Goal: Task Accomplishment & Management: Manage account settings

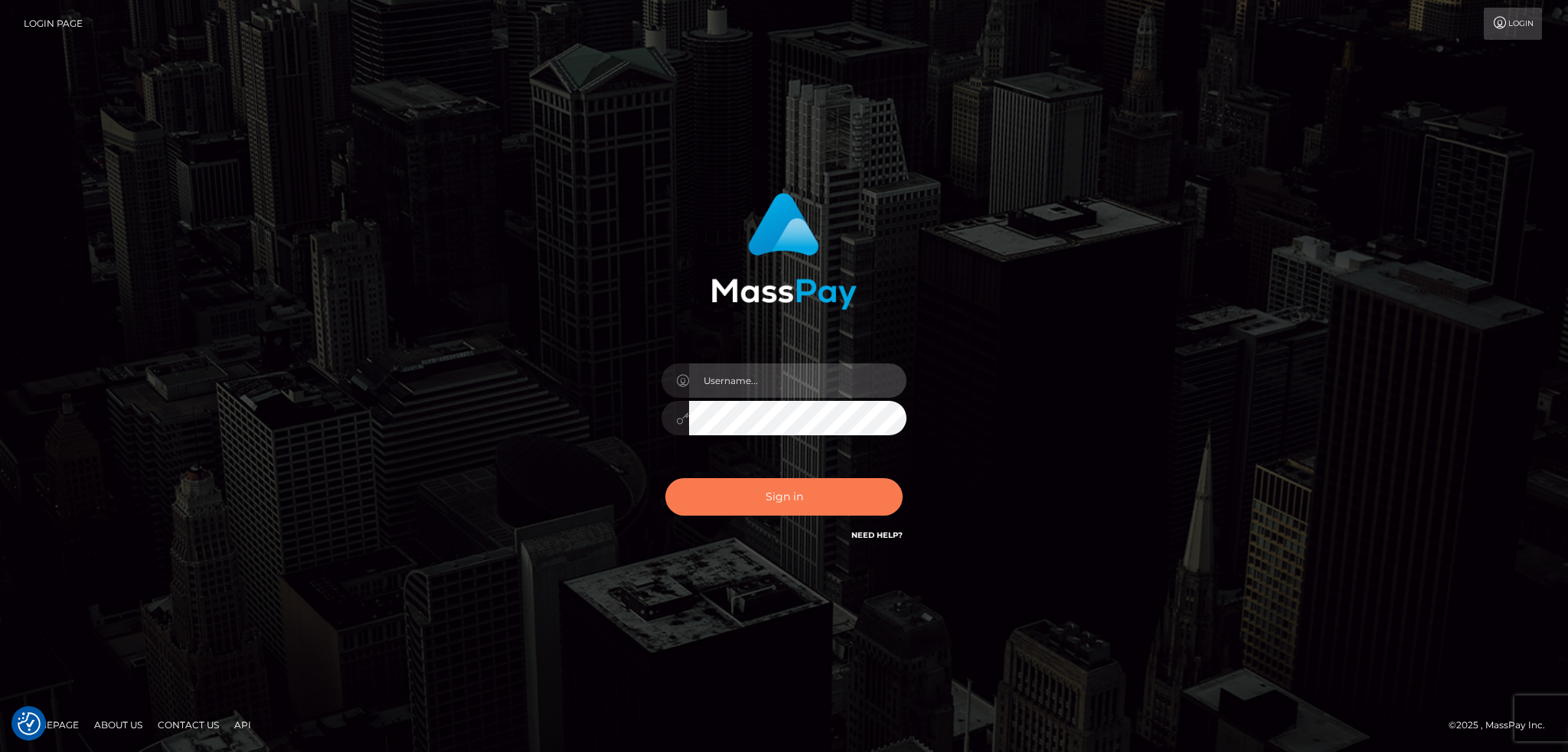
type input "alexstef"
click at [803, 506] on button "Sign in" at bounding box center [784, 497] width 238 height 38
type input "alexstef"
click at [781, 503] on button "Sign in" at bounding box center [784, 497] width 238 height 38
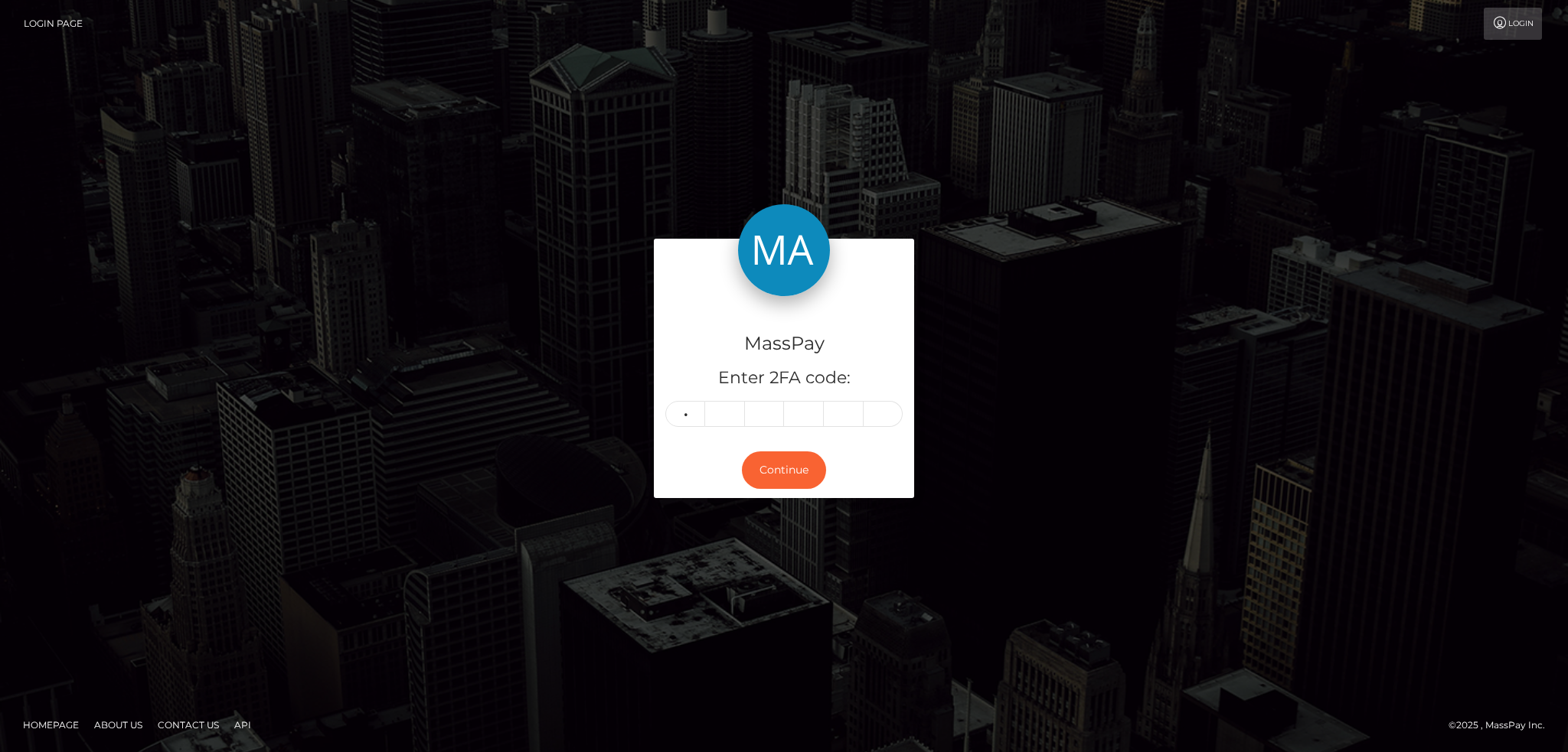
type input "3"
type input "2"
type input "6"
type input "3"
type input "4"
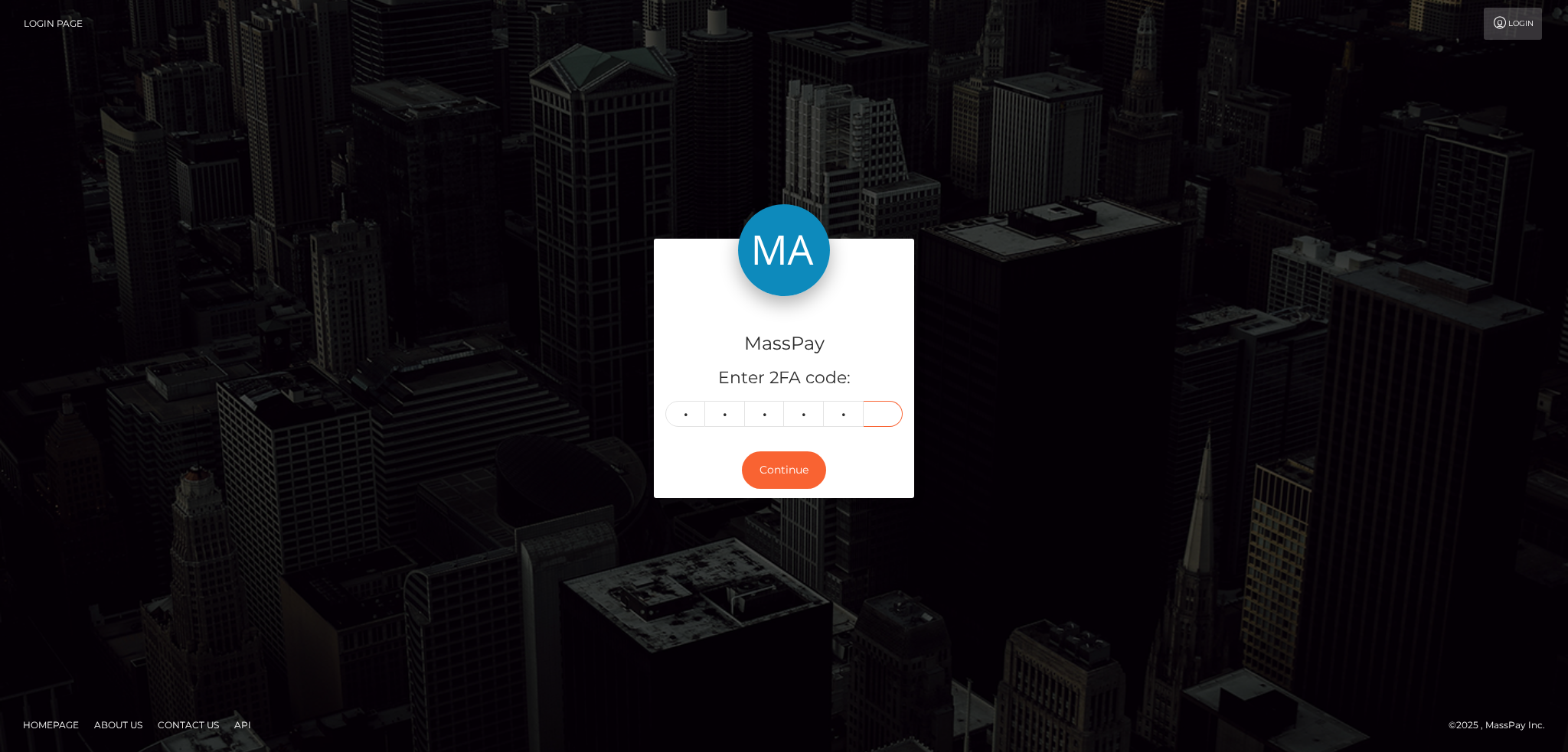
type input "8"
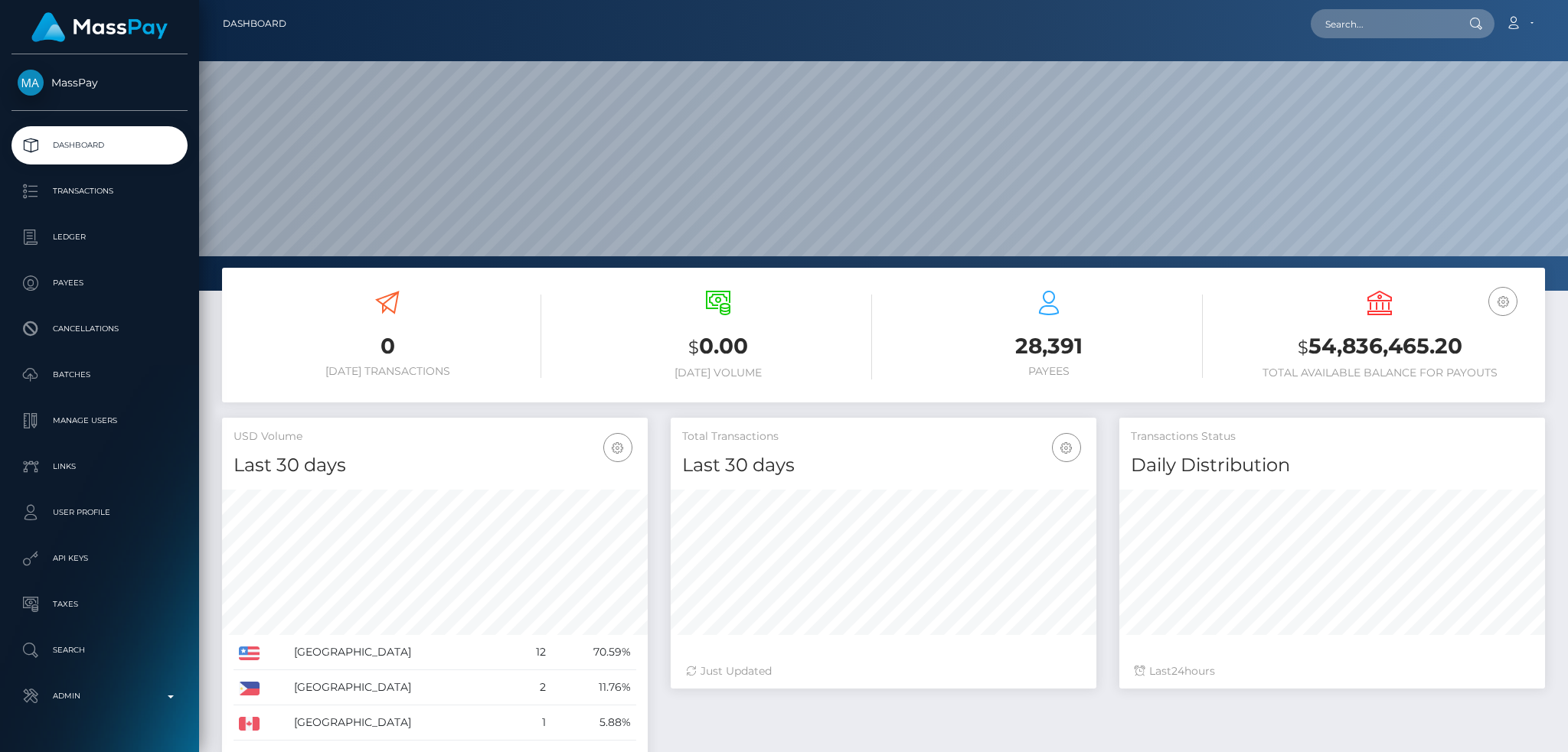
scroll to position [272, 425]
click at [1421, 22] on input "text" at bounding box center [1383, 23] width 144 height 29
paste input "6129d45e-784d-464e-9fb5-99958797d146"
type input "6129d45e-784d-464e-9fb5-99958797d146"
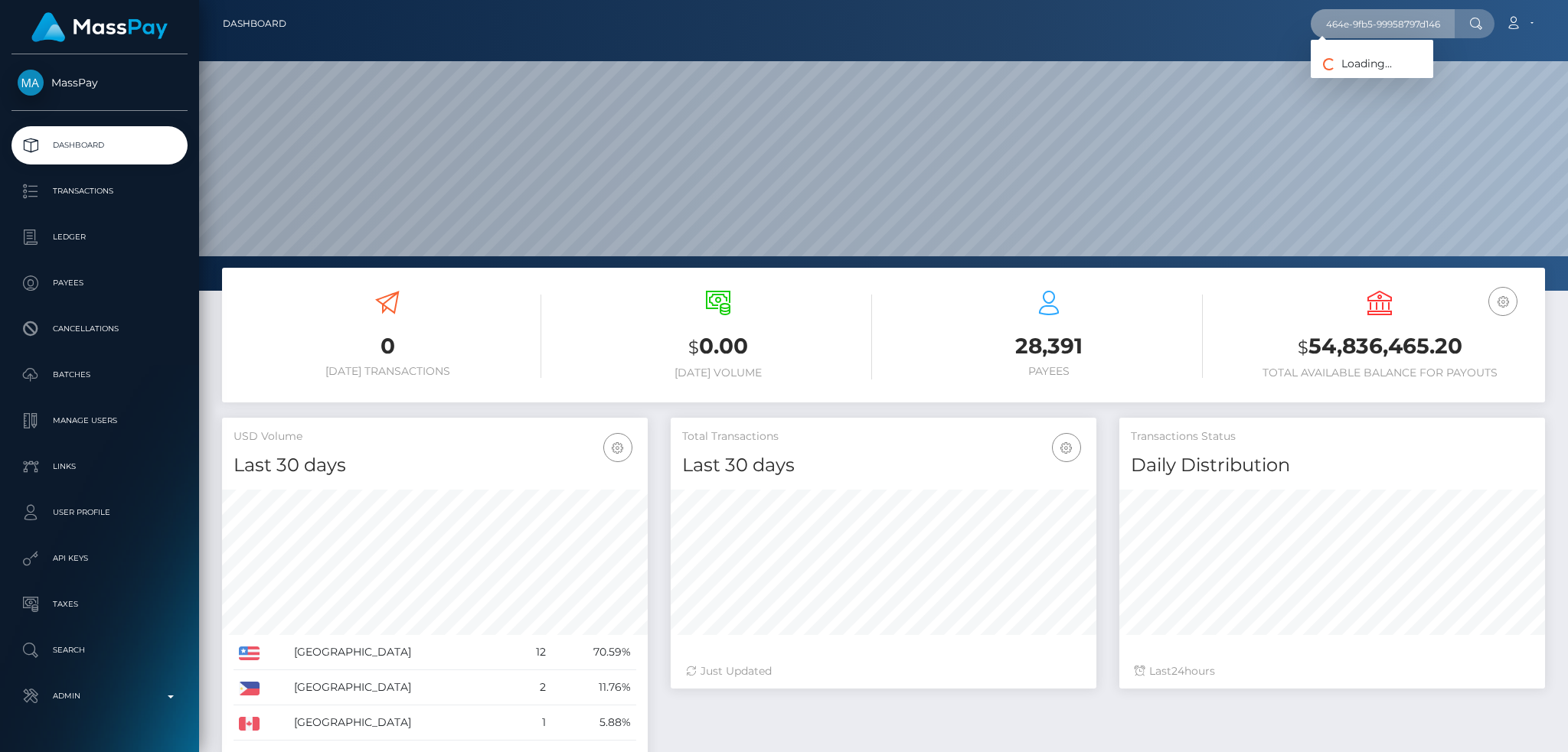
scroll to position [0, 0]
click at [1373, 76] on link "Yemi Dawodu" at bounding box center [1372, 79] width 122 height 28
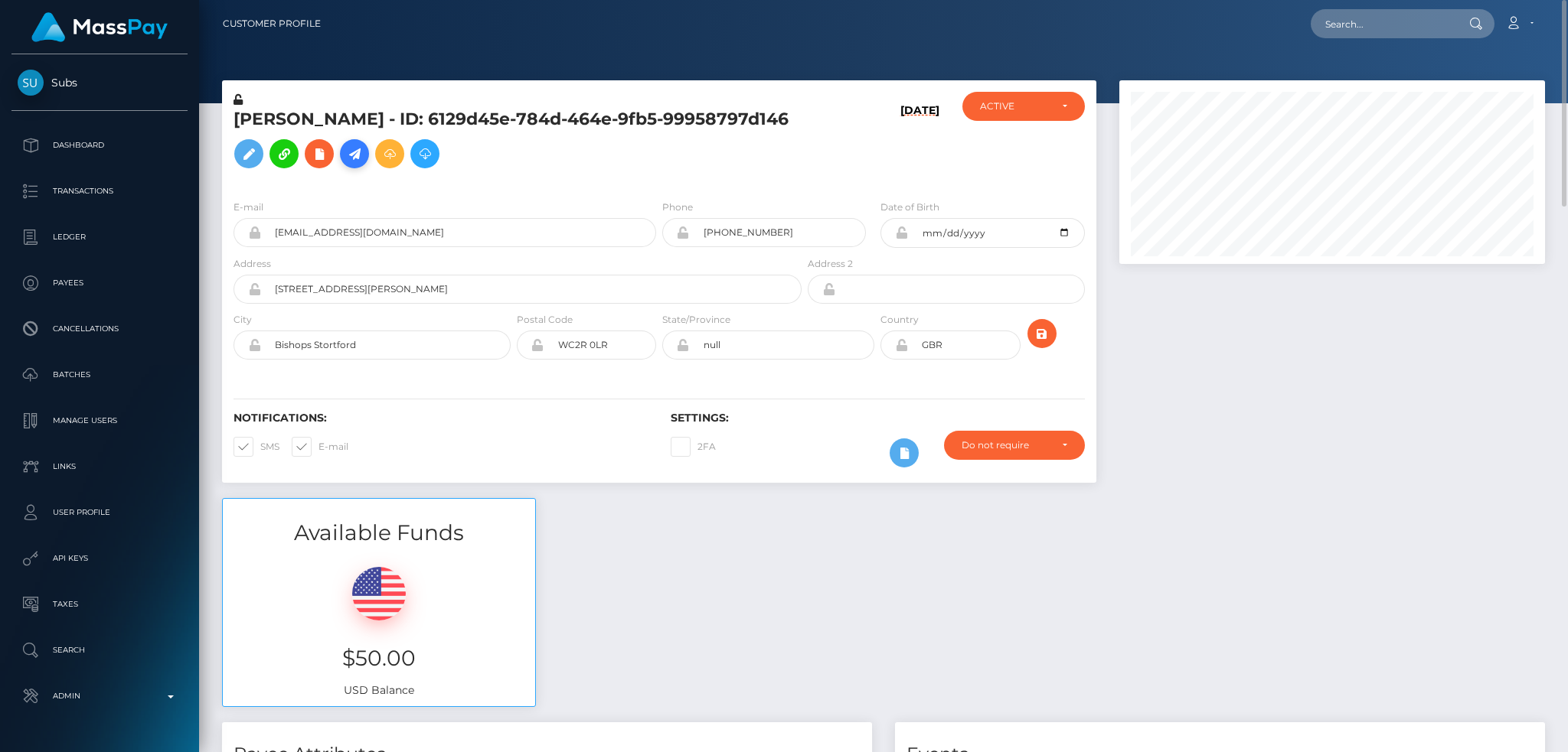
click at [354, 152] on icon at bounding box center [354, 153] width 18 height 19
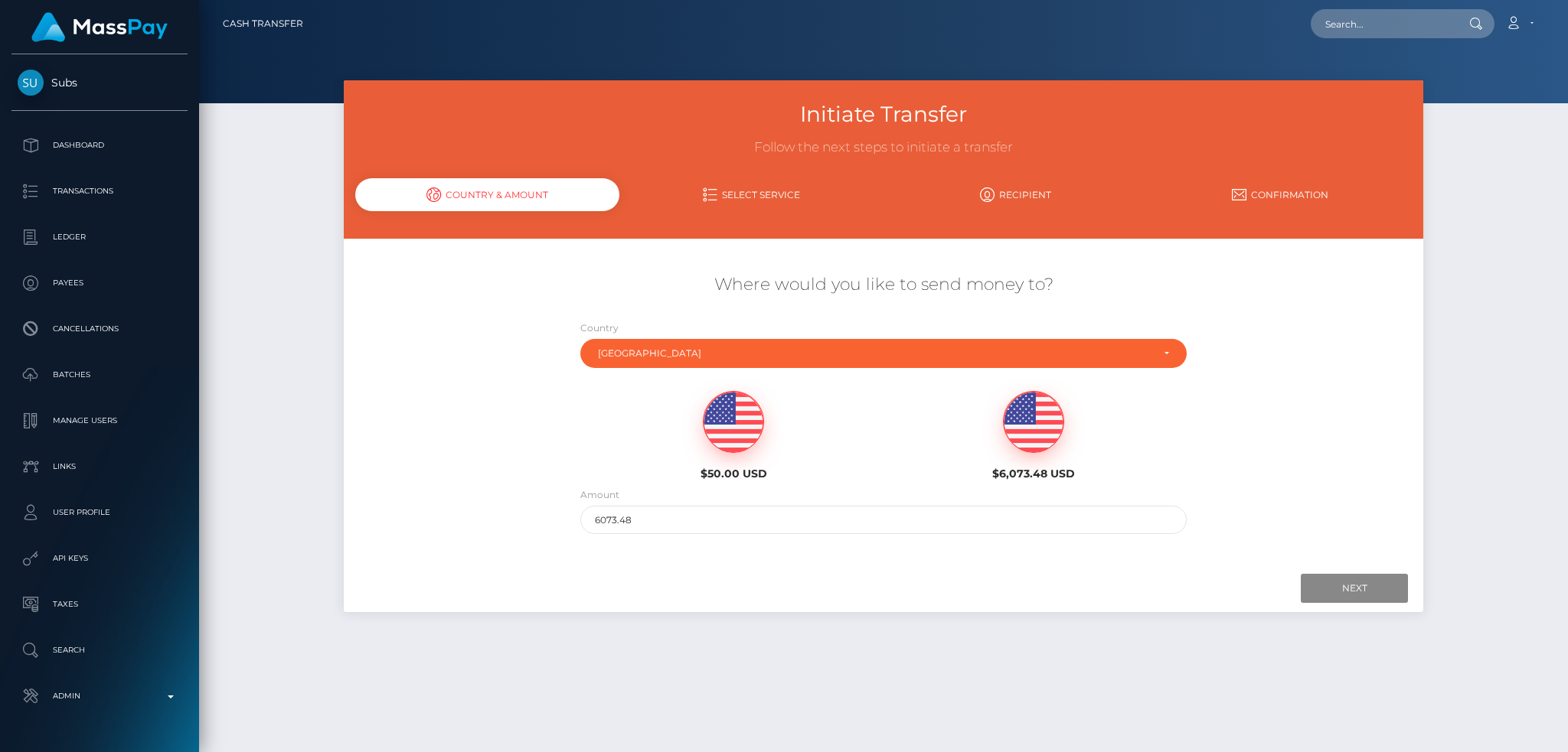
click at [725, 424] on img at bounding box center [733, 423] width 60 height 62
type input "50"
click at [1323, 603] on div "Next Finish Previous" at bounding box center [883, 589] width 1079 height 48
click at [1345, 588] on input "Next" at bounding box center [1355, 588] width 107 height 29
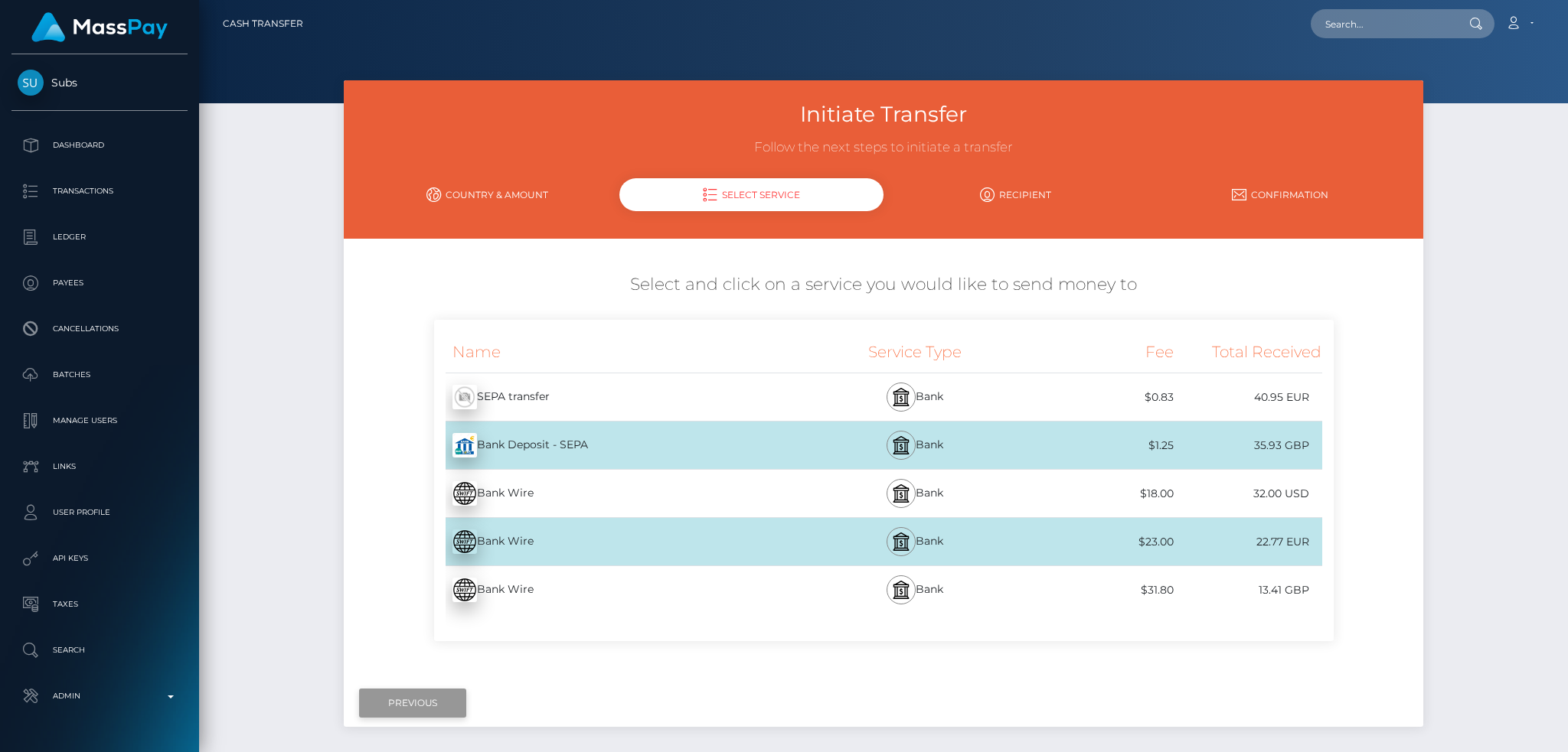
click at [397, 702] on input "Previous" at bounding box center [413, 703] width 107 height 29
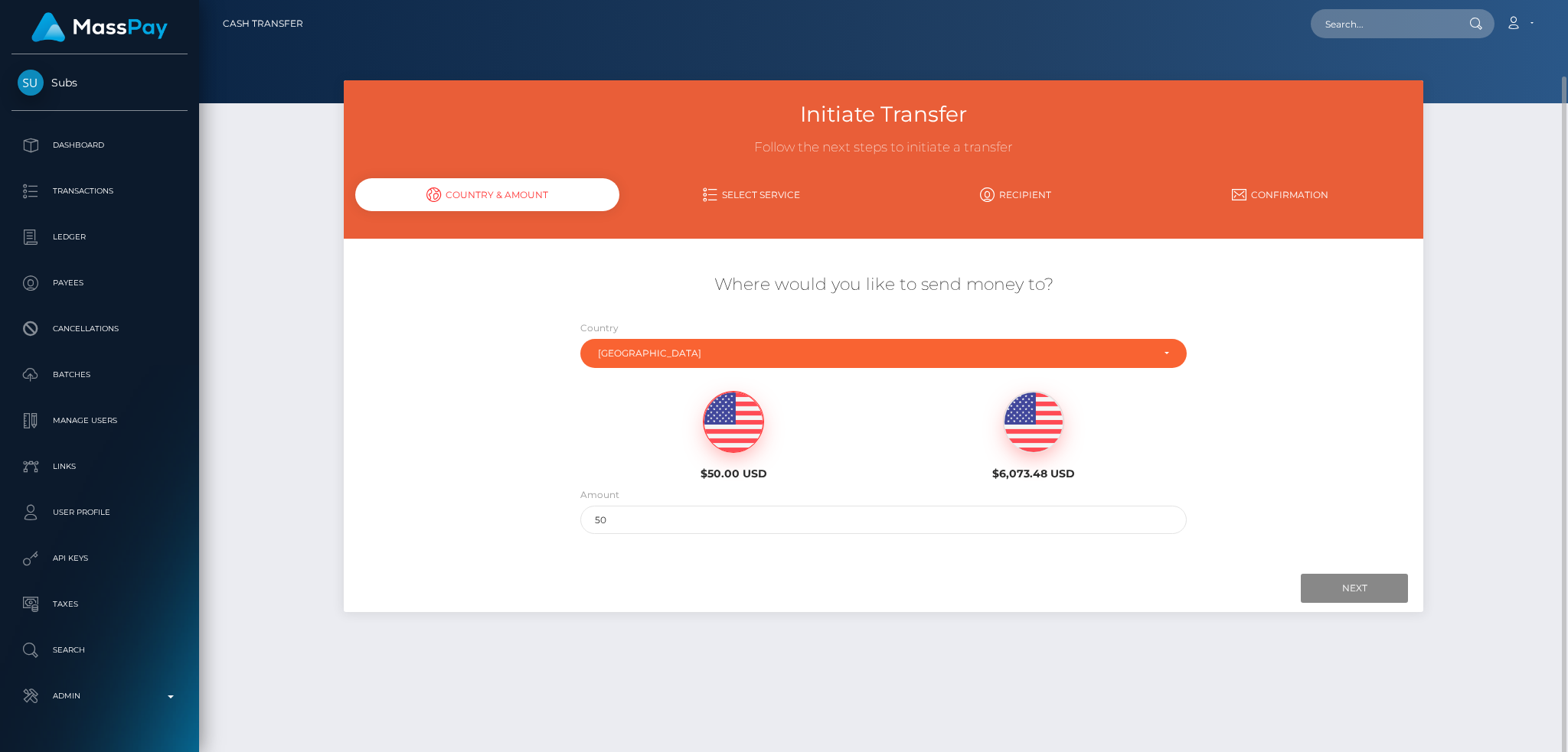
scroll to position [39, 0]
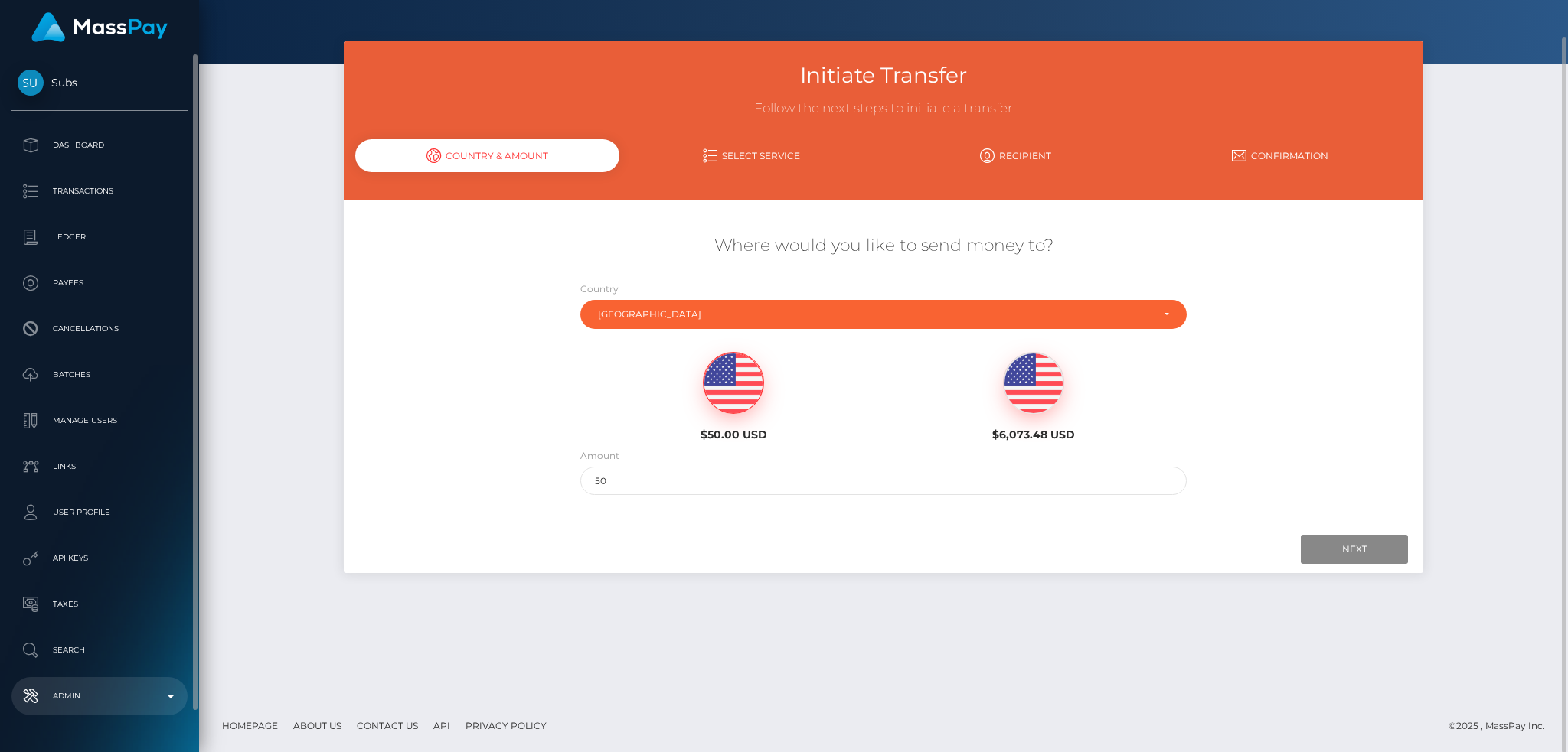
click at [114, 708] on p "Admin" at bounding box center [99, 696] width 164 height 23
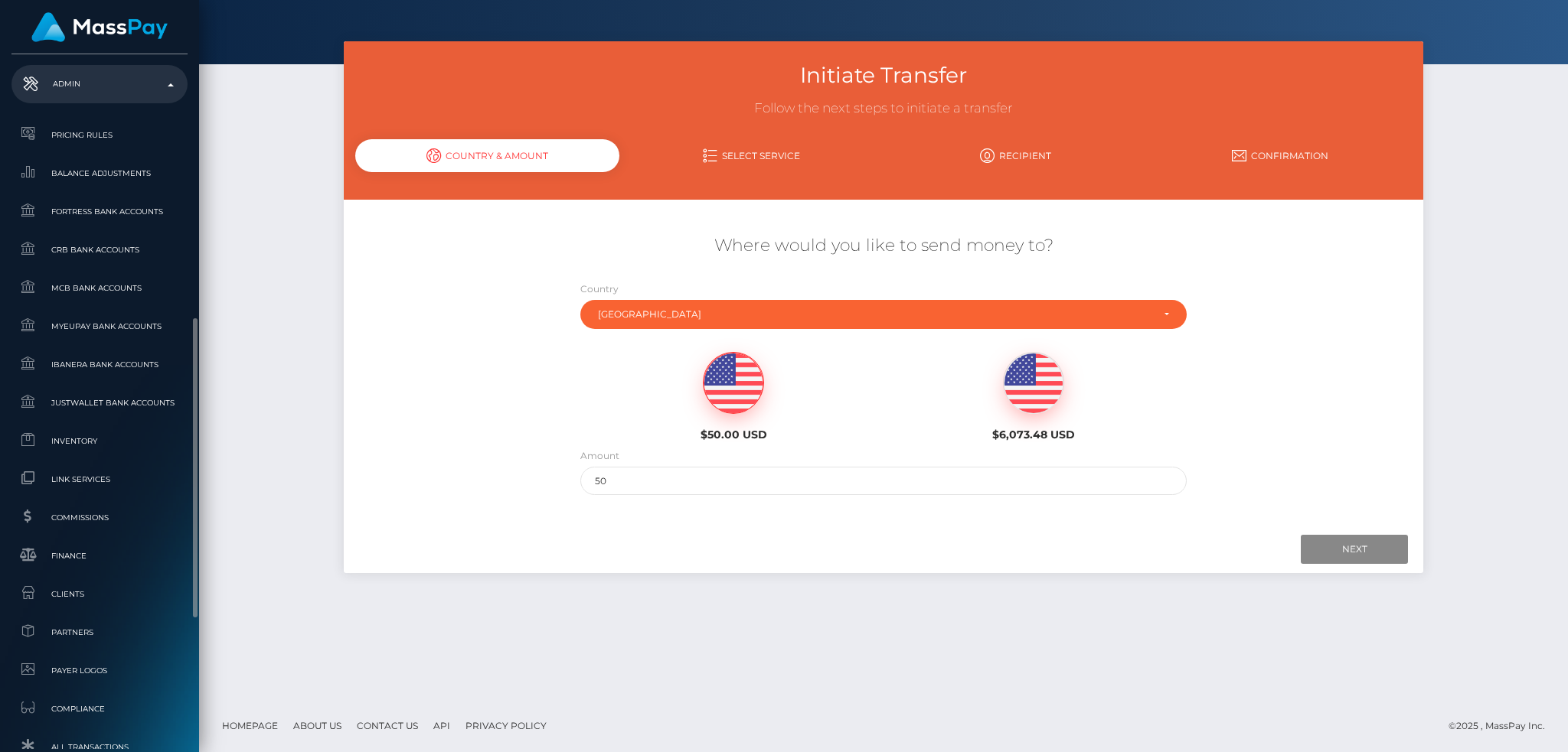
scroll to position [897, 0]
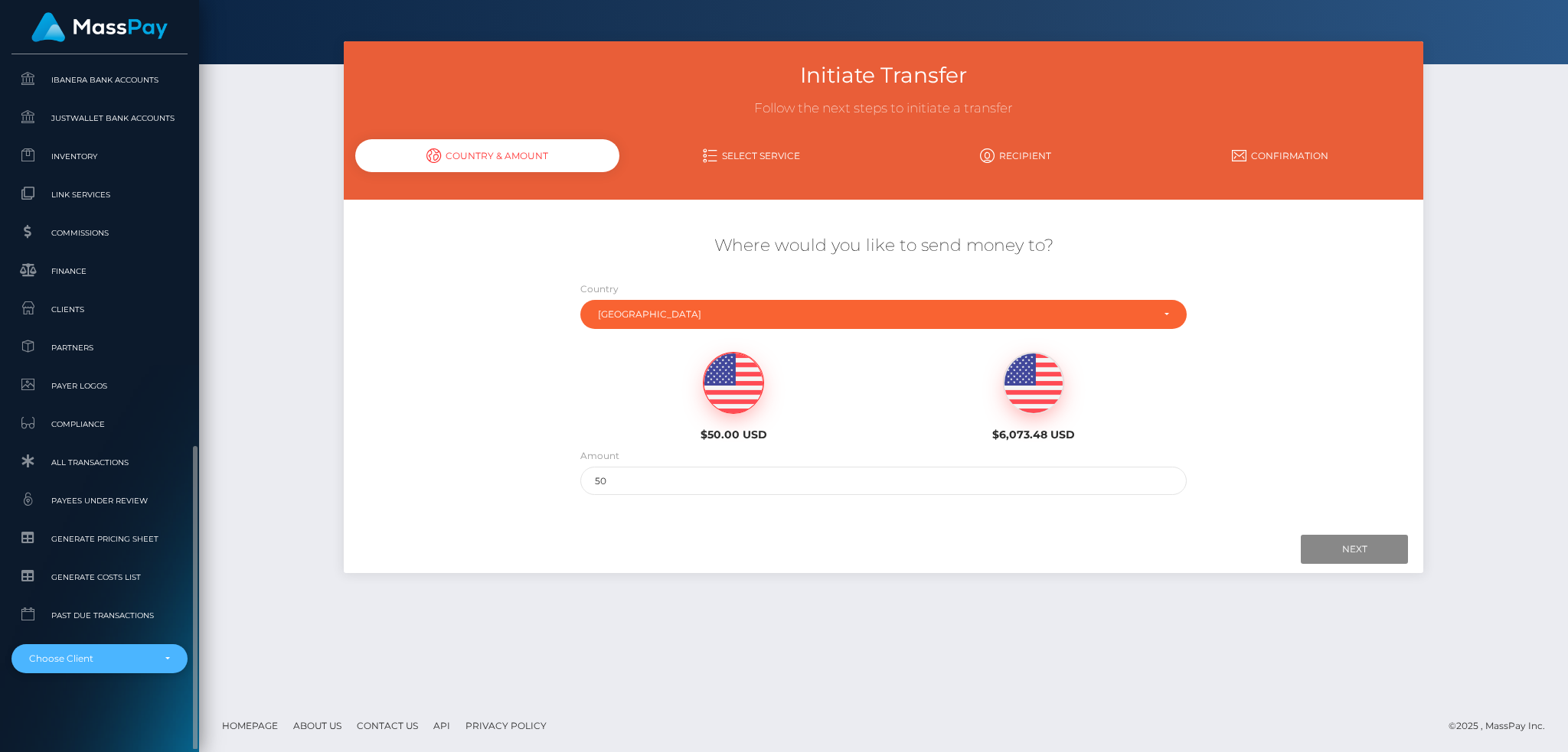
click at [89, 665] on div "Choose Client" at bounding box center [99, 658] width 176 height 29
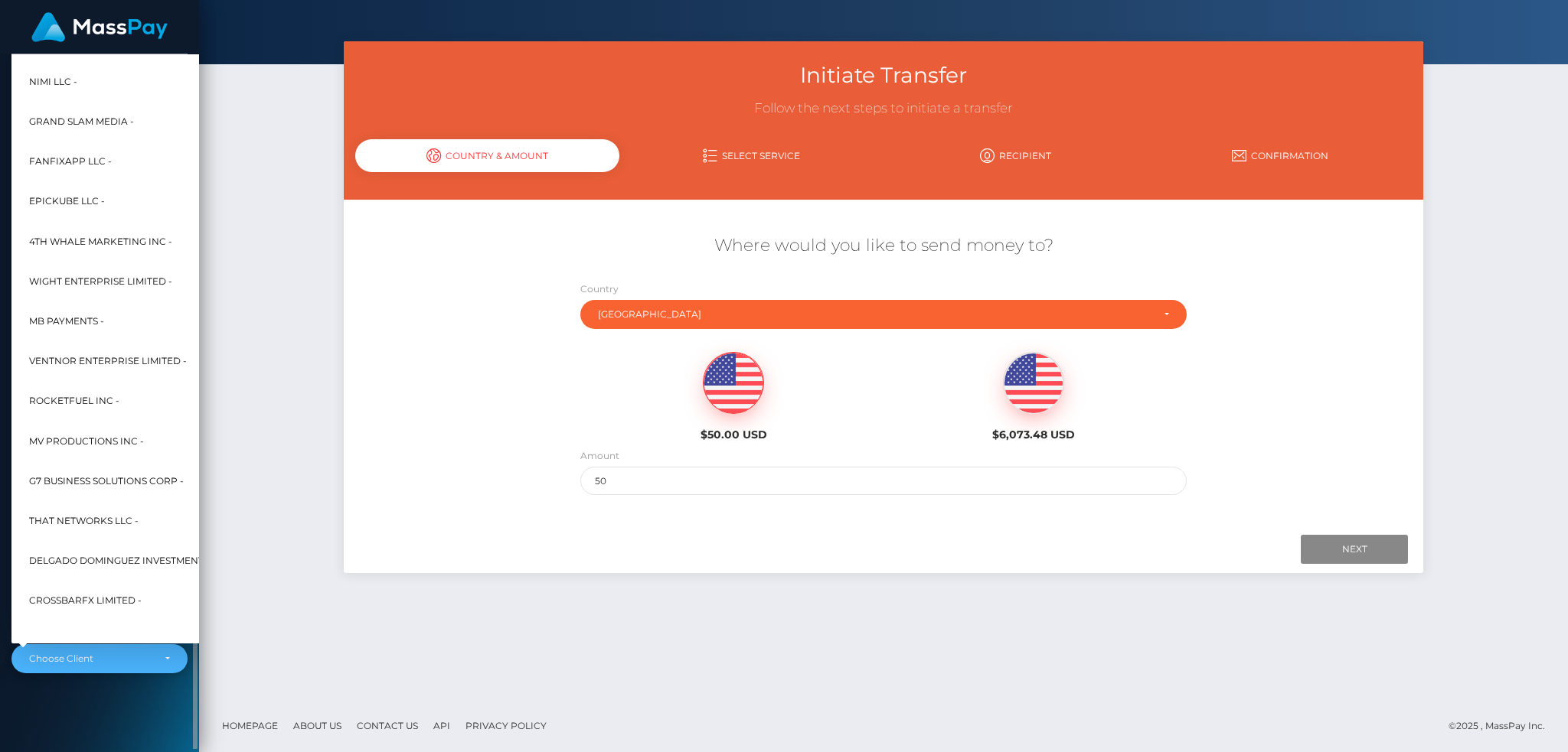
scroll to position [6633, 0]
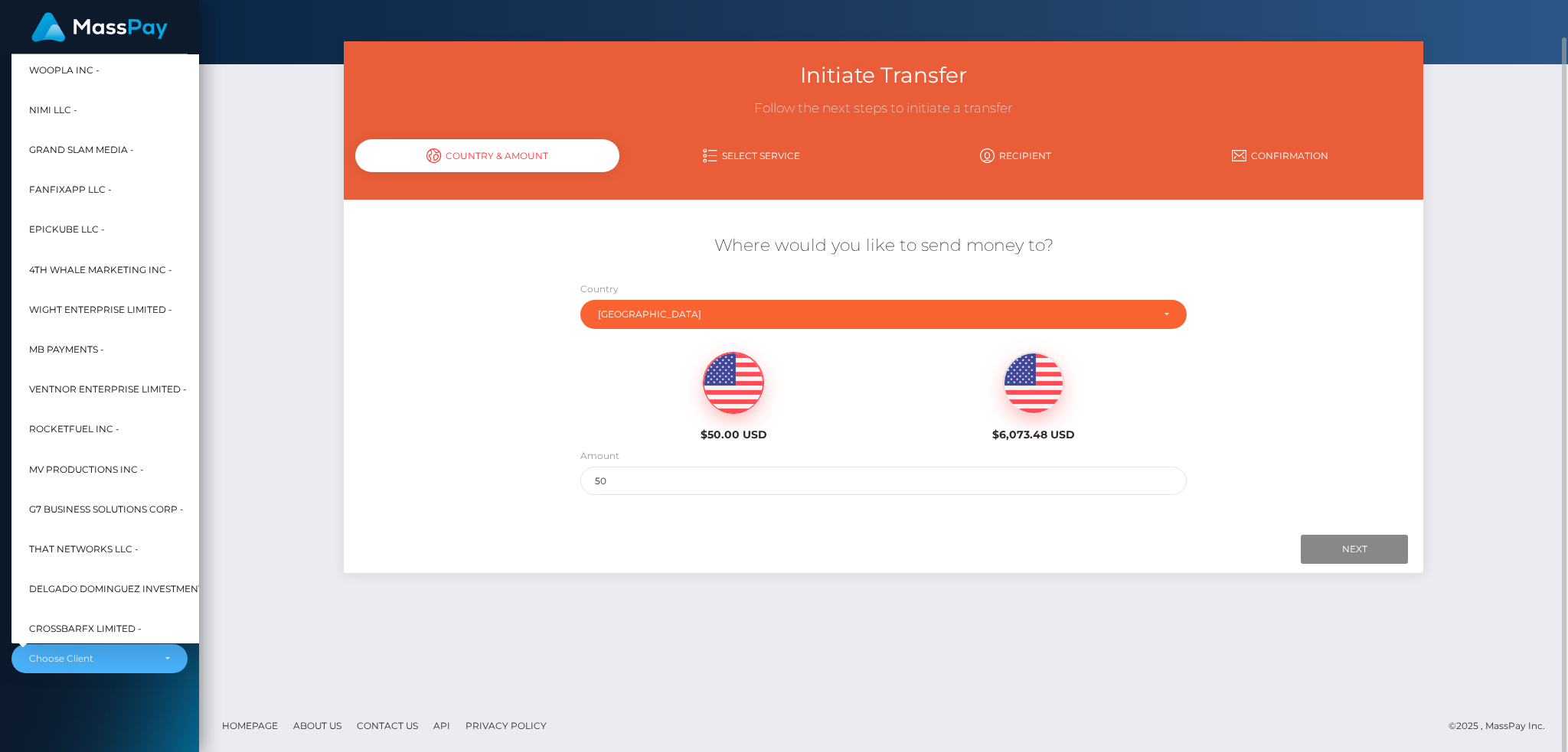
click at [317, 536] on div "Initiate Transfer Follow the next steps to initiate a transfer Country & Amount…" at bounding box center [883, 371] width 1369 height 658
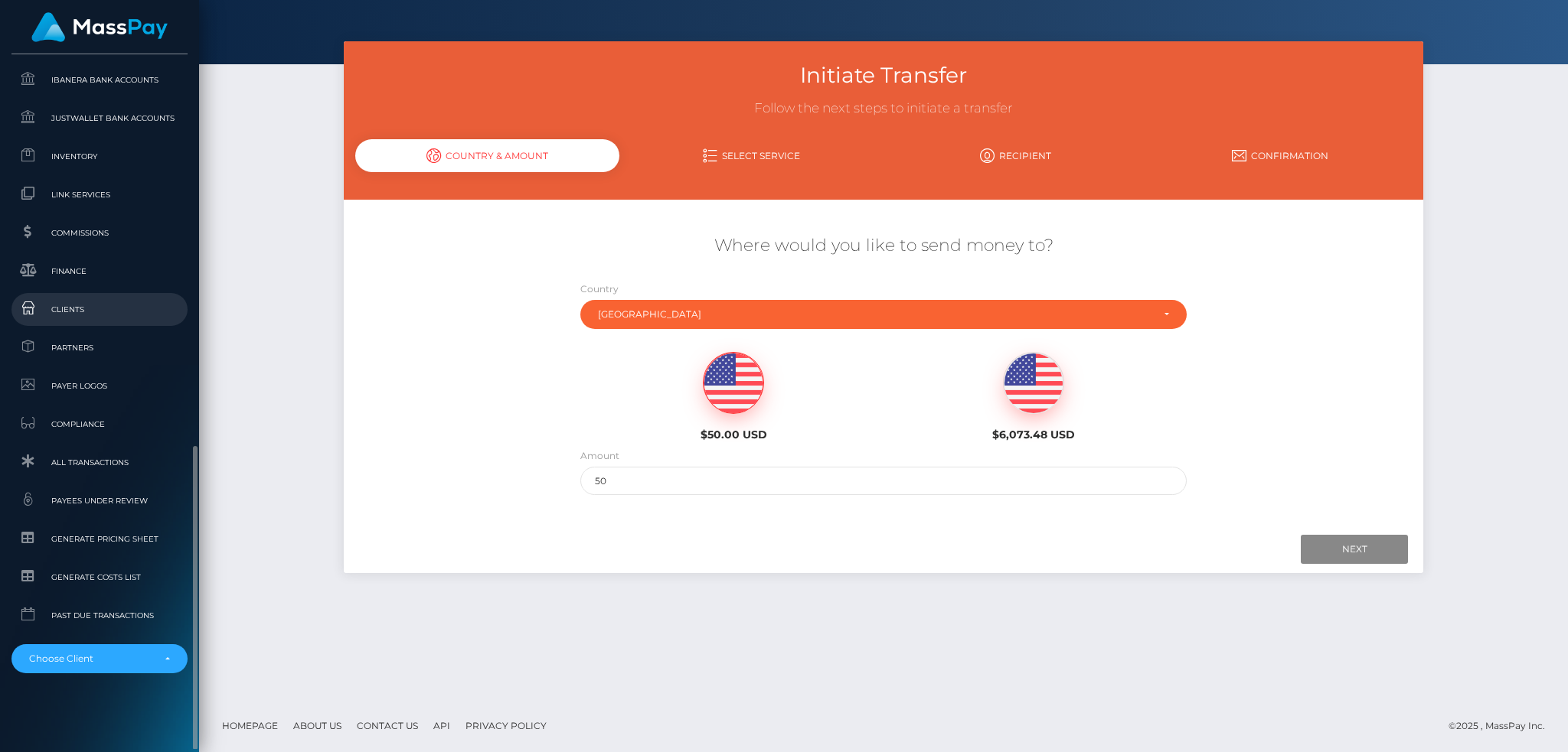
click at [140, 303] on span "Clients" at bounding box center [99, 309] width 164 height 18
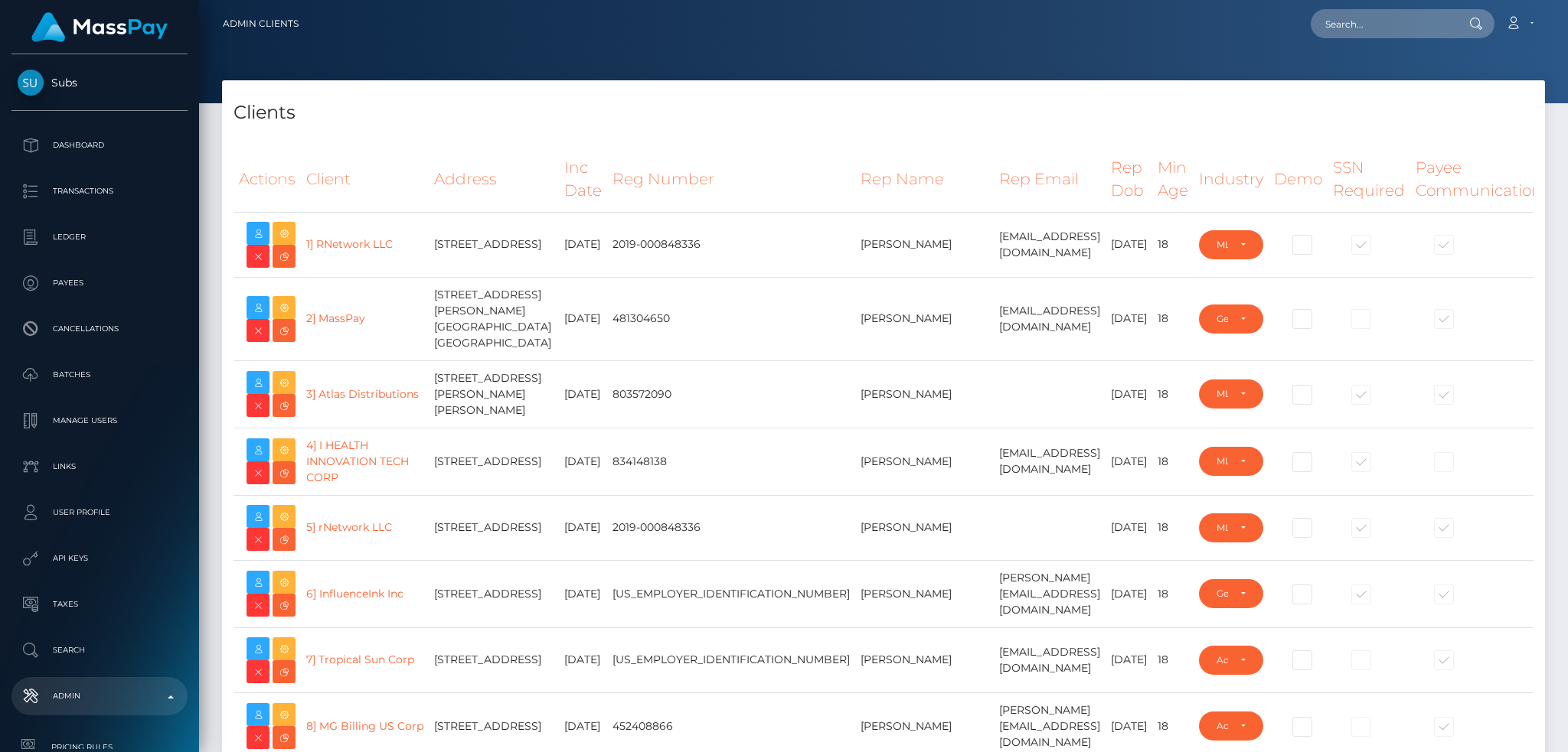
select select "223"
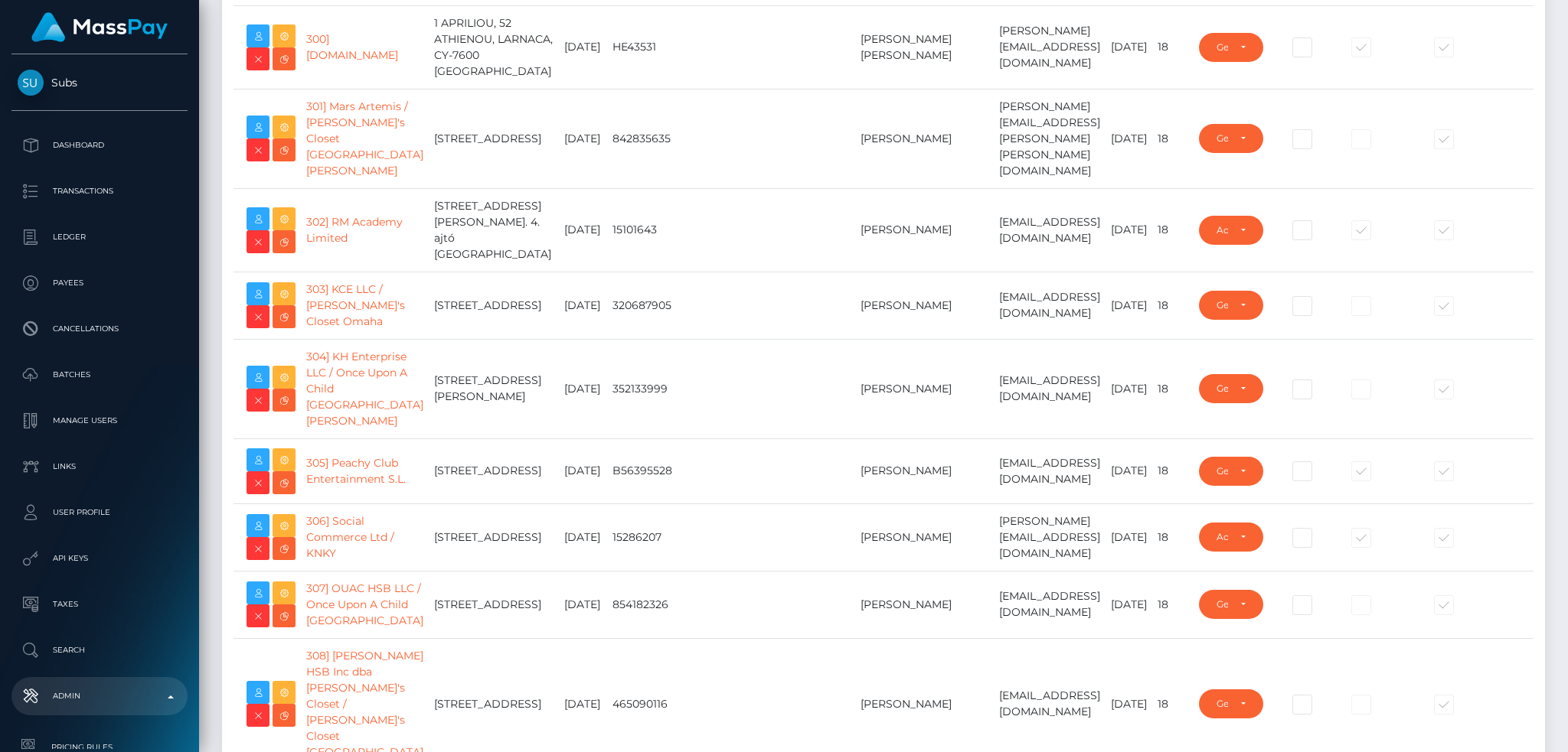
scroll to position [20617, 0]
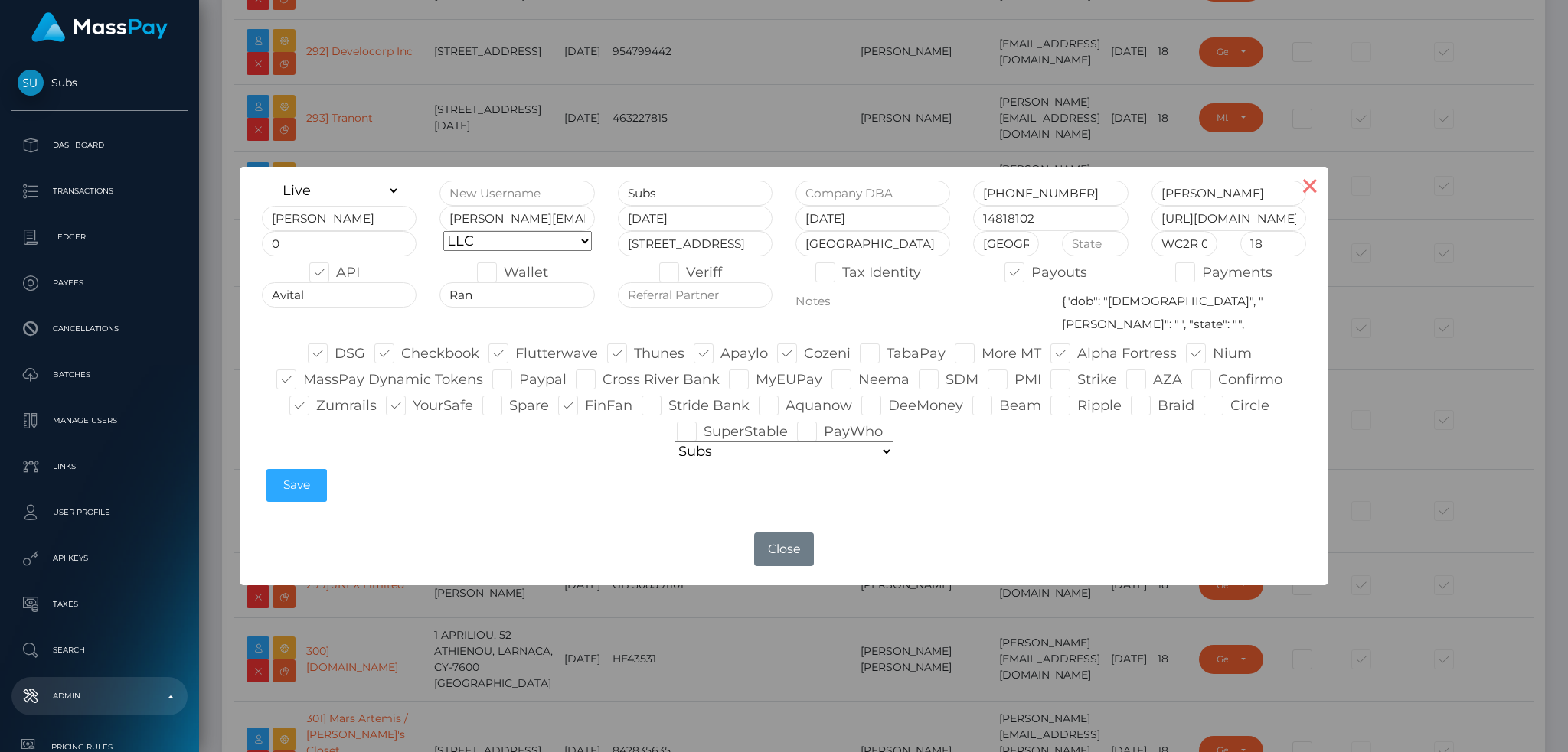
click at [1306, 194] on button "×" at bounding box center [1309, 185] width 37 height 37
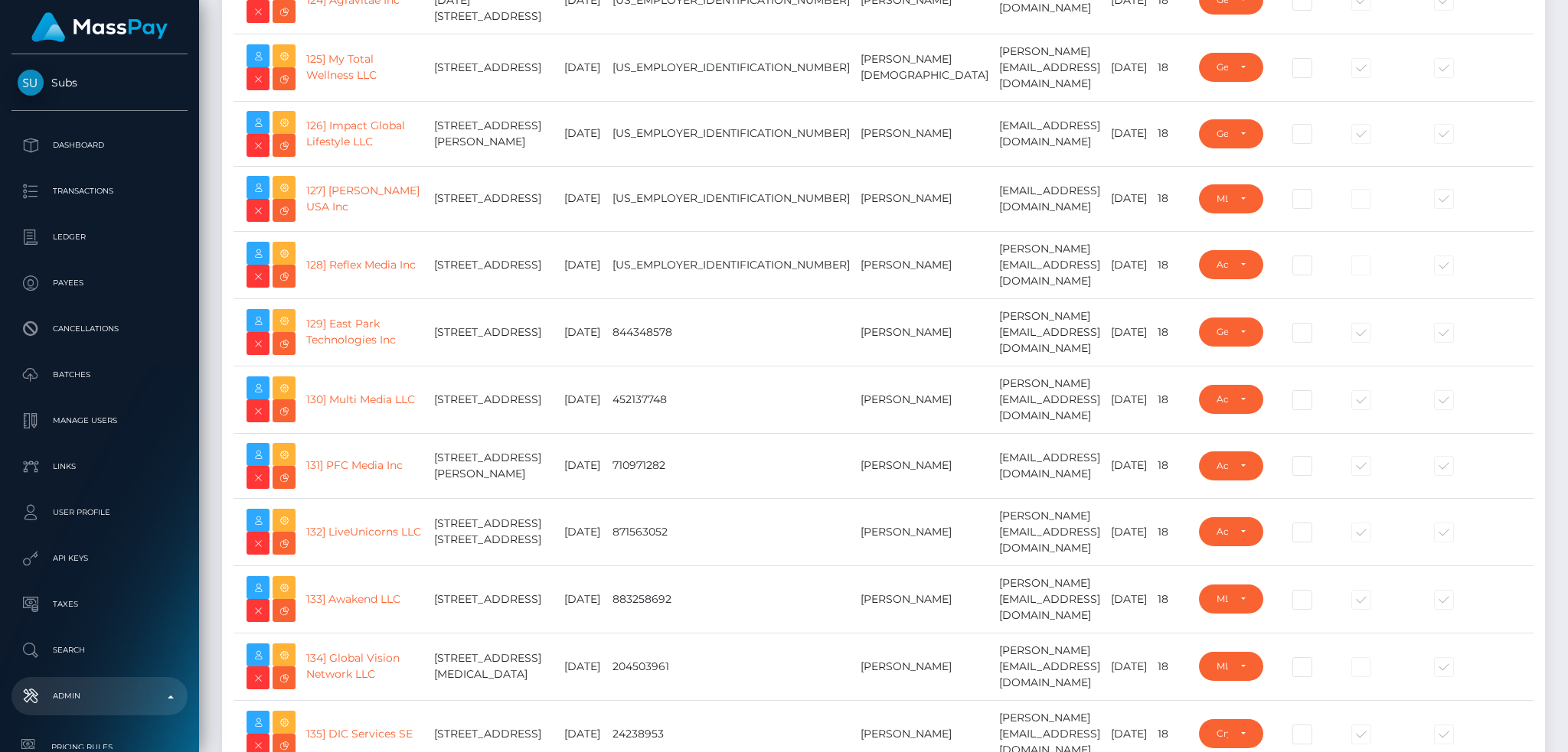
scroll to position [566, 0]
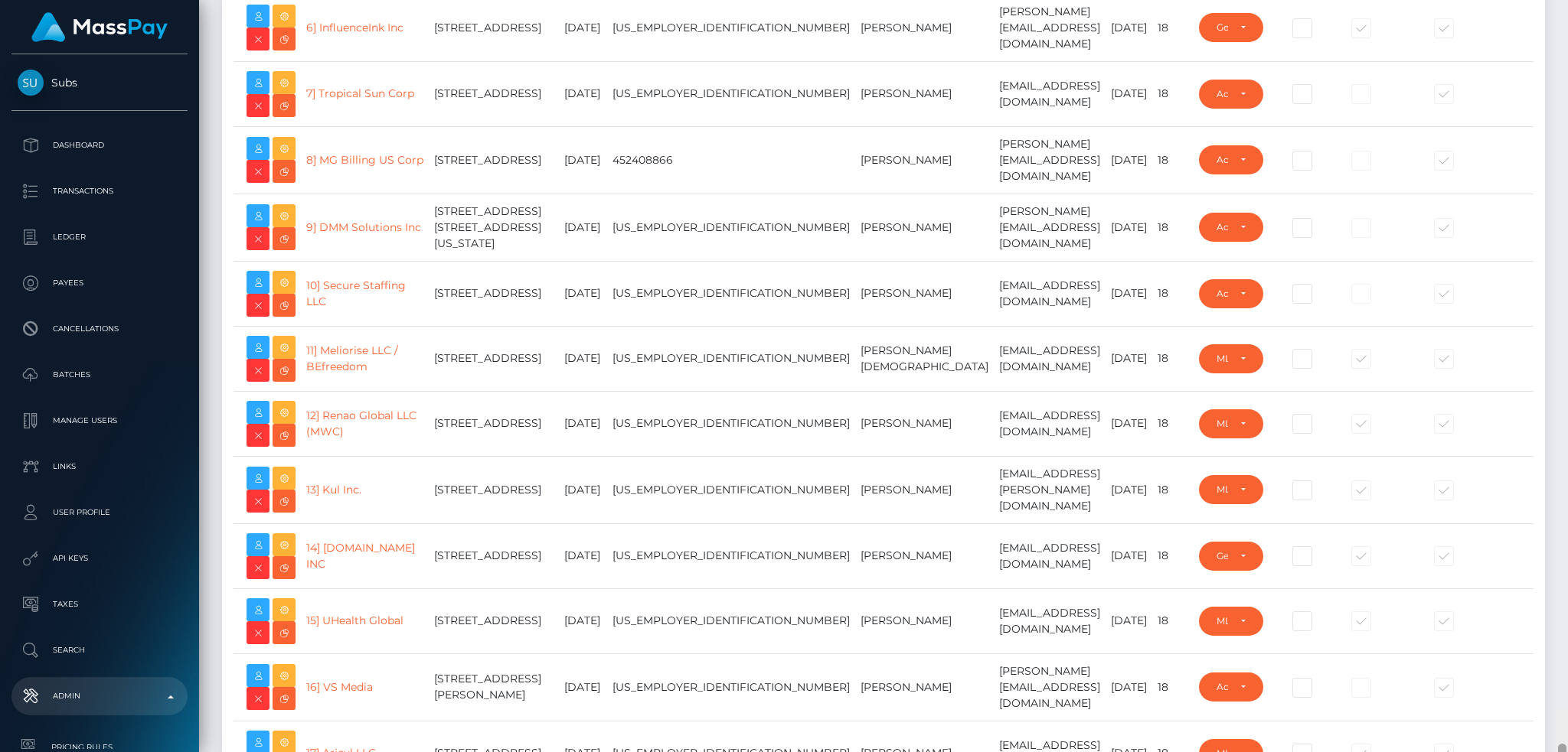
drag, startPoint x: 1562, startPoint y: 520, endPoint x: 1550, endPoint y: -73, distance: 593.1
click at [1550, 0] on html "Subs Dashboard Transactions Ledger Payees" at bounding box center [784, 376] width 1568 height 752
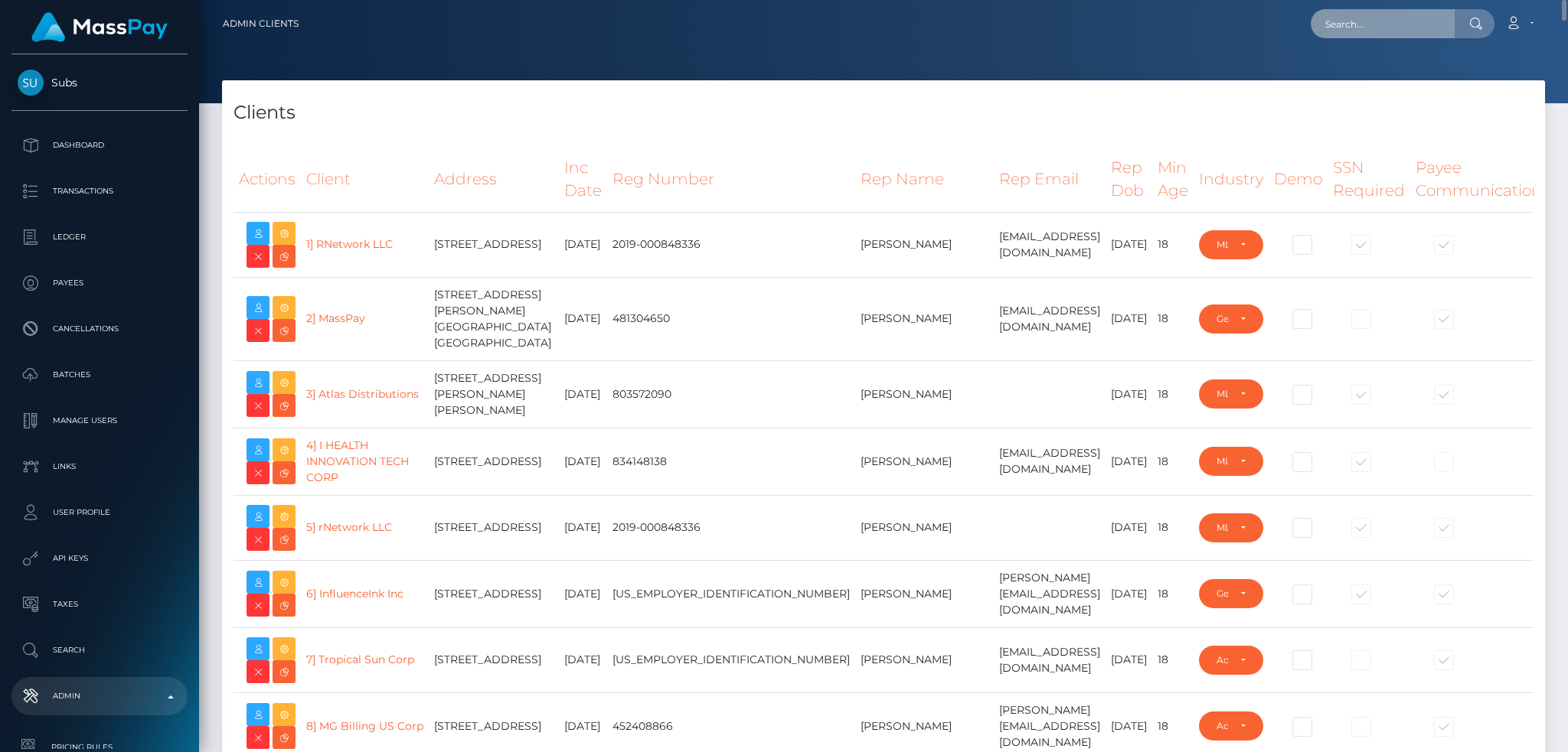
click at [1405, 27] on input "text" at bounding box center [1383, 23] width 144 height 29
paste input "6129d45e-784d-464e-9fb5-99958797d146"
type input "6129d45e-784d-464e-9fb5-99958797d146"
click at [1382, 74] on link "Yemi Dawodu" at bounding box center [1372, 79] width 122 height 28
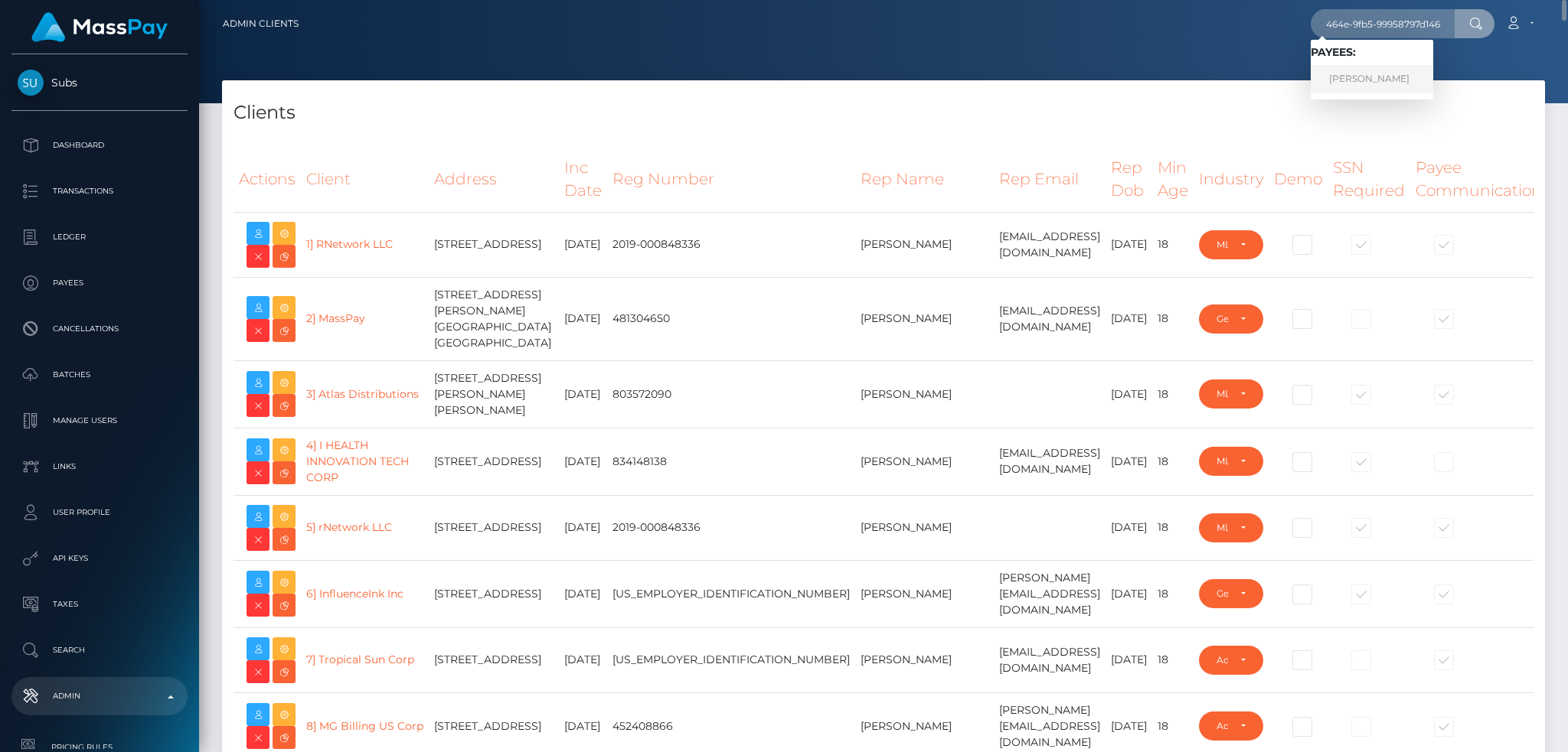
scroll to position [0, 0]
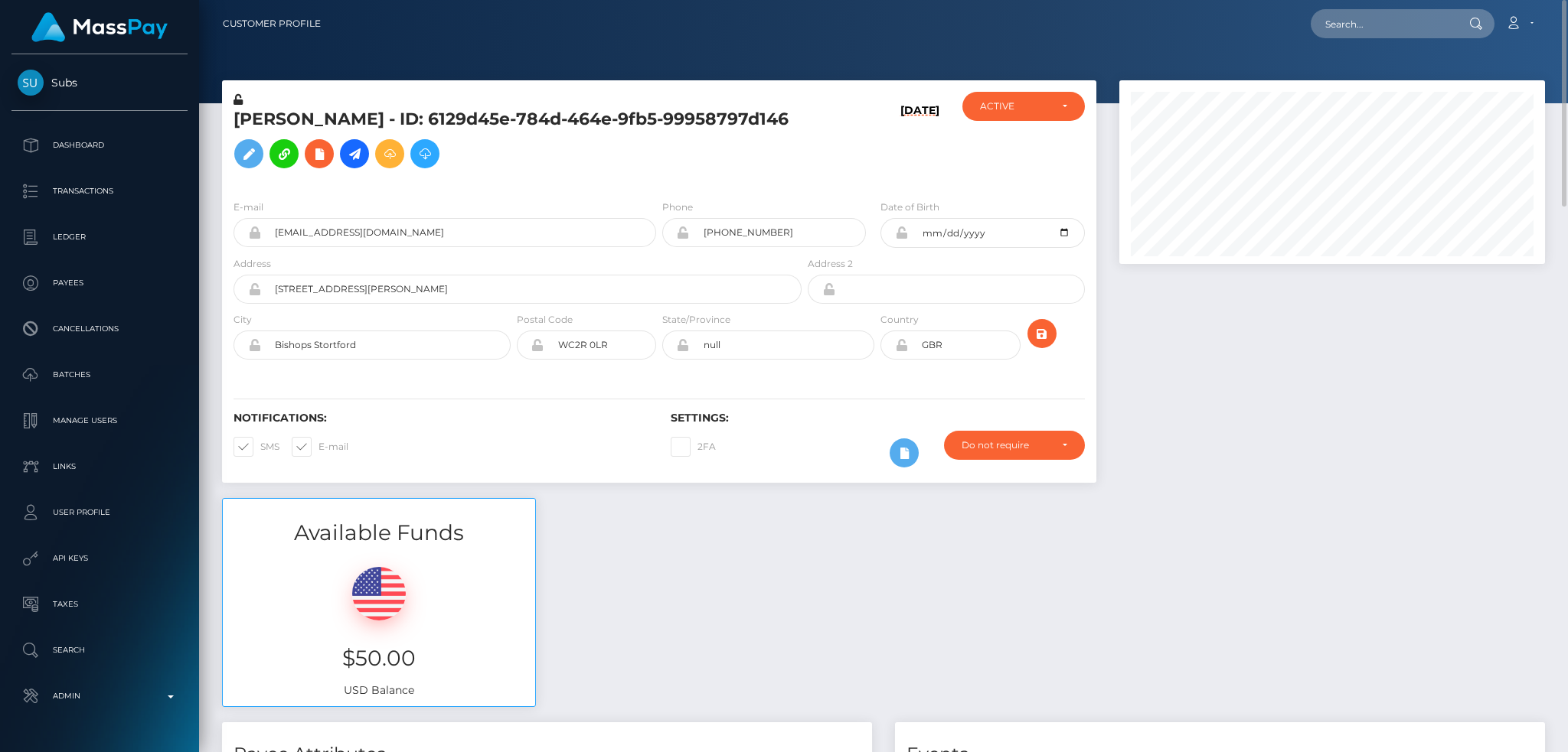
scroll to position [184, 425]
drag, startPoint x: 431, startPoint y: 238, endPoint x: 581, endPoint y: 203, distance: 154.0
click at [431, 238] on input "[EMAIL_ADDRESS][DOMAIN_NAME]" at bounding box center [458, 232] width 395 height 29
click at [1353, 19] on input "text" at bounding box center [1383, 23] width 144 height 29
paste input "yemi@subs.com"
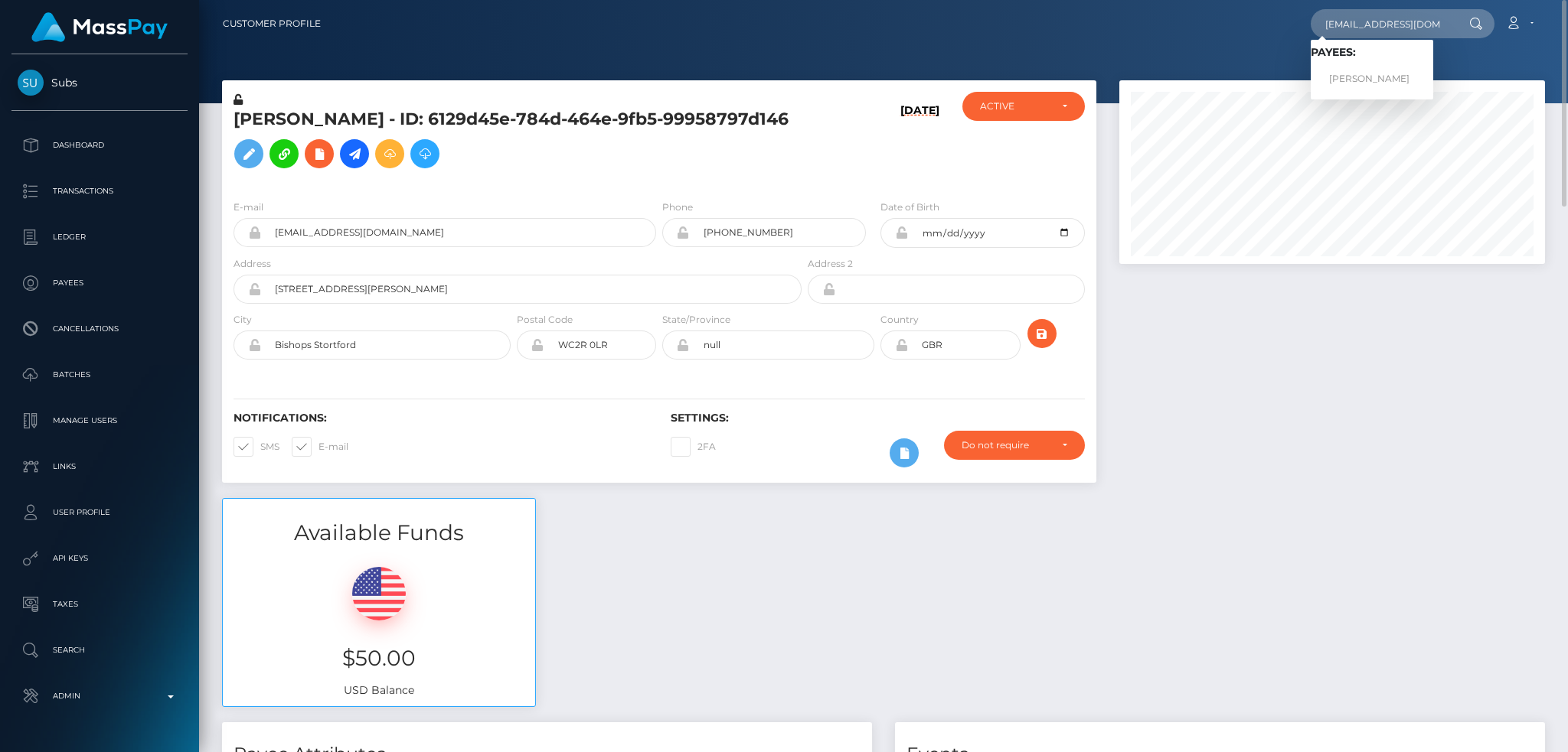
click at [1333, 366] on div at bounding box center [1332, 289] width 449 height 418
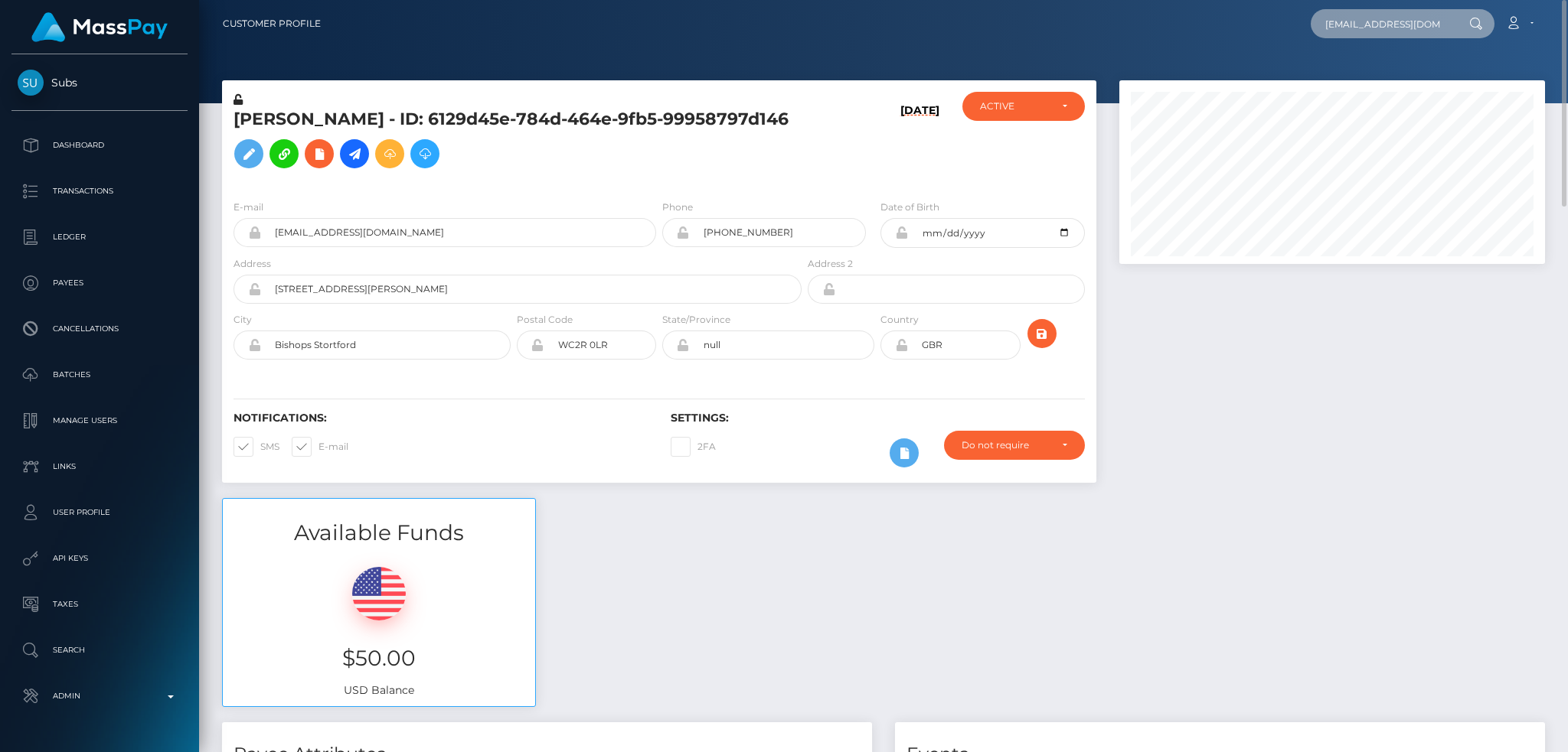
click at [1395, 23] on input "yemi@subs.com" at bounding box center [1383, 23] width 144 height 29
paste input "edyta.lipkowska@gmail"
type input "edyta.lipkowska@gmail.com"
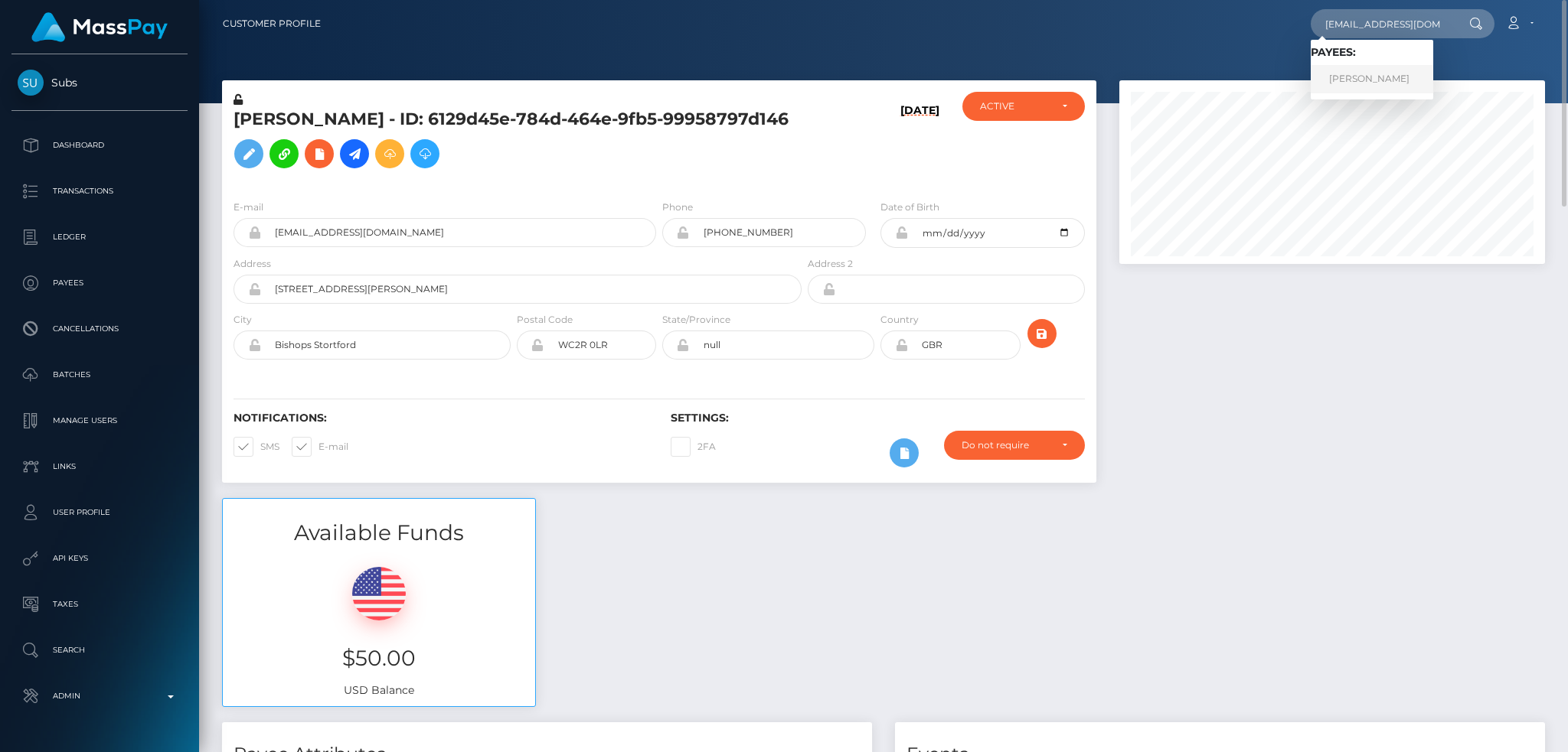
click at [1381, 85] on link "Edyta Lipkowska" at bounding box center [1372, 79] width 122 height 28
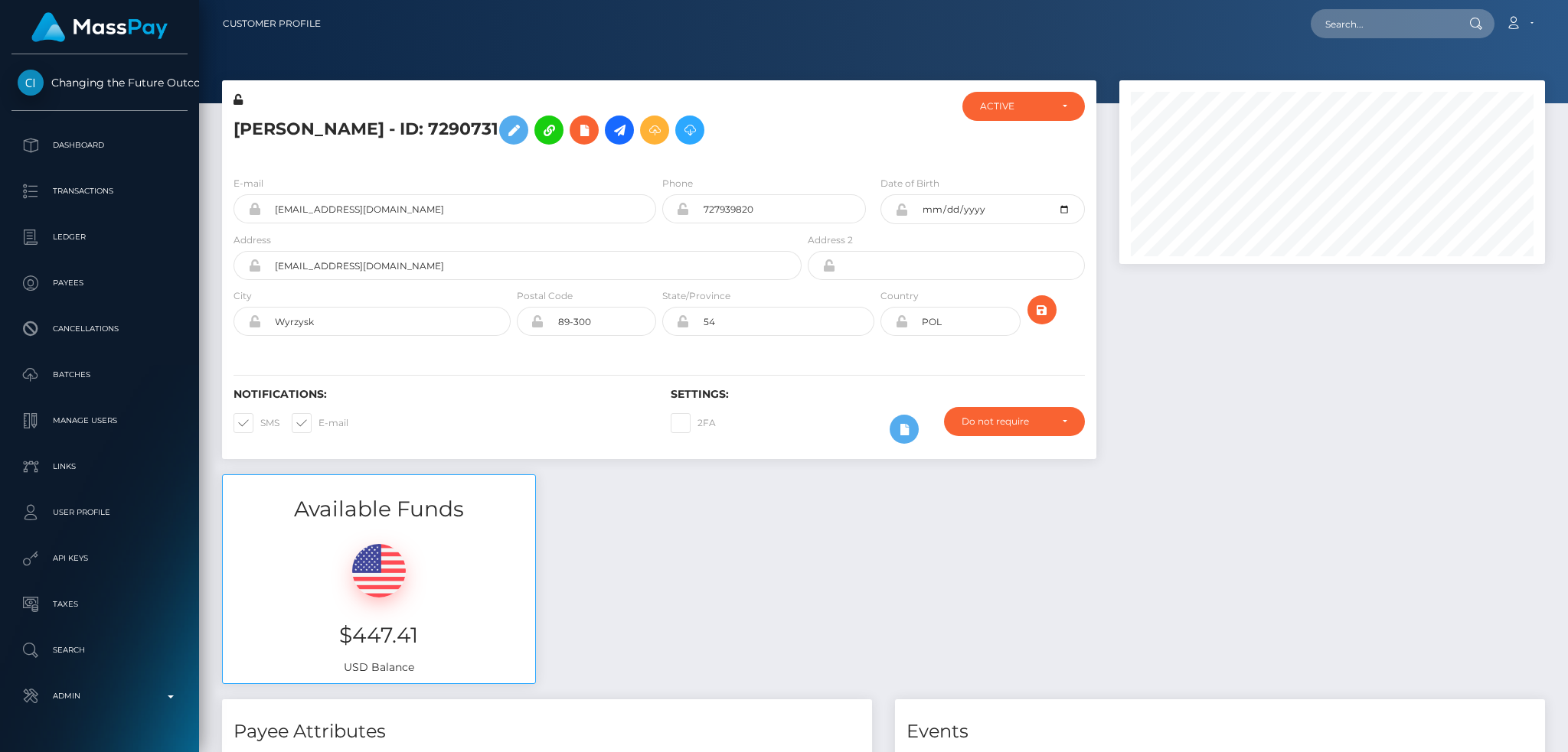
scroll to position [184, 425]
click at [1401, 23] on input "text" at bounding box center [1383, 23] width 144 height 29
paste input "7290794"
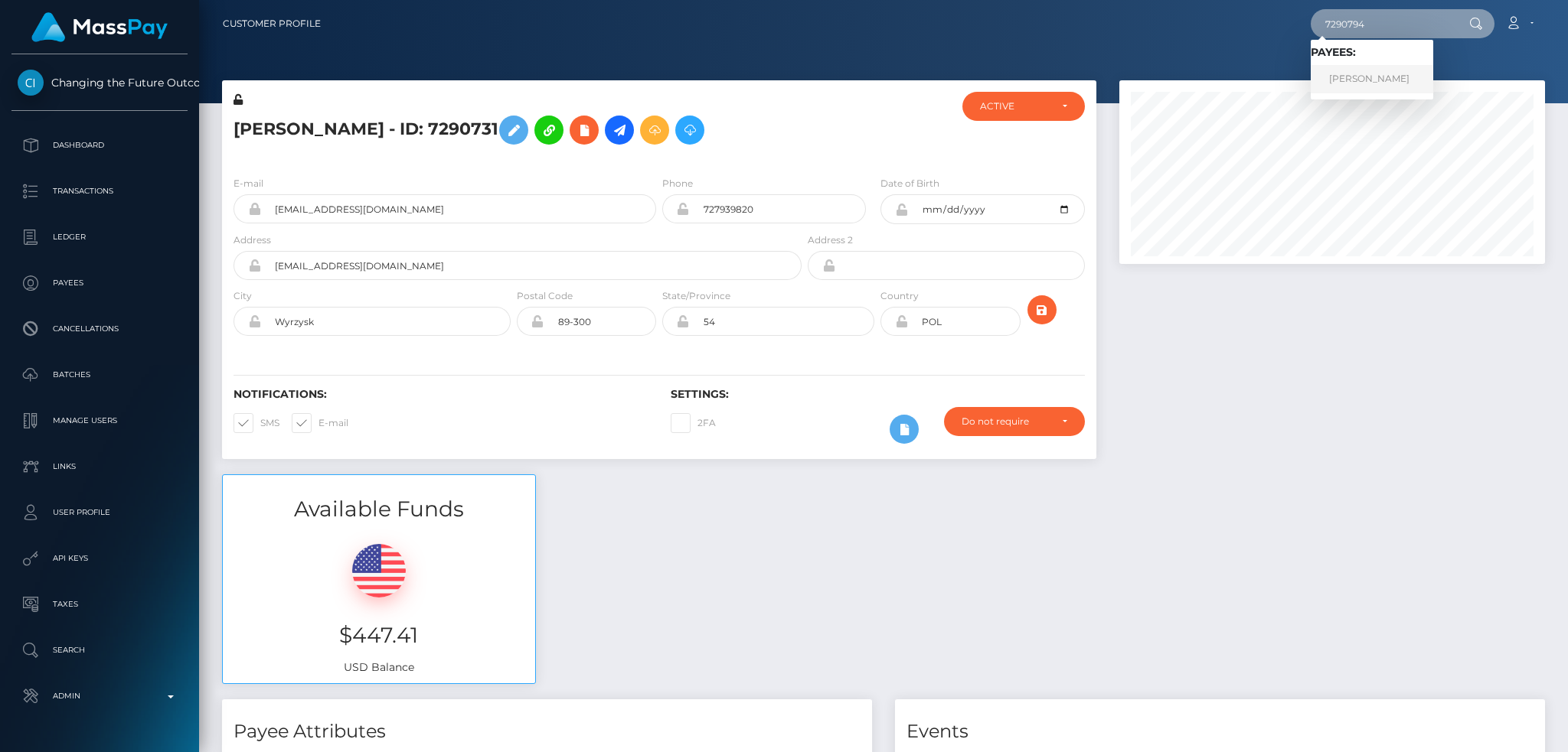
type input "7290794"
click at [1372, 73] on link "Julita Szóstek" at bounding box center [1372, 79] width 122 height 28
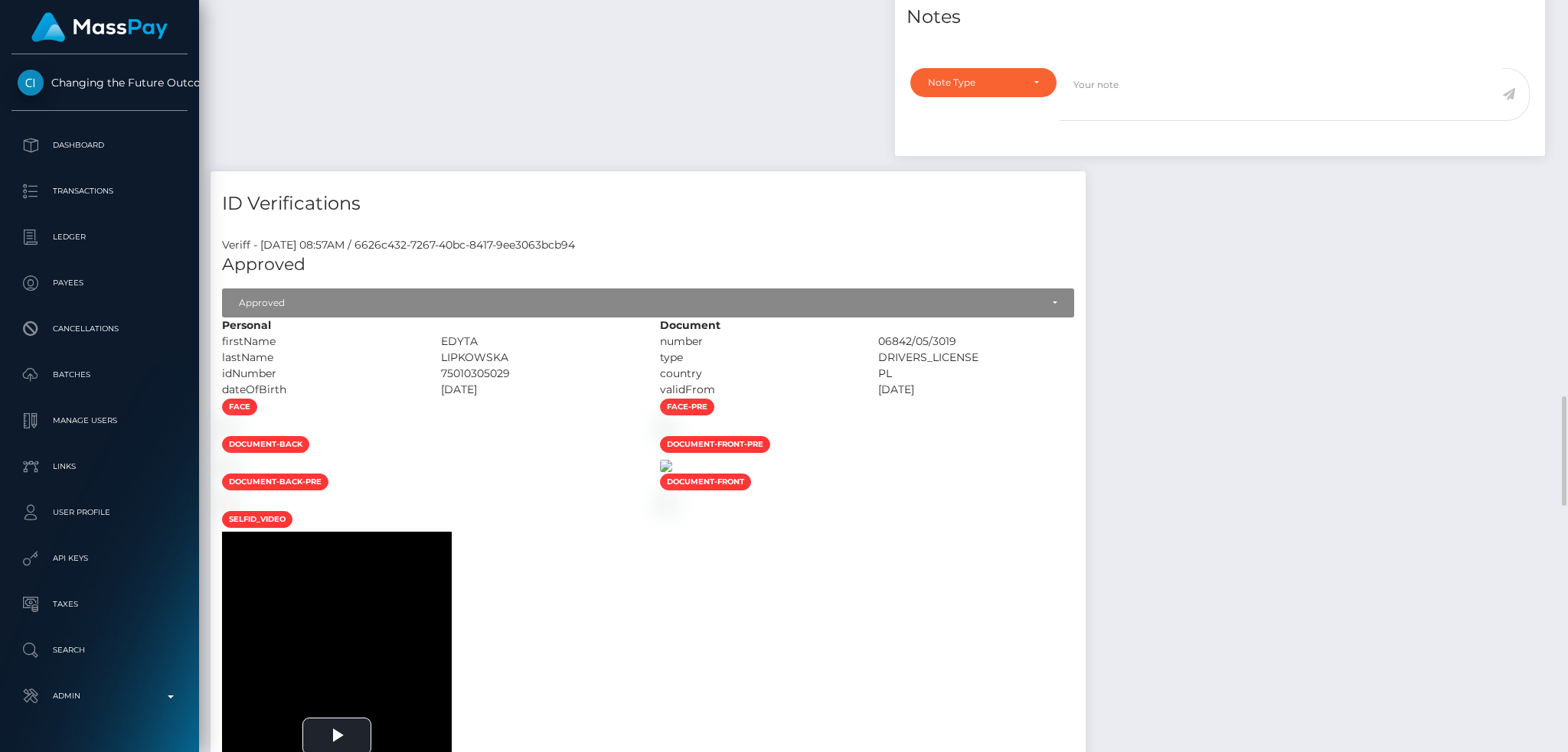
scroll to position [1633, 0]
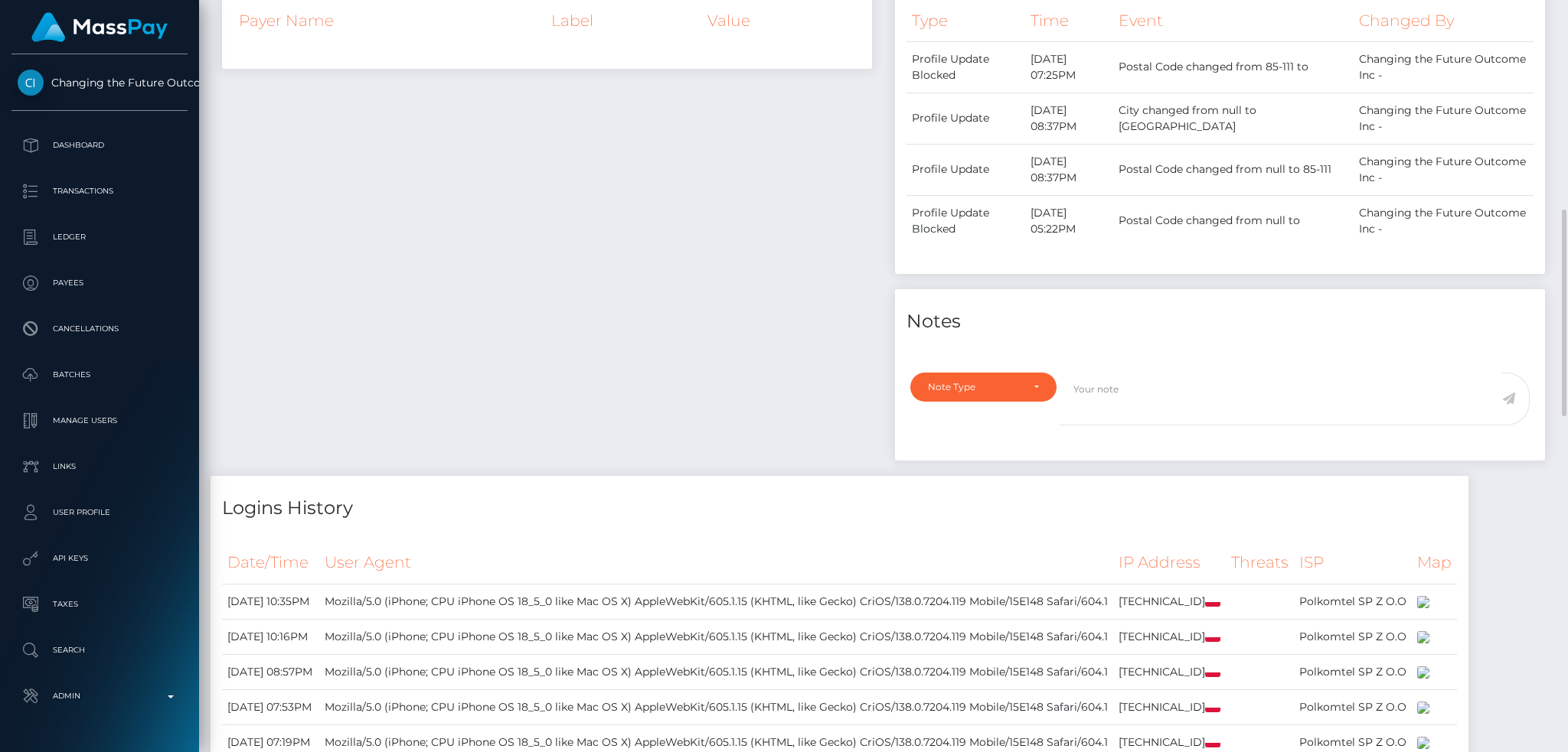
scroll to position [256, 0]
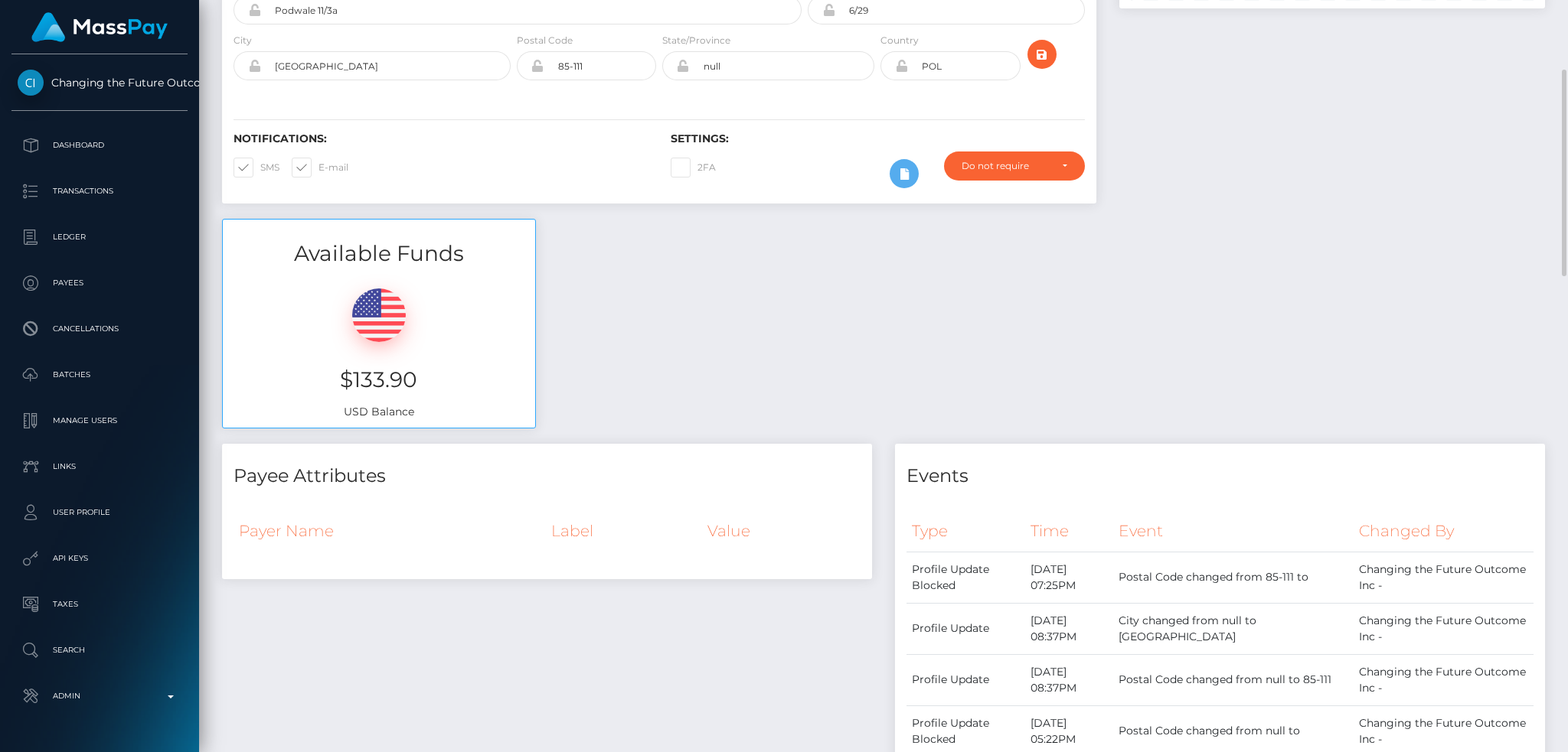
click at [888, 349] on div "Available Funds $133.90 USD Balance" at bounding box center [883, 331] width 1346 height 225
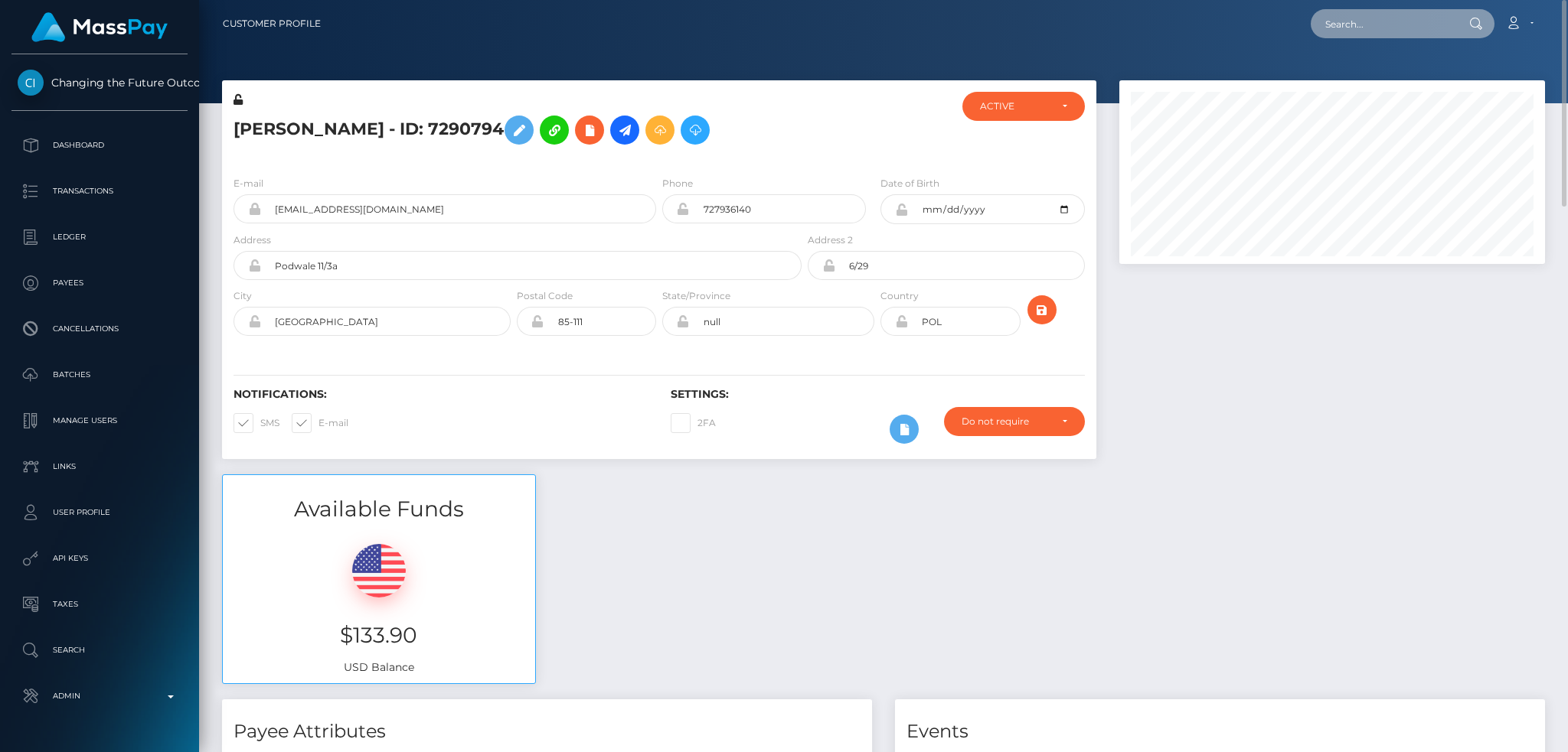
click at [1400, 31] on input "text" at bounding box center [1383, 23] width 144 height 29
paste input "dest.pax@gmail.com"
type input "dest.pax@gmail.com"
click at [1370, 67] on link "Alexandra Martyusheva" at bounding box center [1372, 79] width 122 height 28
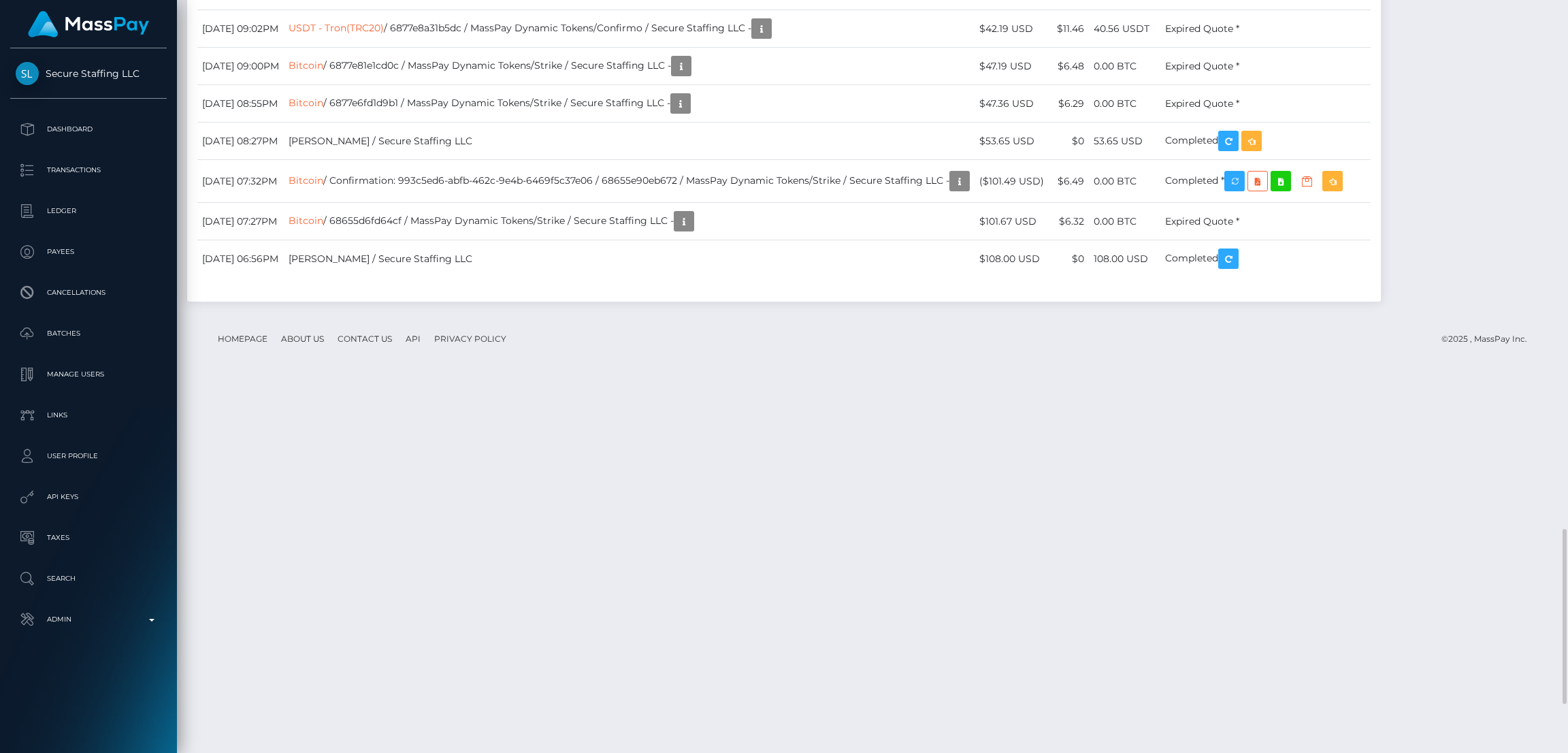
scroll to position [163, 436]
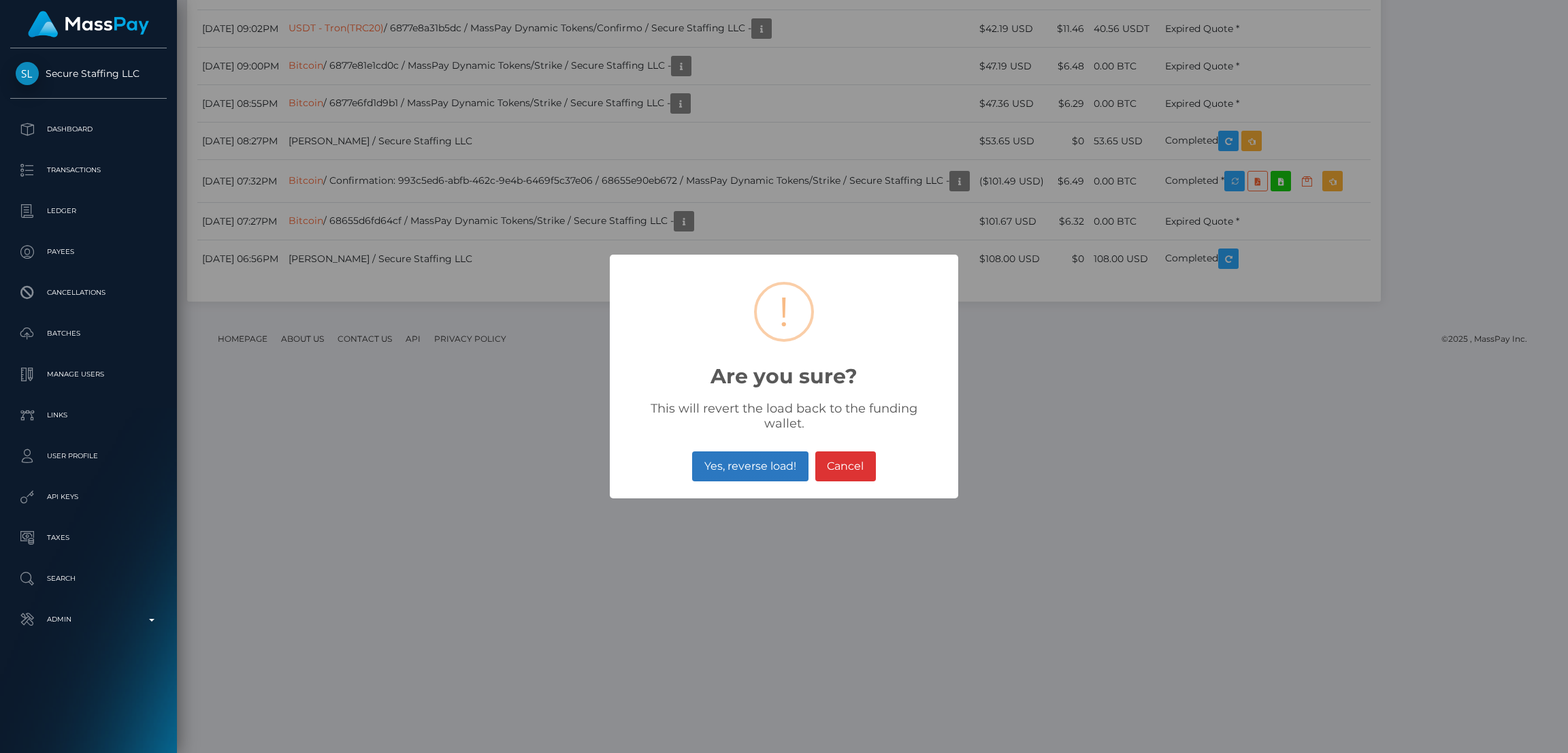
click at [762, 459] on button "Yes, reverse load!" at bounding box center [750, 466] width 116 height 30
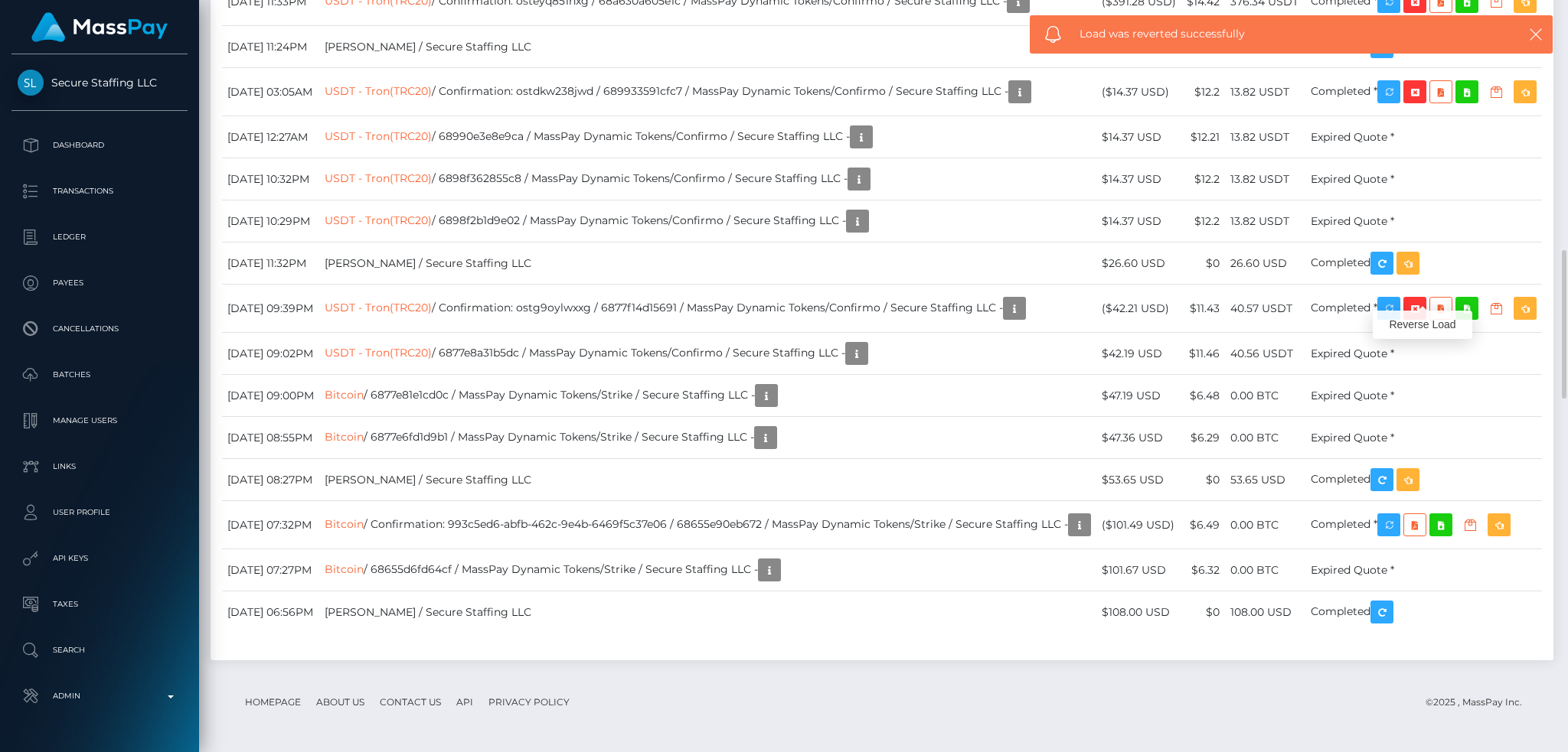
scroll to position [1927, 0]
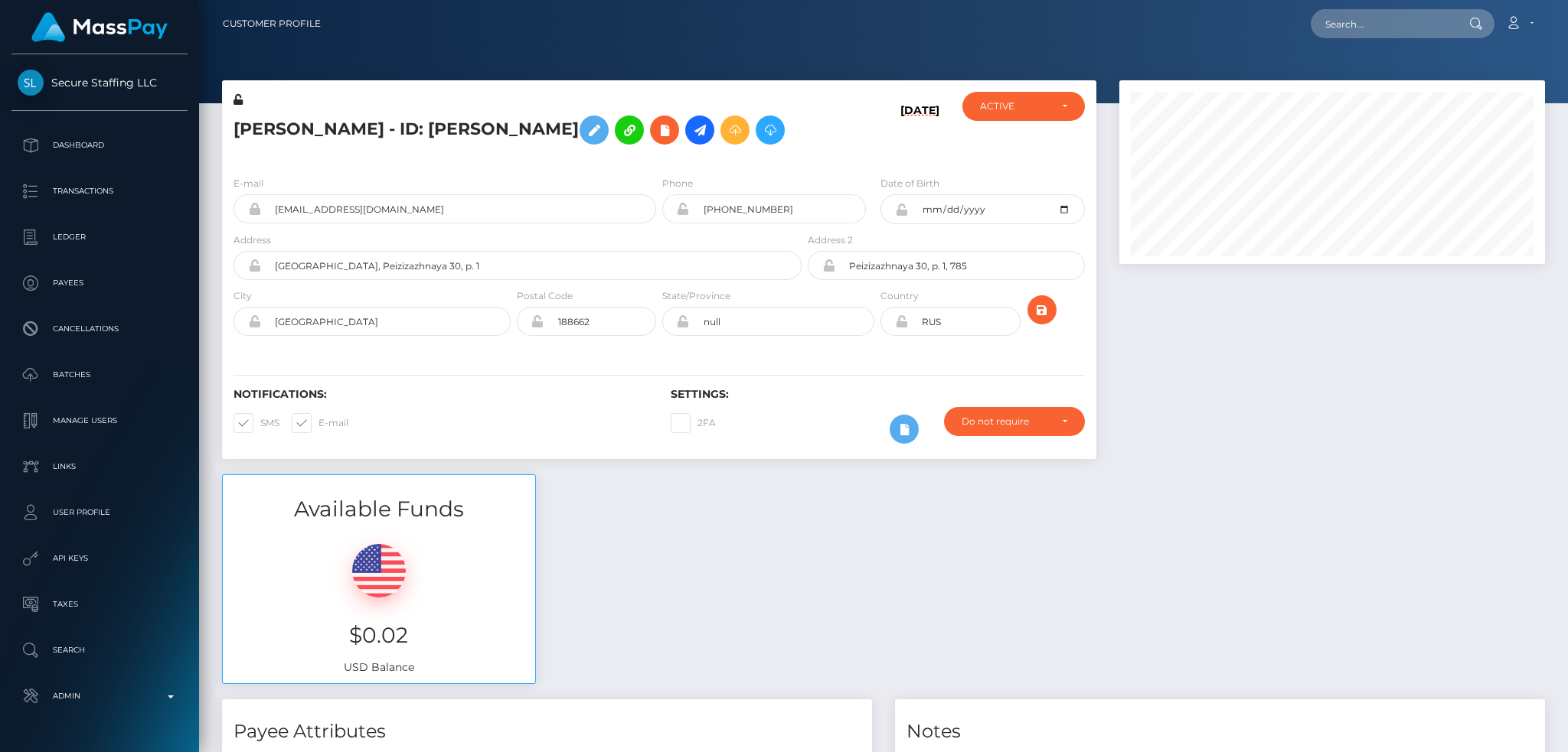
scroll to position [184, 425]
click at [1347, 27] on input "text" at bounding box center [1383, 23] width 144 height 29
paste input "[EMAIL_ADDRESS][DOMAIN_NAME]"
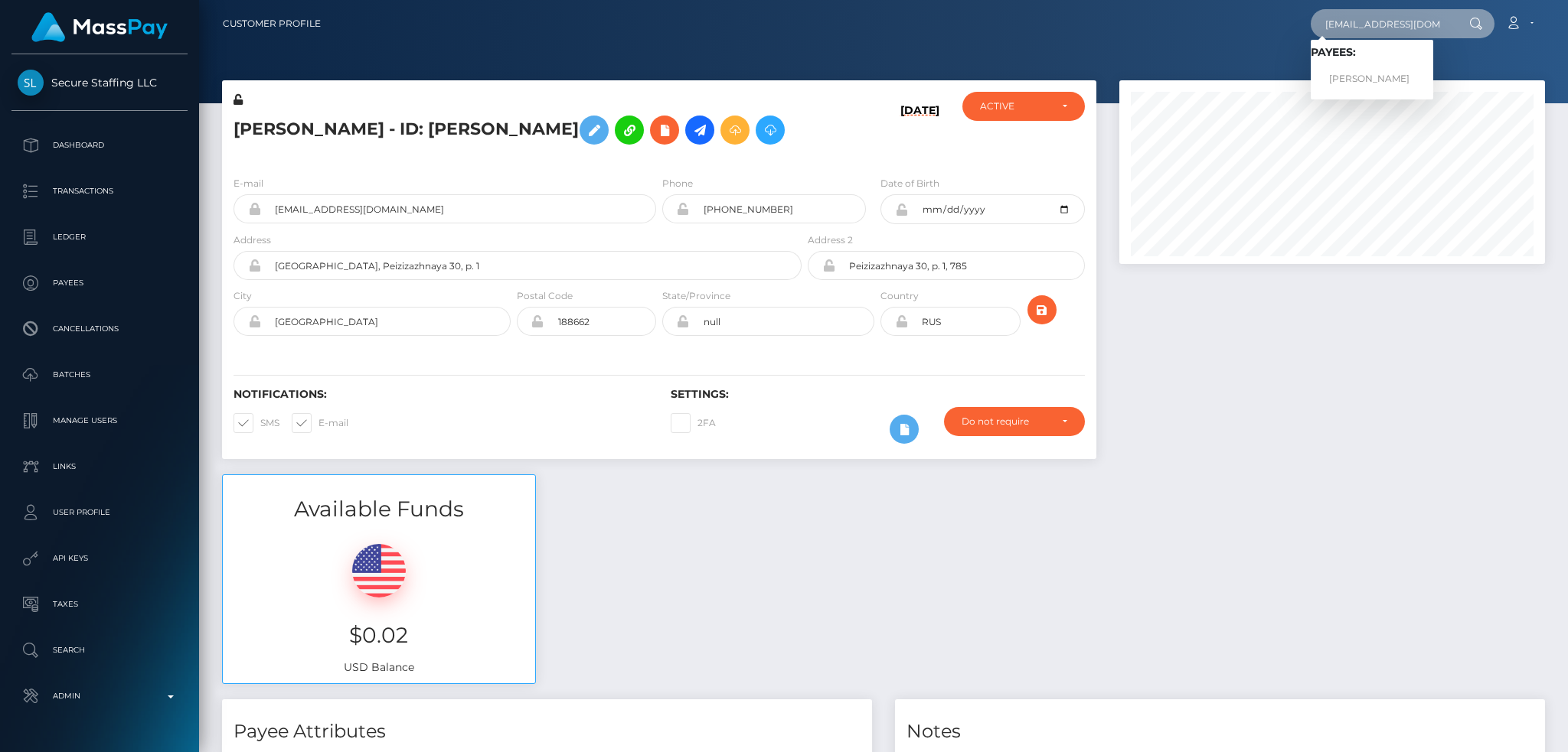
type input "[EMAIL_ADDRESS][DOMAIN_NAME]"
click at [1386, 79] on link "[PERSON_NAME]" at bounding box center [1372, 79] width 122 height 28
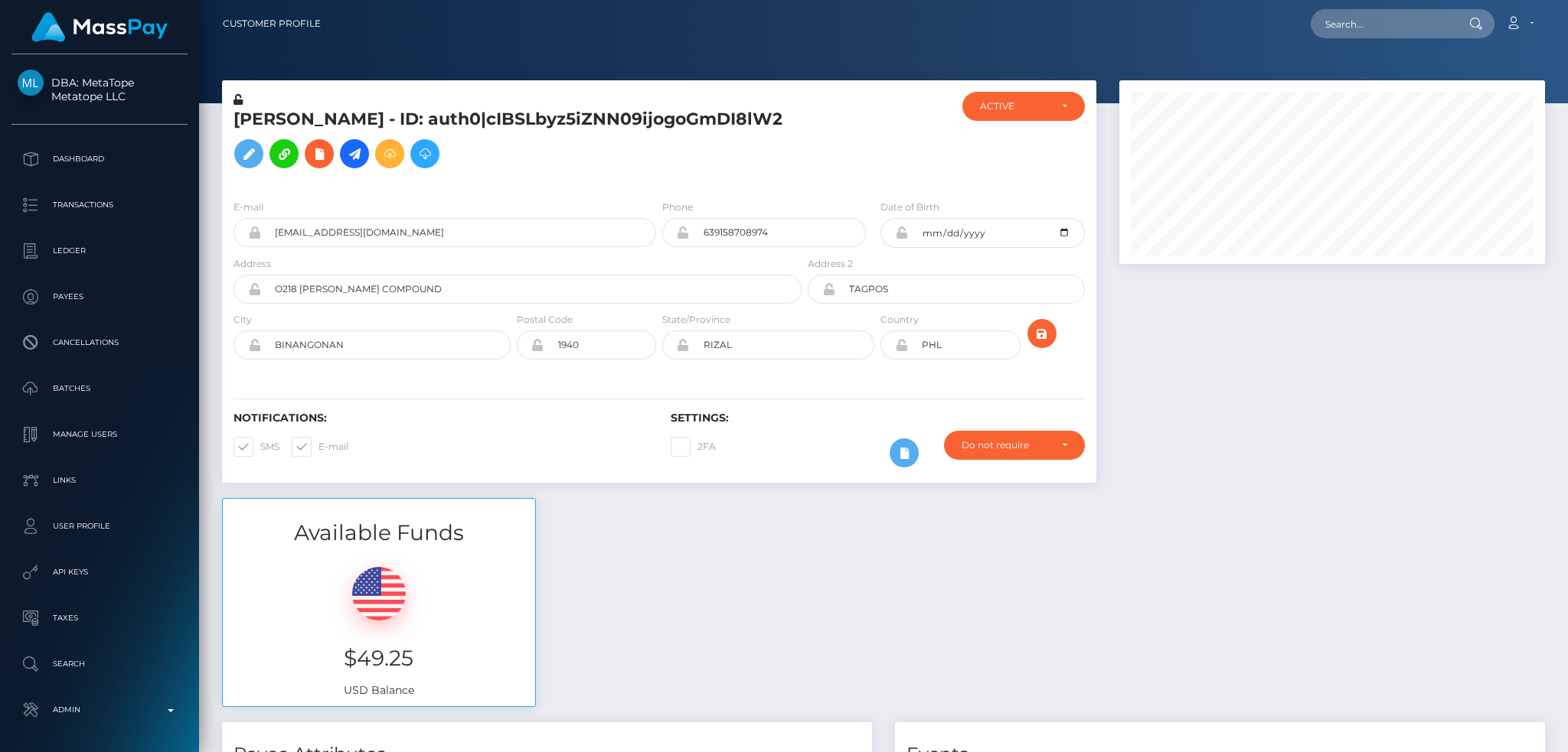
scroll to position [184, 425]
click at [1364, 19] on input "text" at bounding box center [1383, 23] width 144 height 29
paste input "[EMAIL_ADDRESS][DOMAIN_NAME]"
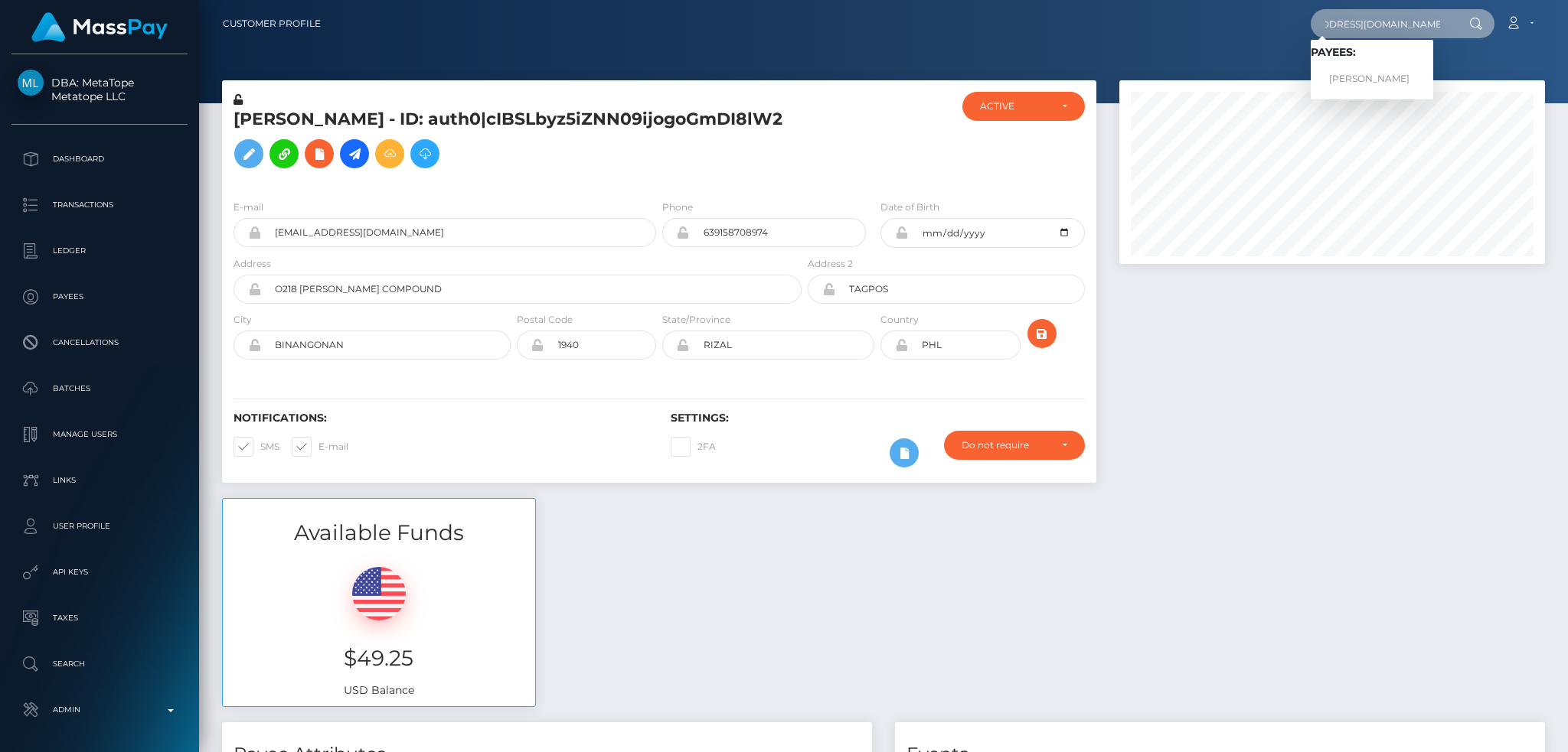
type input "[EMAIL_ADDRESS][DOMAIN_NAME]"
click at [1367, 84] on link "[PERSON_NAME]" at bounding box center [1372, 79] width 122 height 28
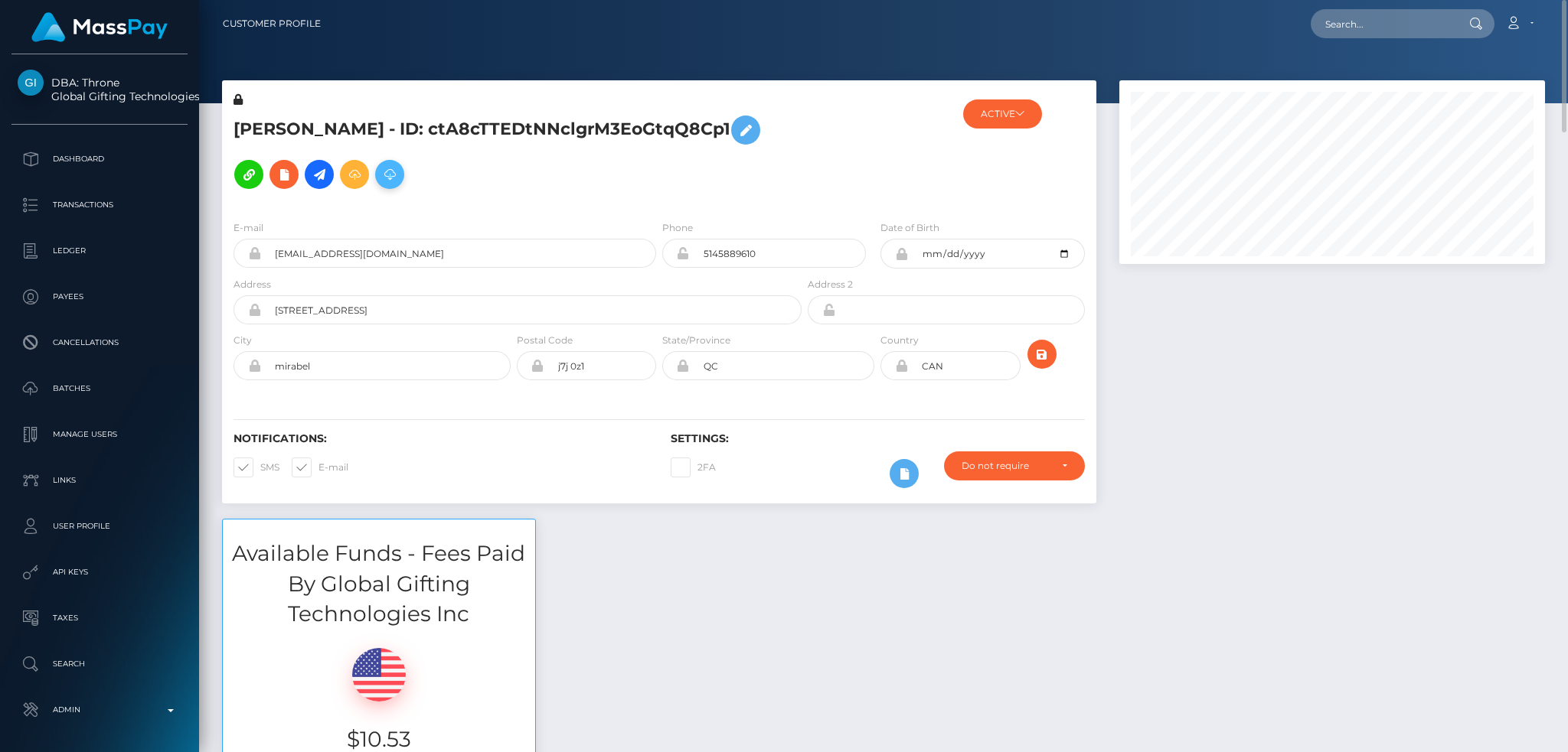
click at [399, 165] on icon at bounding box center [389, 174] width 18 height 19
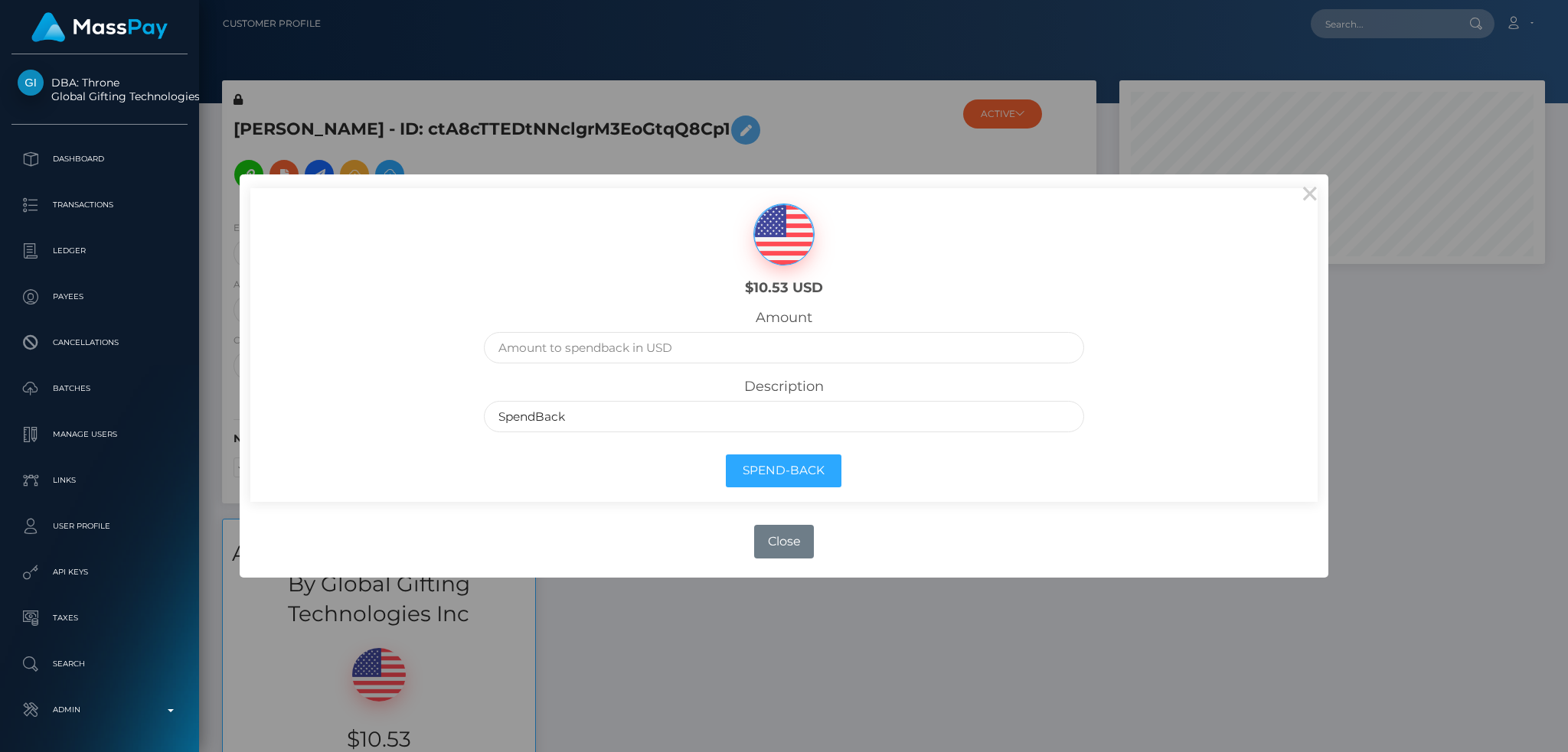
click at [707, 366] on div "Amount" at bounding box center [784, 343] width 623 height 69
click at [705, 356] on input "text" at bounding box center [783, 348] width 600 height 32
type input "10.53"
click at [813, 475] on button "Spend-Back" at bounding box center [784, 470] width 115 height 33
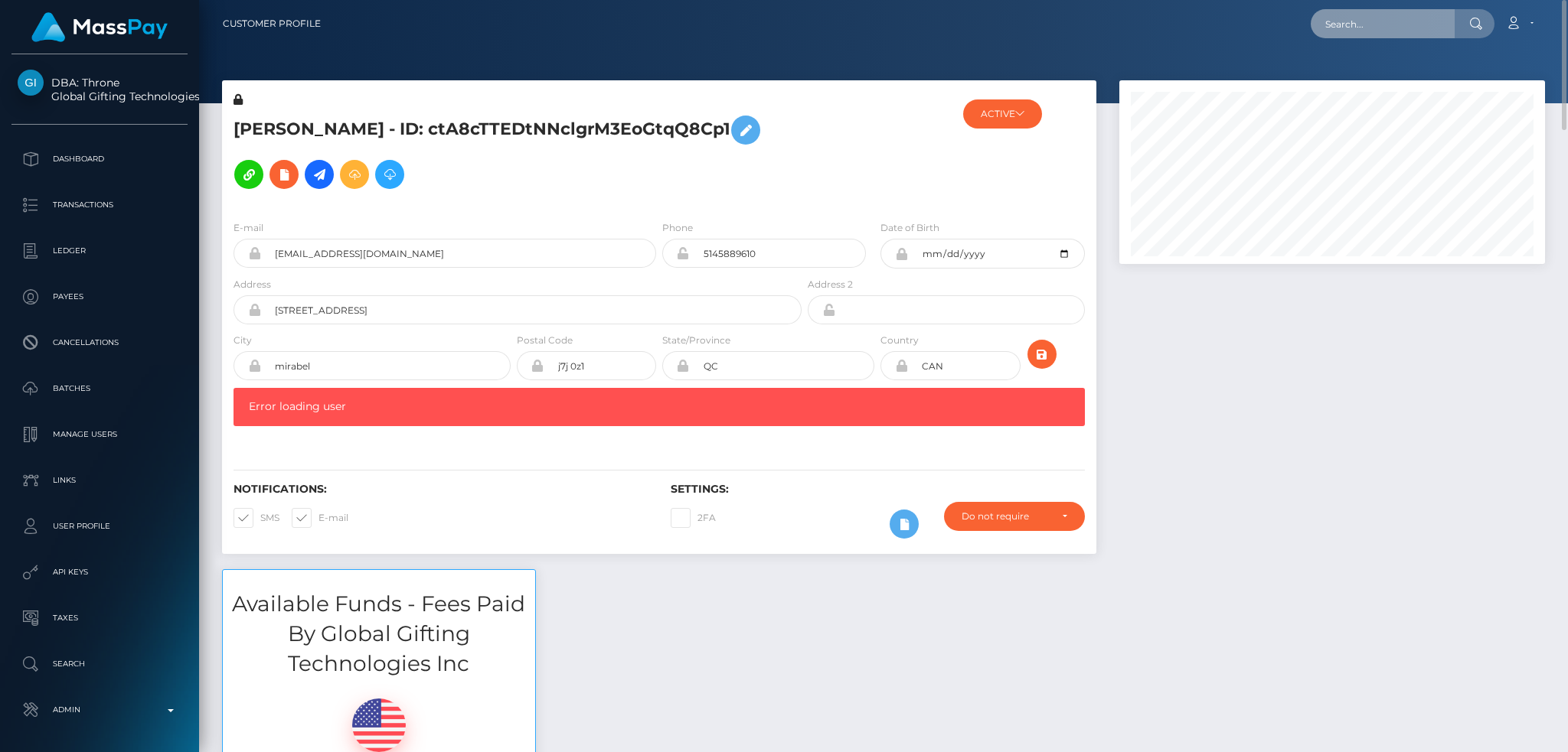
click at [1335, 20] on input "text" at bounding box center [1383, 23] width 144 height 29
paste input "[EMAIL_ADDRESS][DOMAIN_NAME]"
type input "[EMAIL_ADDRESS][DOMAIN_NAME]"
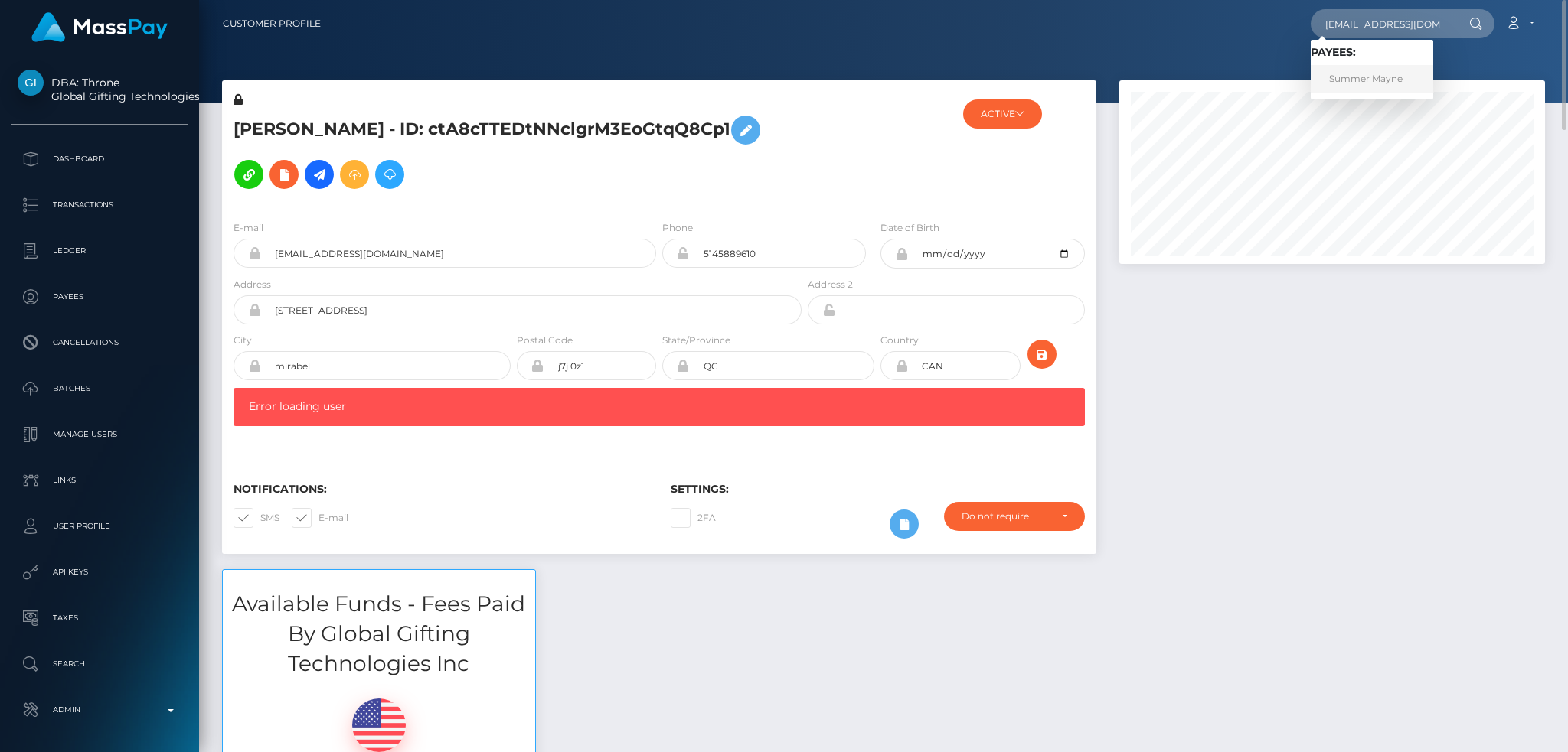
click at [1347, 71] on link "Summer Mayne" at bounding box center [1372, 79] width 122 height 28
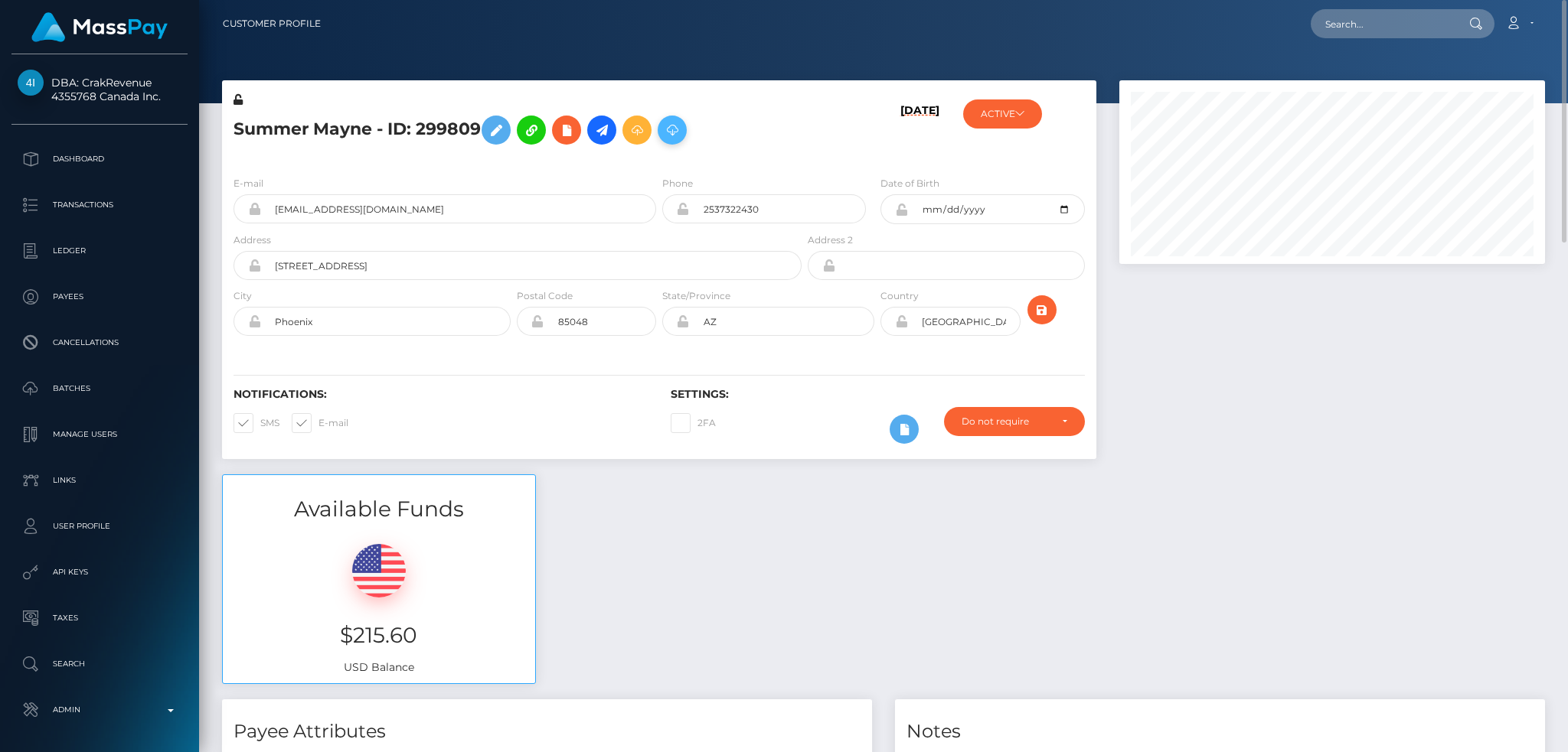
click at [677, 136] on icon at bounding box center [672, 130] width 18 height 19
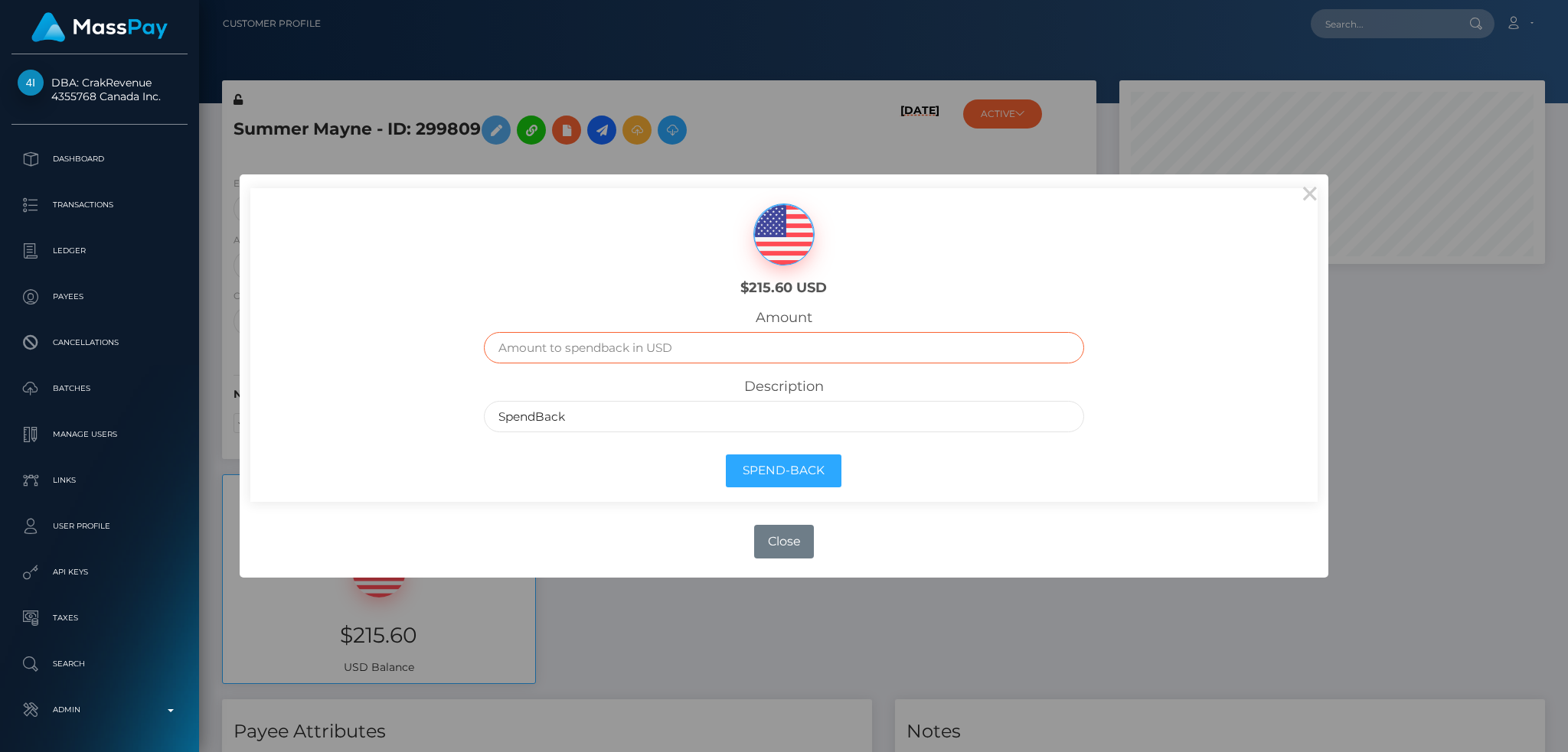
click at [686, 341] on input "text" at bounding box center [783, 348] width 600 height 32
type input "215.6"
click at [786, 476] on button "Spend-Back" at bounding box center [784, 470] width 115 height 33
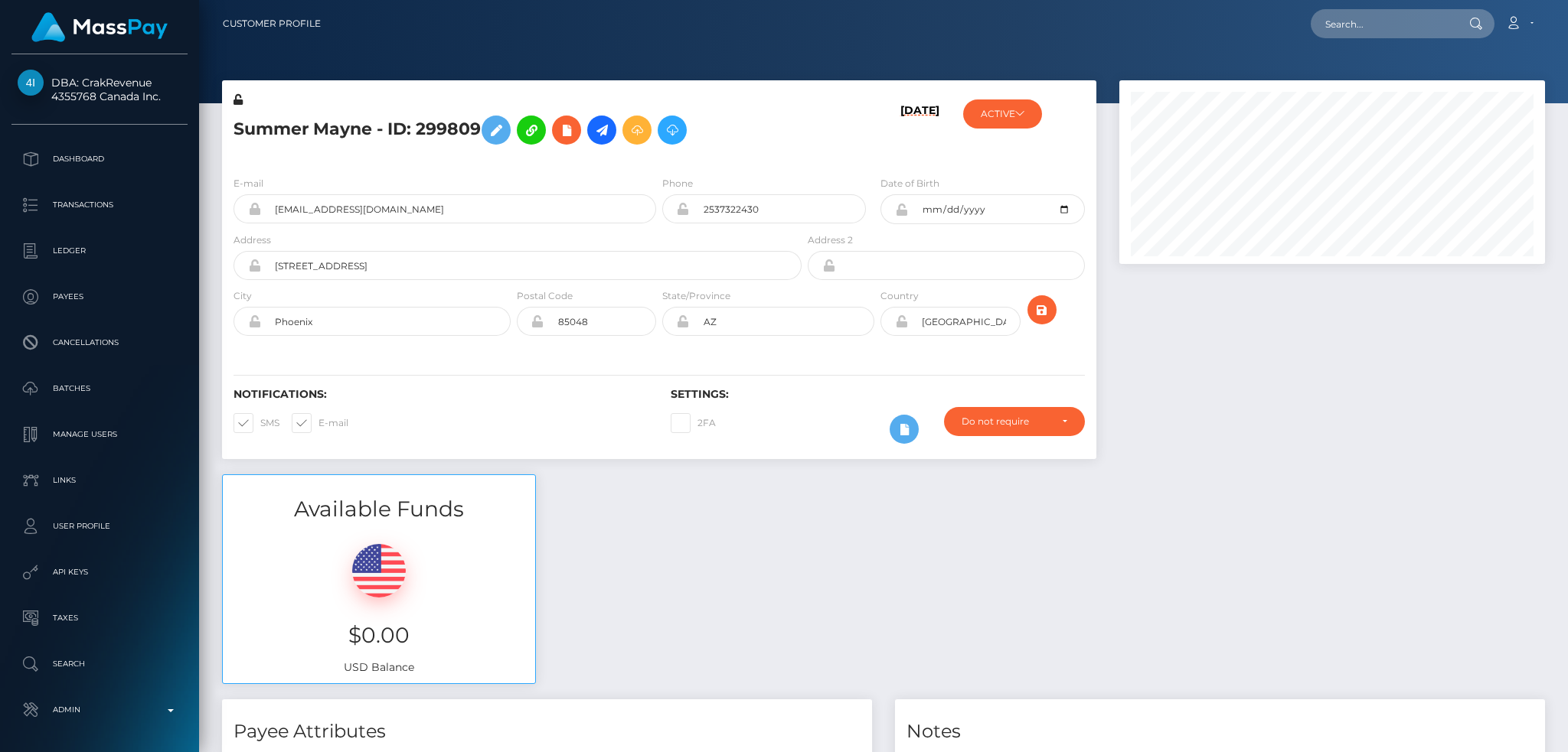
scroll to position [184, 425]
drag, startPoint x: 1378, startPoint y: 28, endPoint x: 1326, endPoint y: 25, distance: 52.1
click at [1376, 28] on input "text" at bounding box center [1383, 23] width 144 height 29
paste input "[EMAIL_ADDRESS][DOMAIN_NAME]"
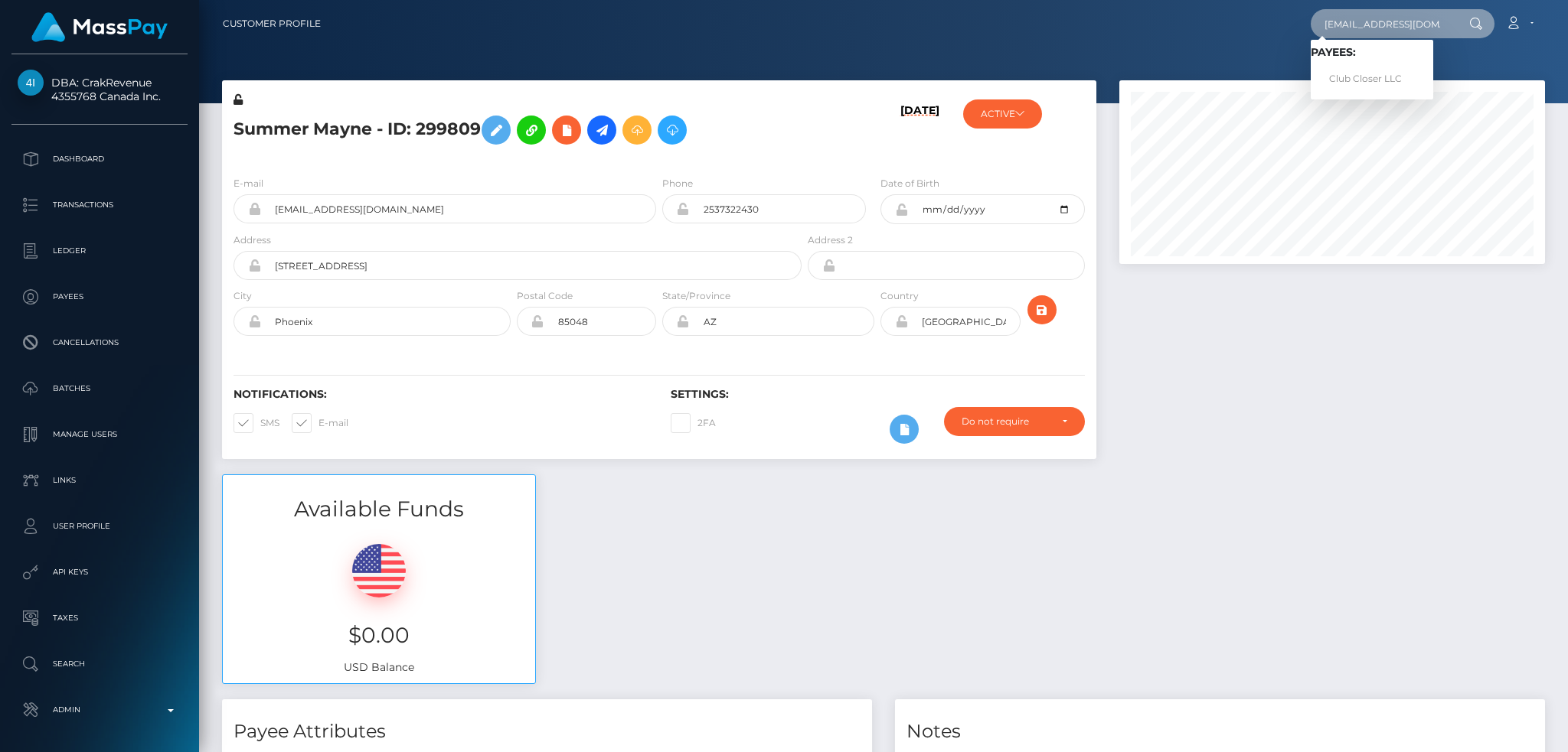
type input "[EMAIL_ADDRESS][DOMAIN_NAME]"
click at [1361, 89] on link "Club Closer LLC" at bounding box center [1372, 79] width 122 height 28
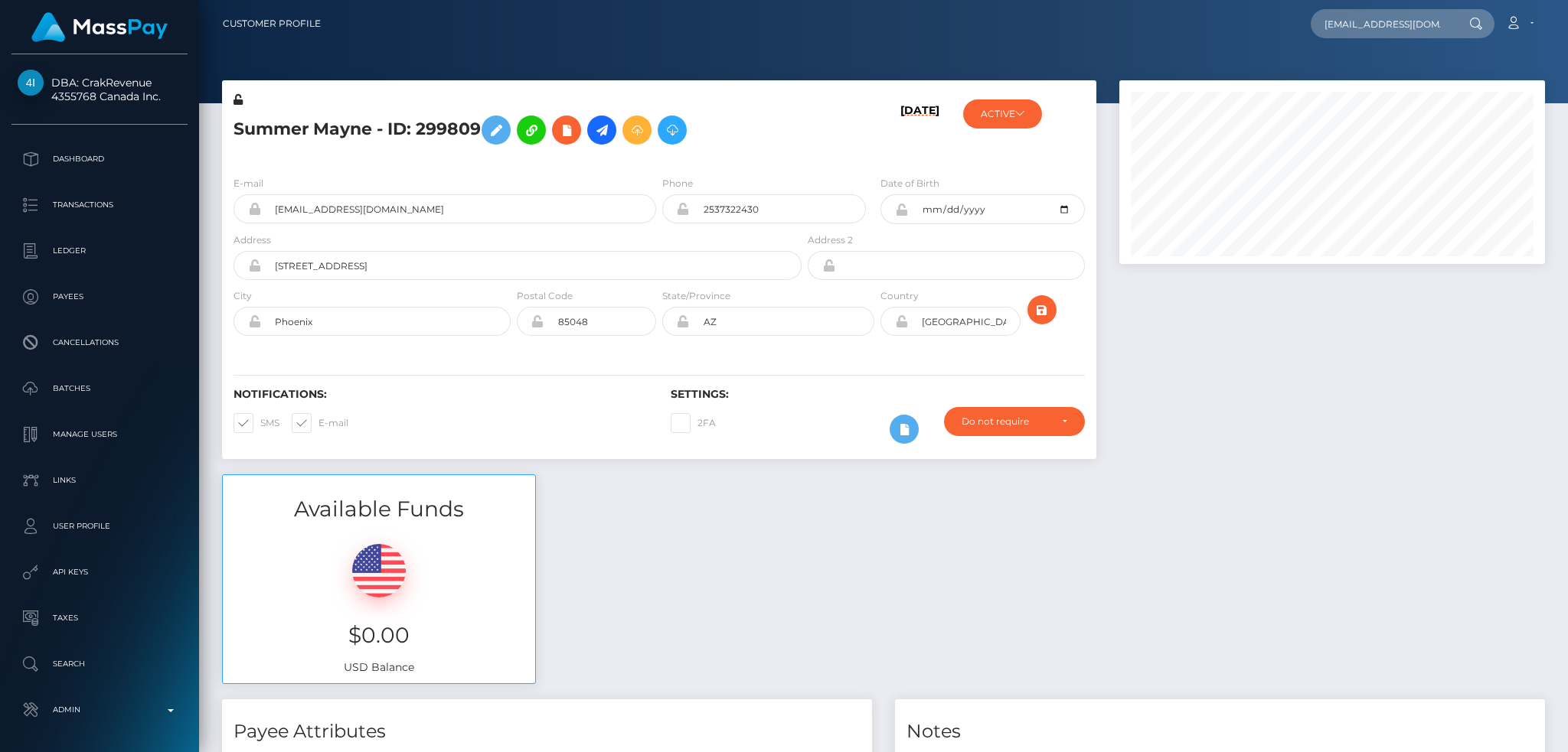
scroll to position [0, 0]
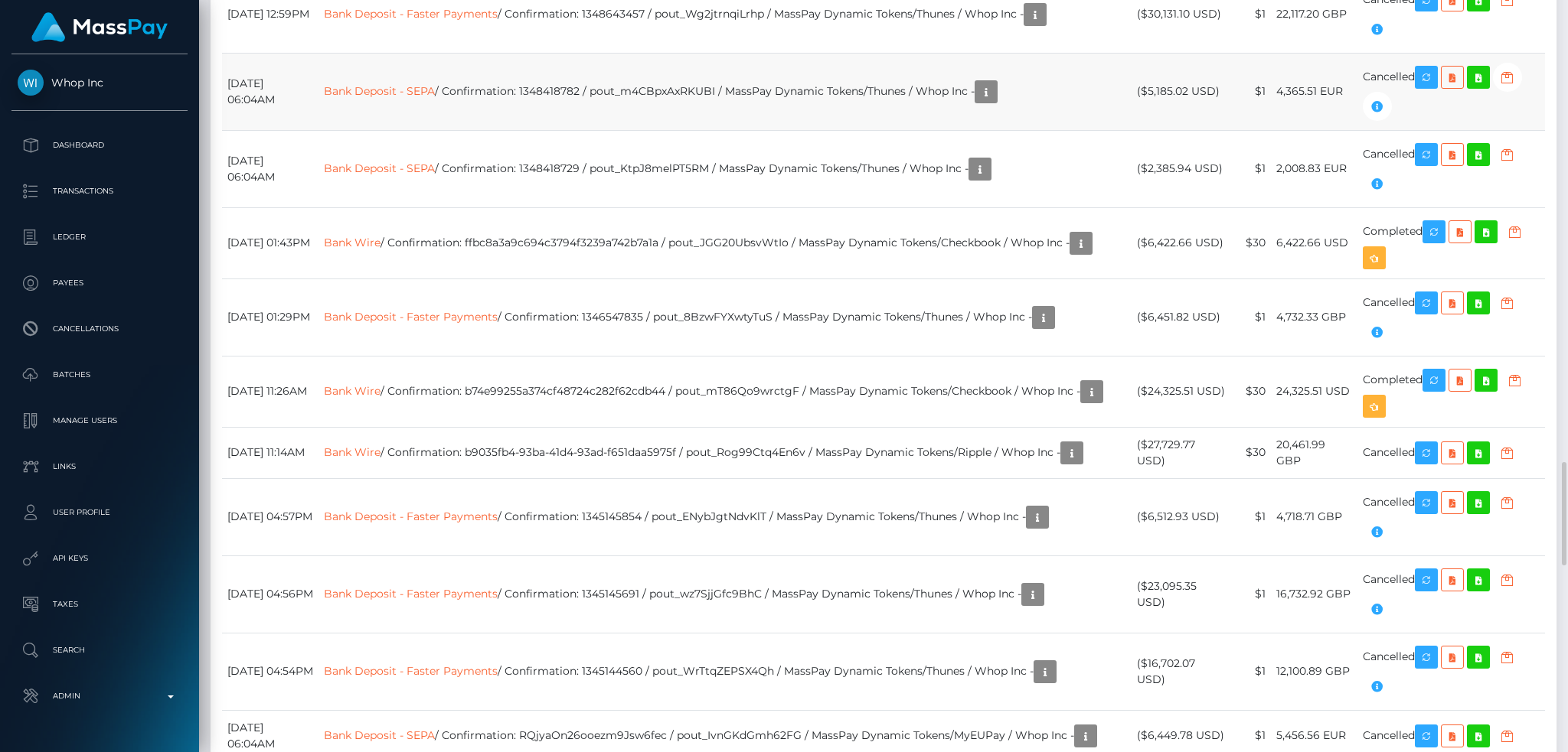
scroll to position [184, 425]
drag, startPoint x: 1284, startPoint y: 234, endPoint x: 1339, endPoint y: 234, distance: 55.0
click at [1339, 53] on td "22,117.20 GBP" at bounding box center [1313, 14] width 87 height 78
drag, startPoint x: 1284, startPoint y: 97, endPoint x: 1337, endPoint y: 101, distance: 53.2
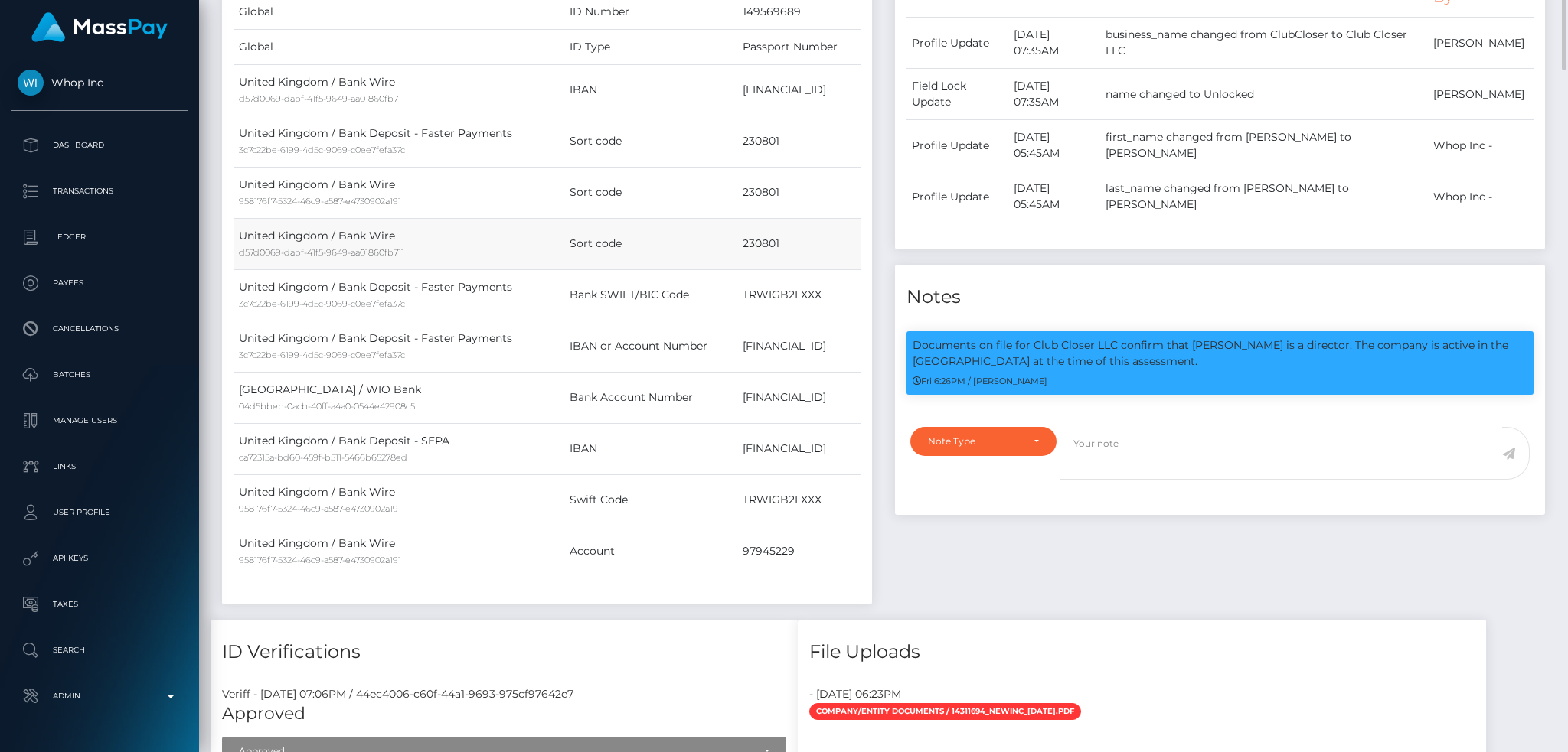
scroll to position [408, 0]
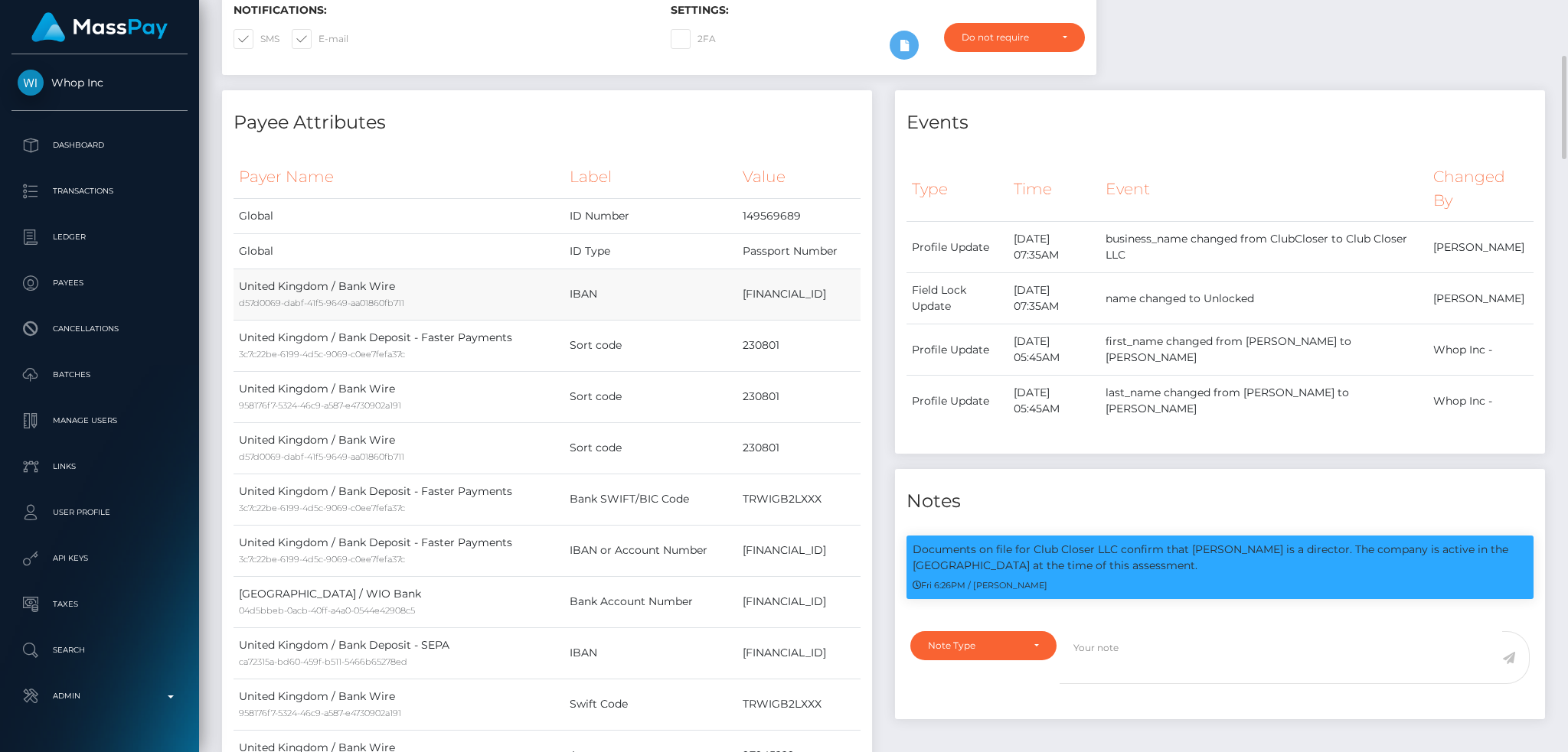
click at [765, 292] on td "[FINANCIAL_ID]" at bounding box center [799, 294] width 123 height 52
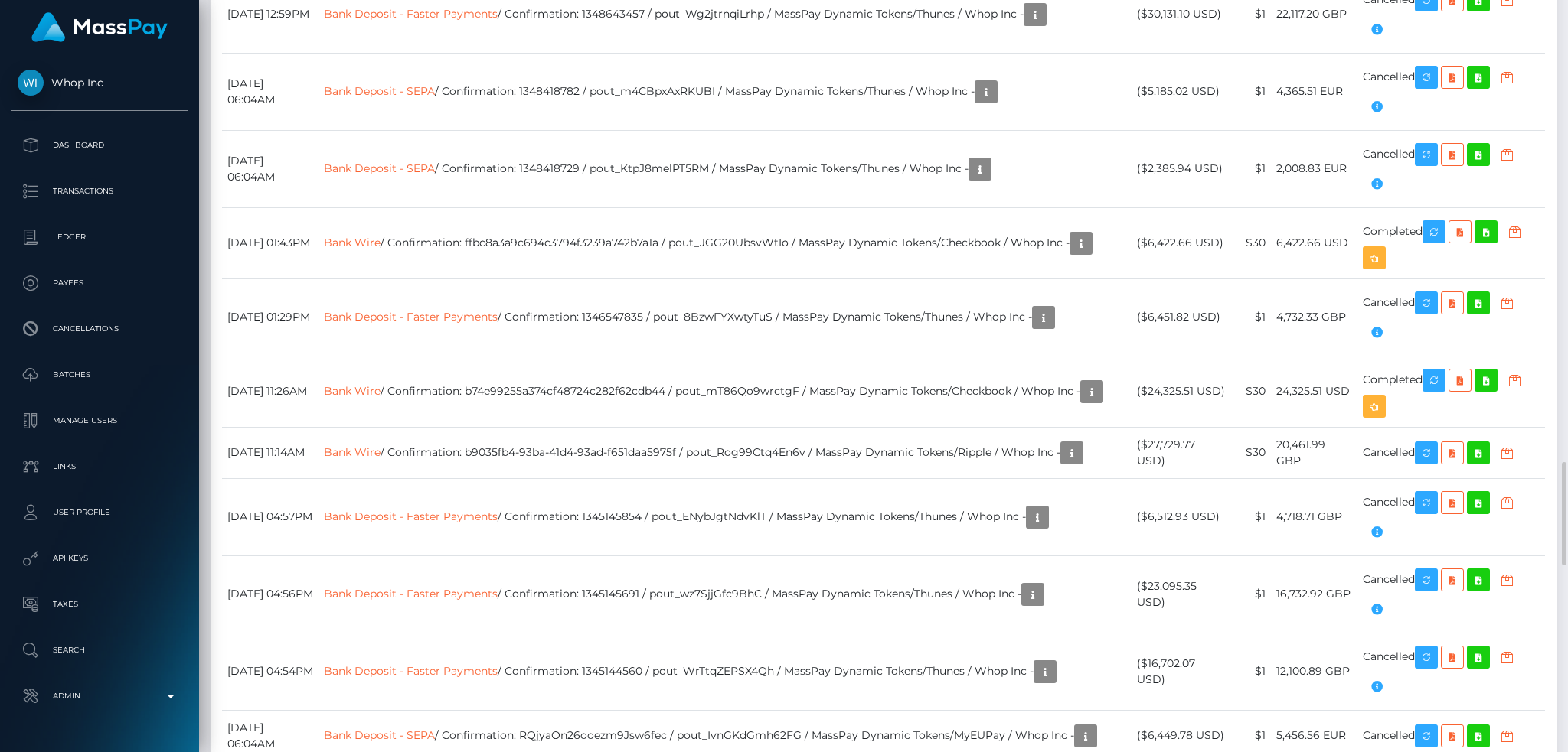
scroll to position [184, 425]
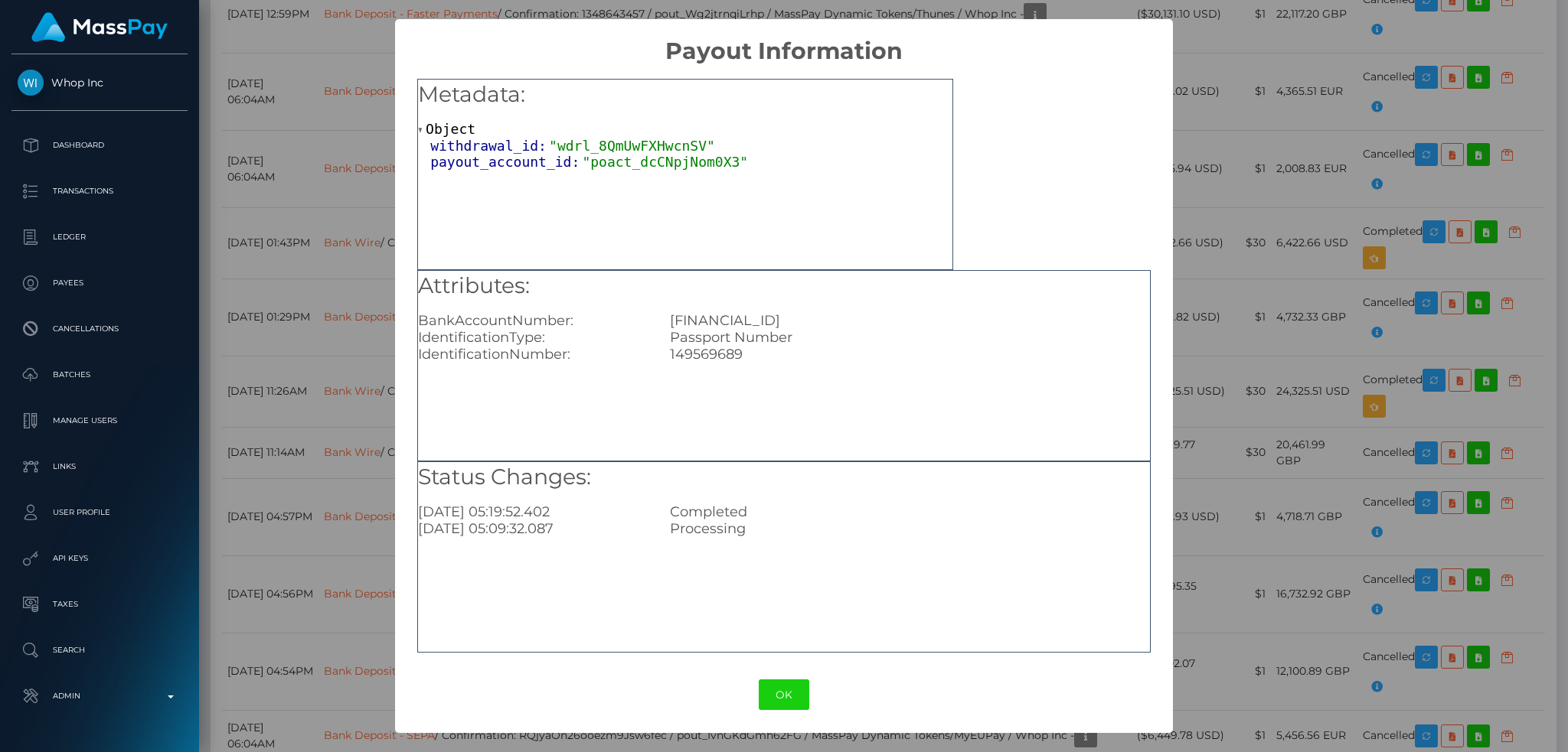
click at [777, 322] on div "[FINANCIAL_ID]" at bounding box center [910, 320] width 503 height 17
copy div "[FINANCIAL_ID]"
drag, startPoint x: 772, startPoint y: 696, endPoint x: 750, endPoint y: 582, distance: 116.1
click at [773, 696] on button "OK" at bounding box center [784, 695] width 51 height 32
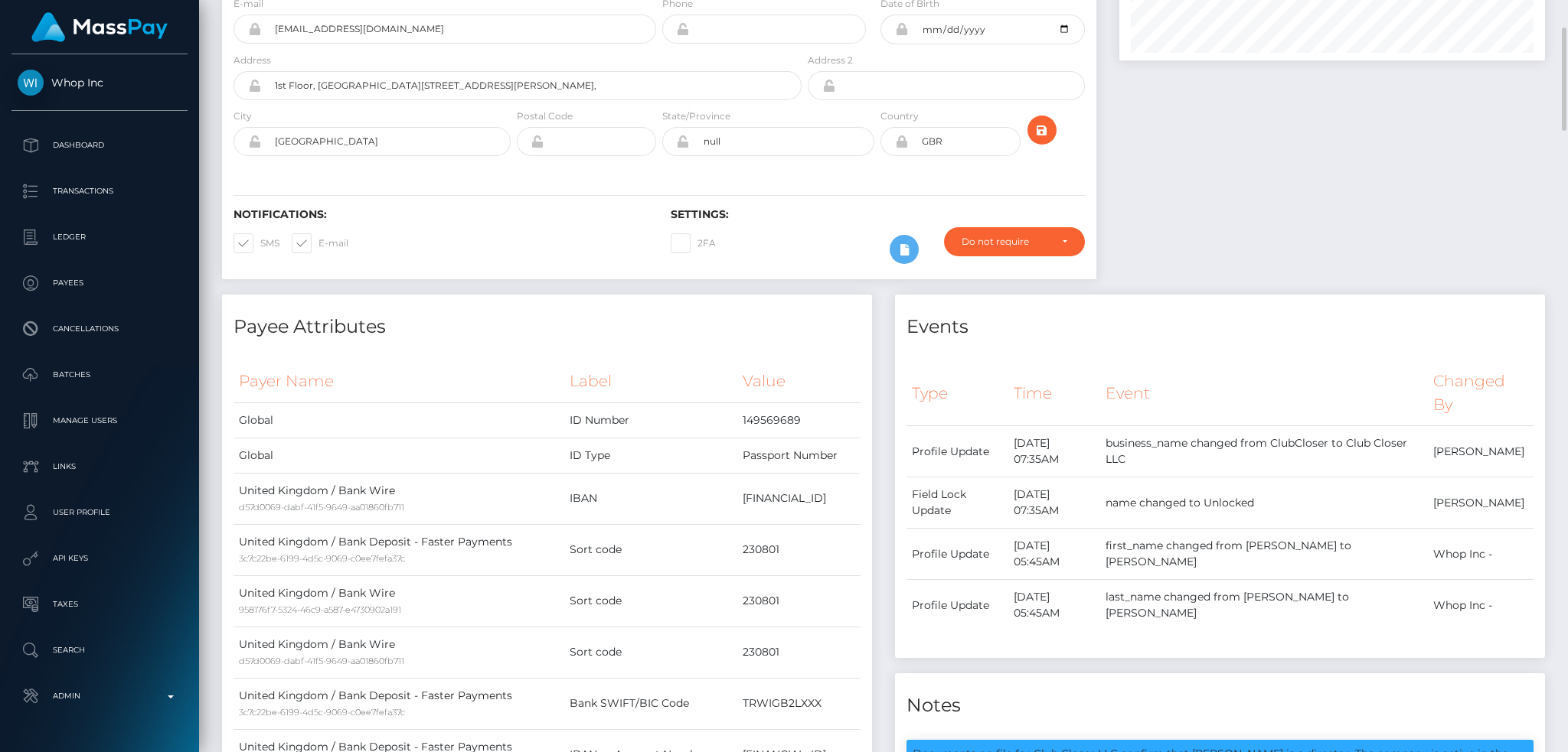
scroll to position [0, 0]
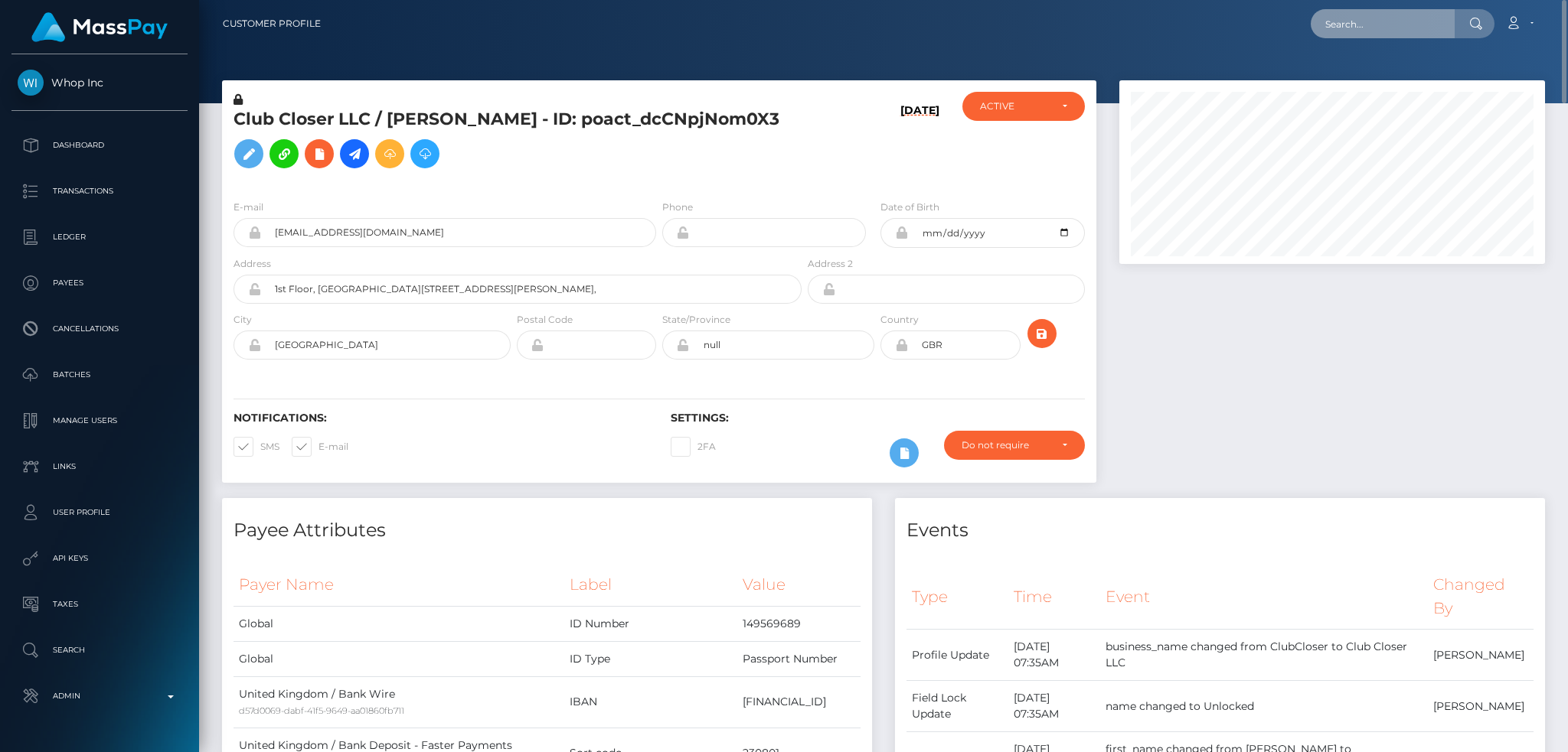
click at [1331, 15] on input "text" at bounding box center [1383, 23] width 144 height 29
paste input "wdrl_lwAR8SH0AnQGR"
type input "wdrl_lwAR8SH0AnQGR"
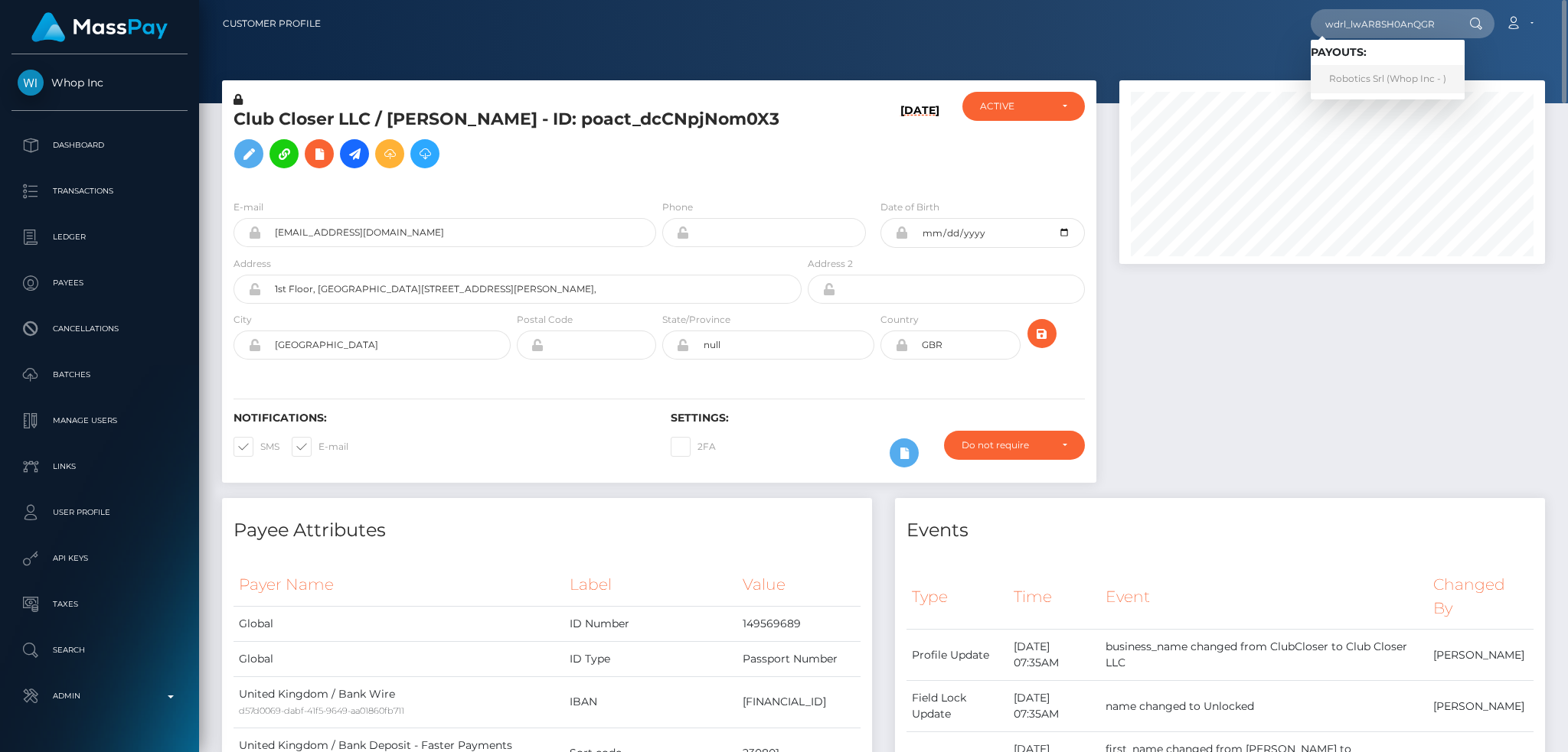
click at [1365, 75] on link "Robotics Srl (Whop Inc - )" at bounding box center [1388, 79] width 154 height 28
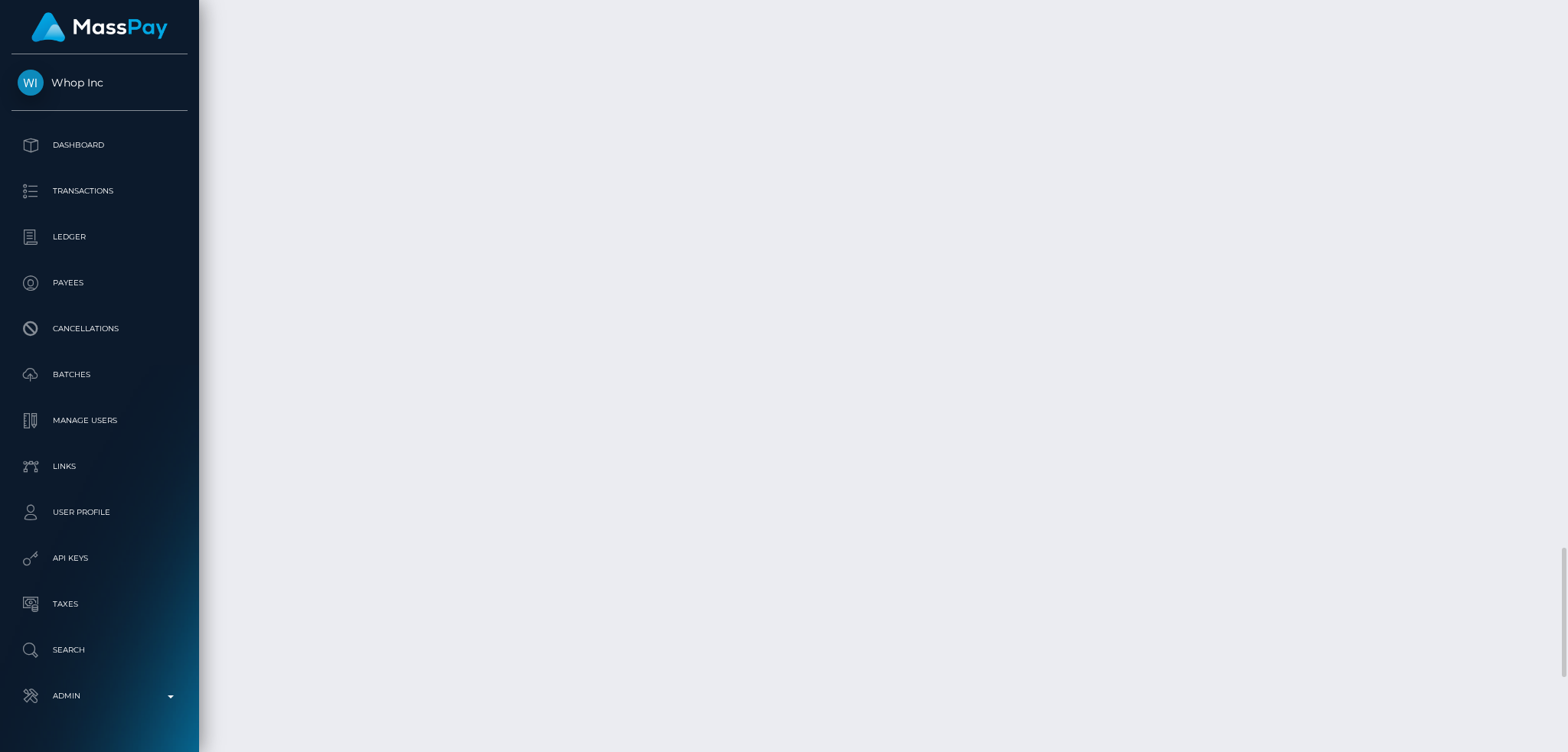
scroll to position [3297, 0]
drag, startPoint x: 1054, startPoint y: 492, endPoint x: 1068, endPoint y: 493, distance: 14.0
drag, startPoint x: 988, startPoint y: 507, endPoint x: 1012, endPoint y: 506, distance: 24.0
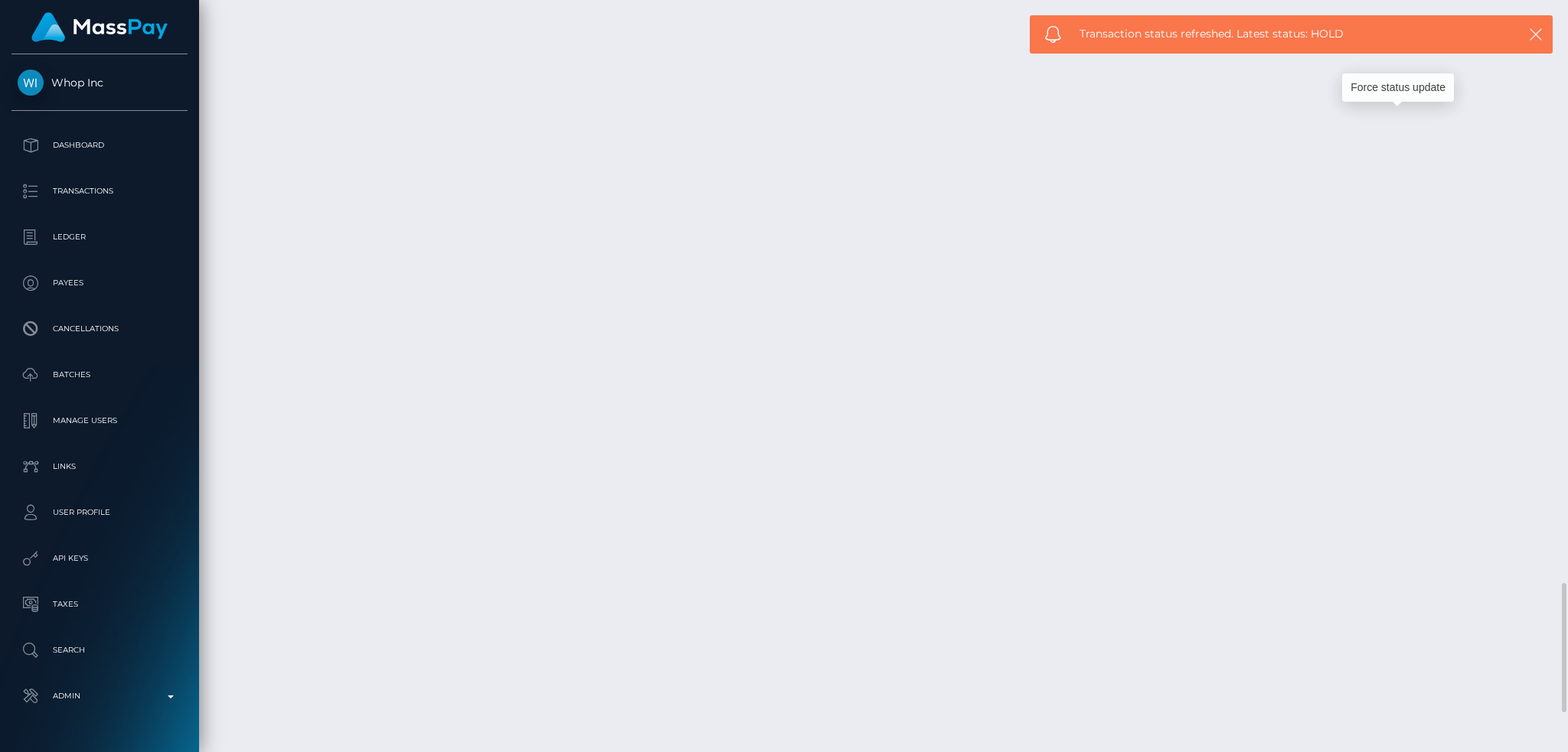
scroll to position [3297, 0]
copy td "1351443969"
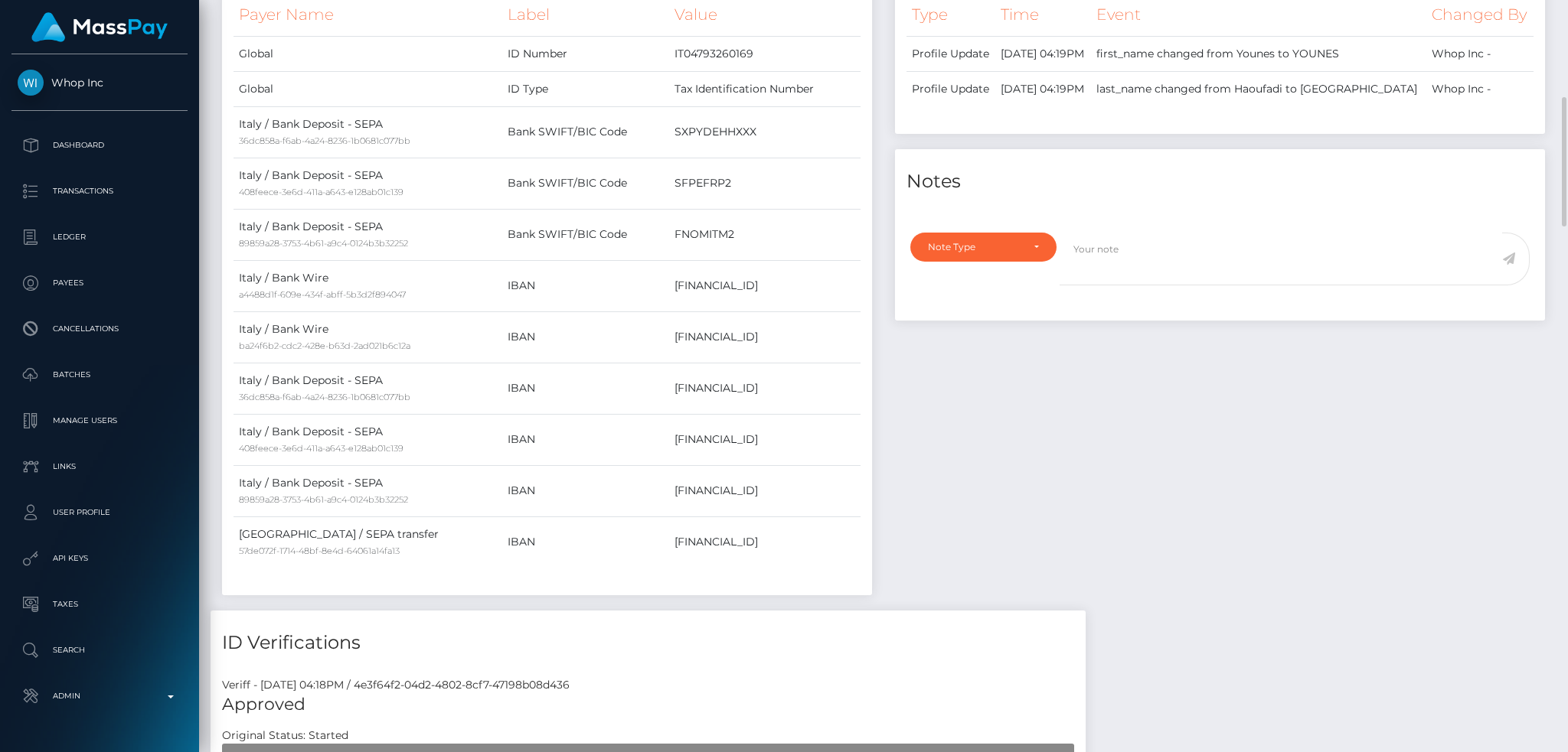
scroll to position [0, 0]
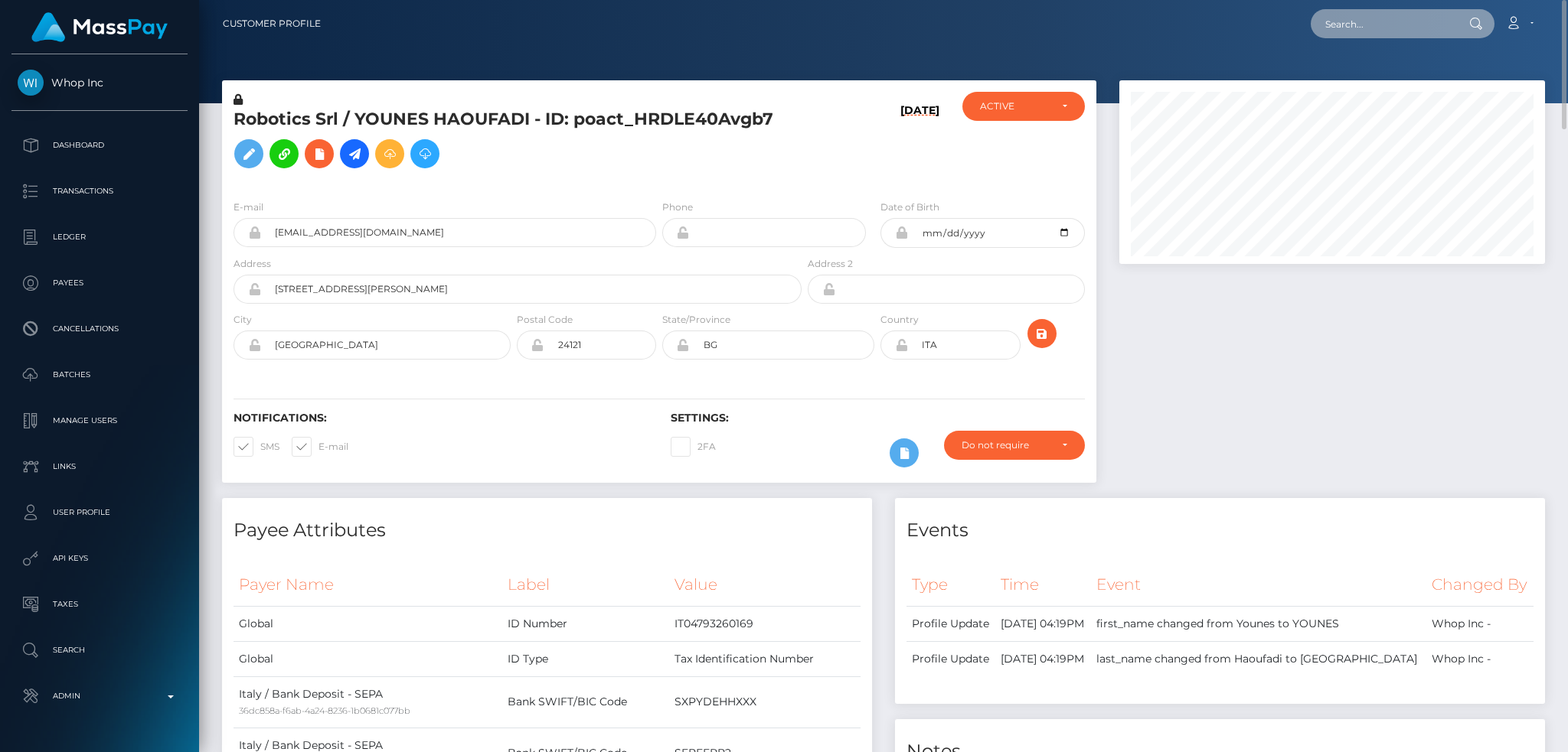
click at [1387, 24] on input "text" at bounding box center [1383, 23] width 144 height 29
paste input "barrylau2@gmail.com"
drag, startPoint x: 1444, startPoint y: 30, endPoint x: 1436, endPoint y: 29, distance: 8.1
click at [1442, 30] on input "barrylau2@gmail.com" at bounding box center [1383, 23] width 144 height 29
paste input "[EMAIL_ADDRESS][DOMAIN_NAME]"
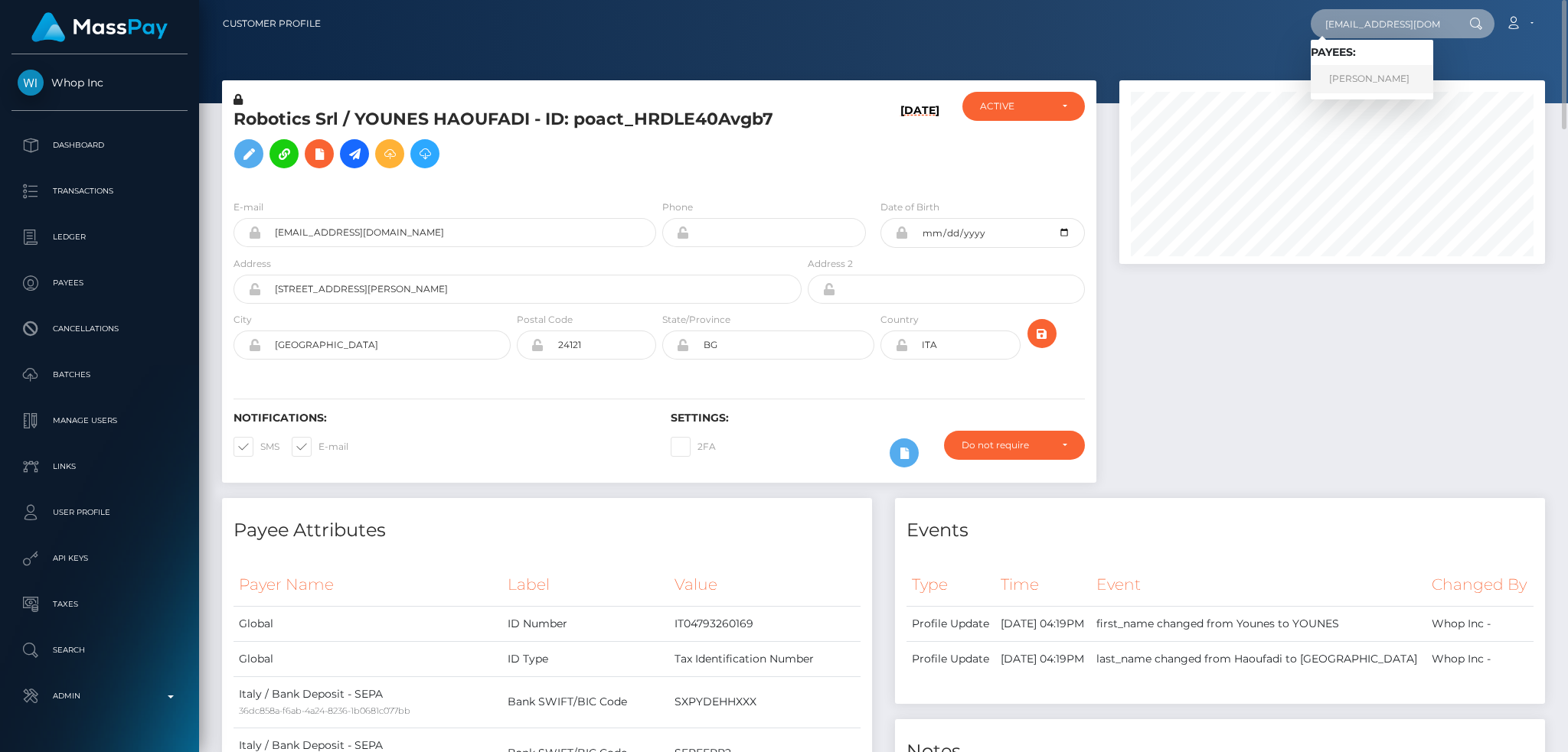
type input "[EMAIL_ADDRESS][DOMAIN_NAME]"
click at [1370, 85] on link "Nicole Speth" at bounding box center [1372, 79] width 122 height 28
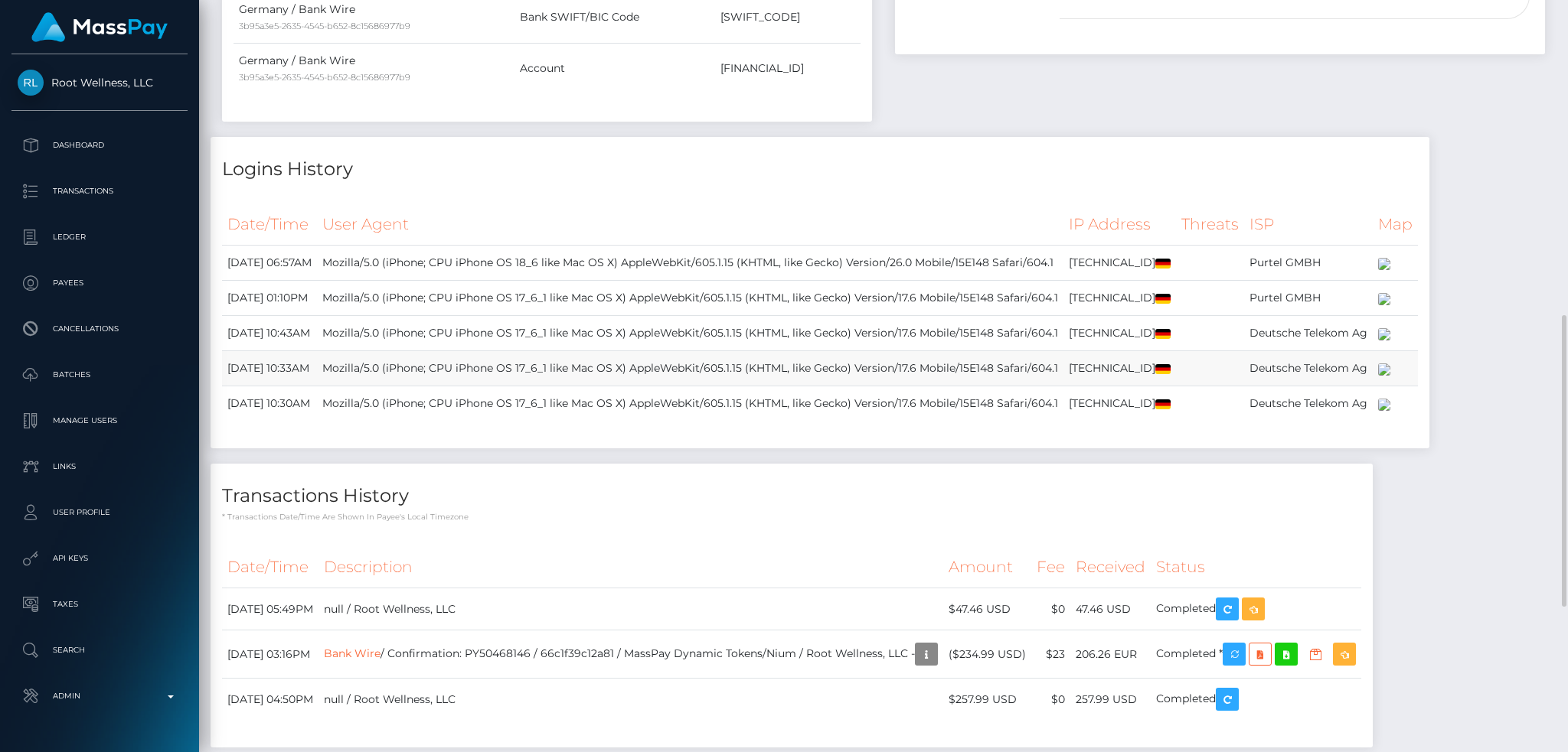
scroll to position [1193, 0]
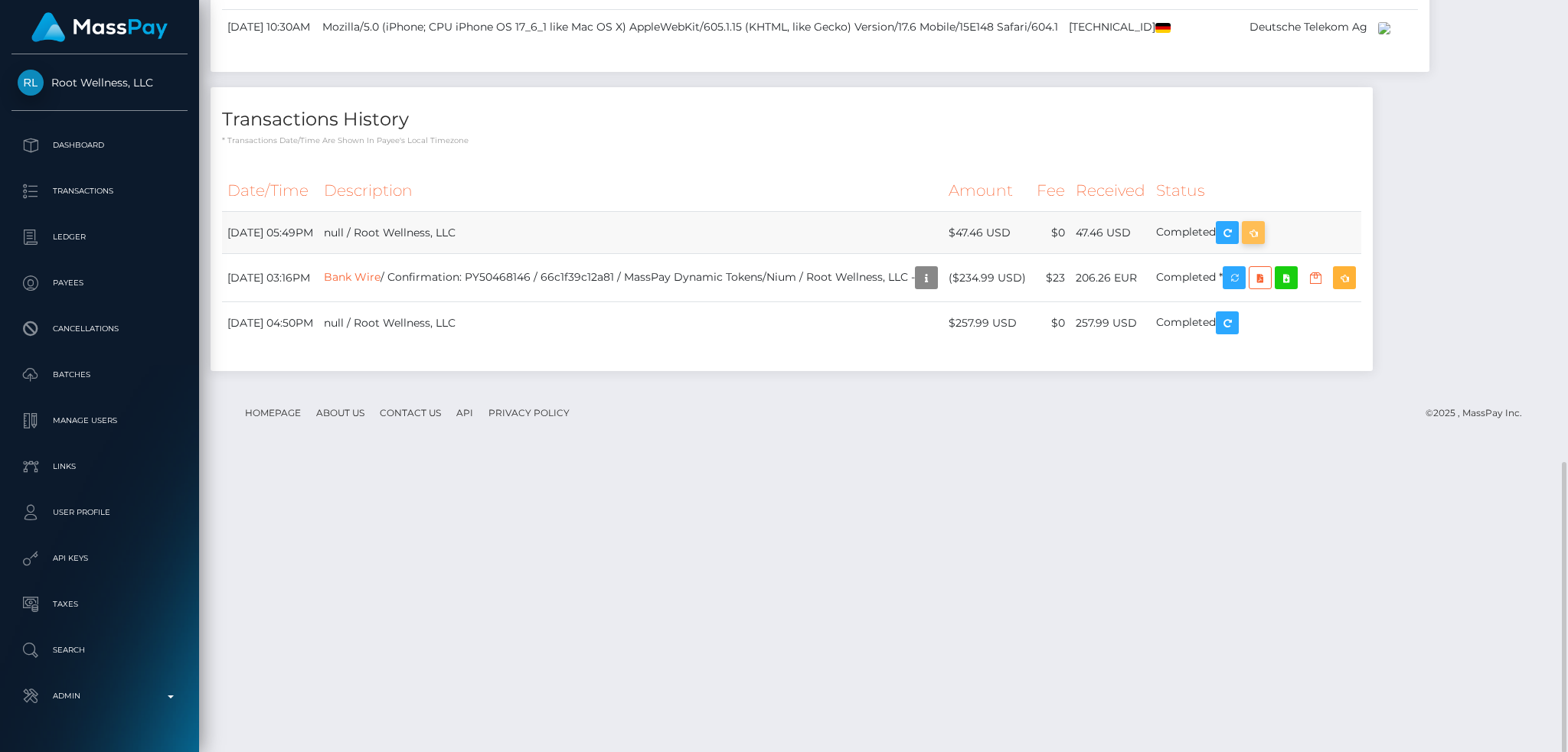
click at [1263, 243] on icon "button" at bounding box center [1254, 233] width 18 height 19
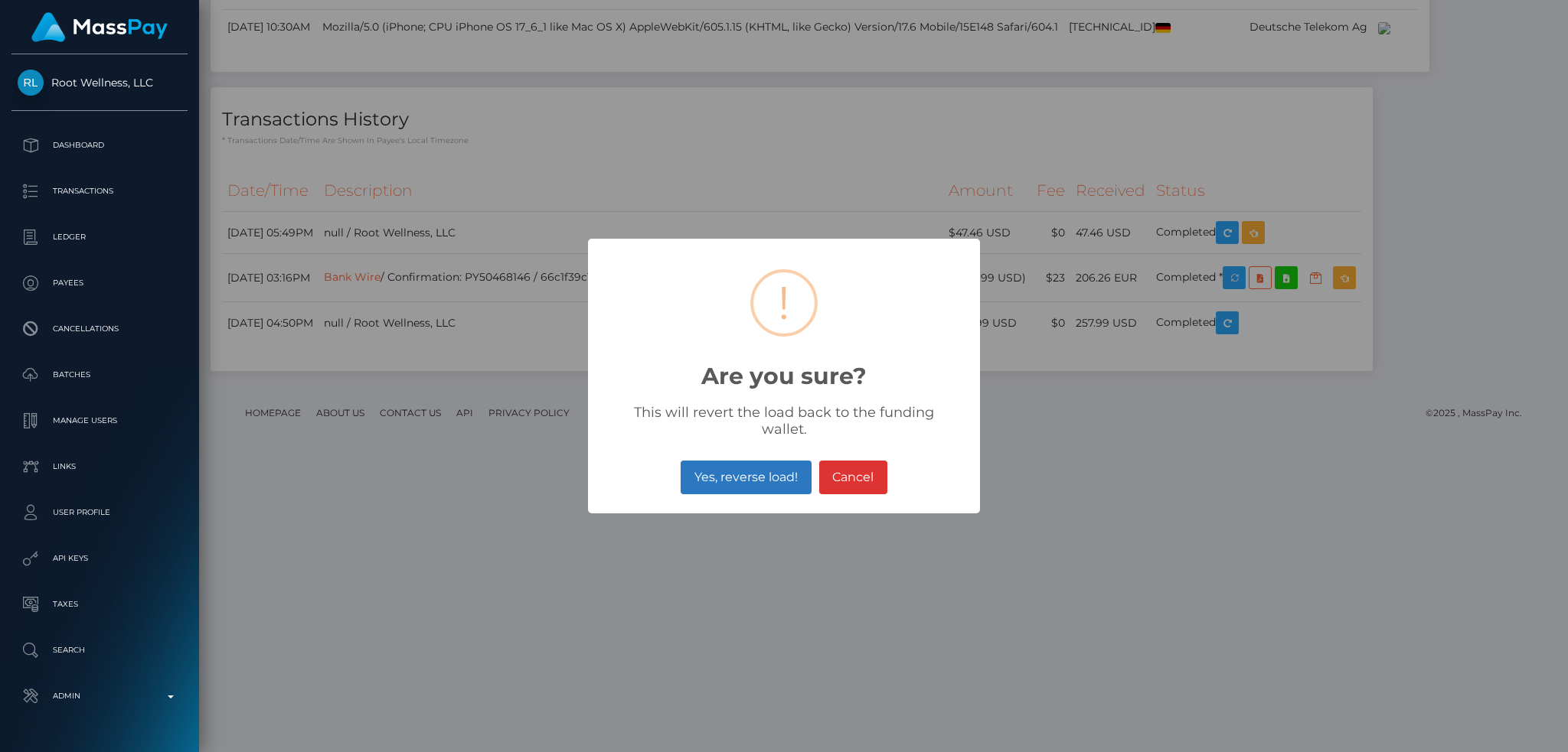
click at [745, 468] on button "Yes, reverse load!" at bounding box center [745, 477] width 130 height 34
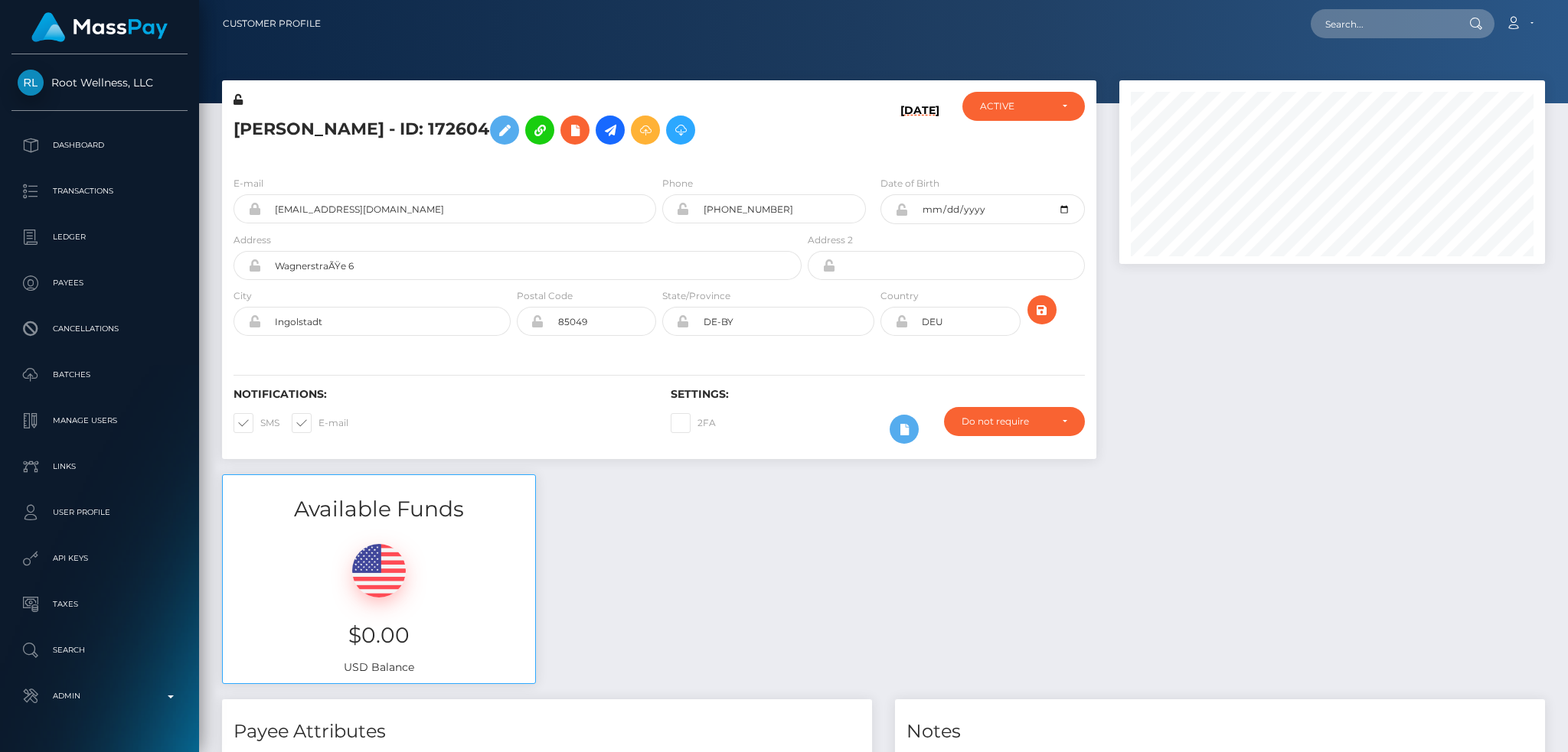
scroll to position [184, 425]
click at [1358, 35] on input "text" at bounding box center [1383, 23] width 144 height 29
paste input "[EMAIL_ADDRESS][DOMAIN_NAME]"
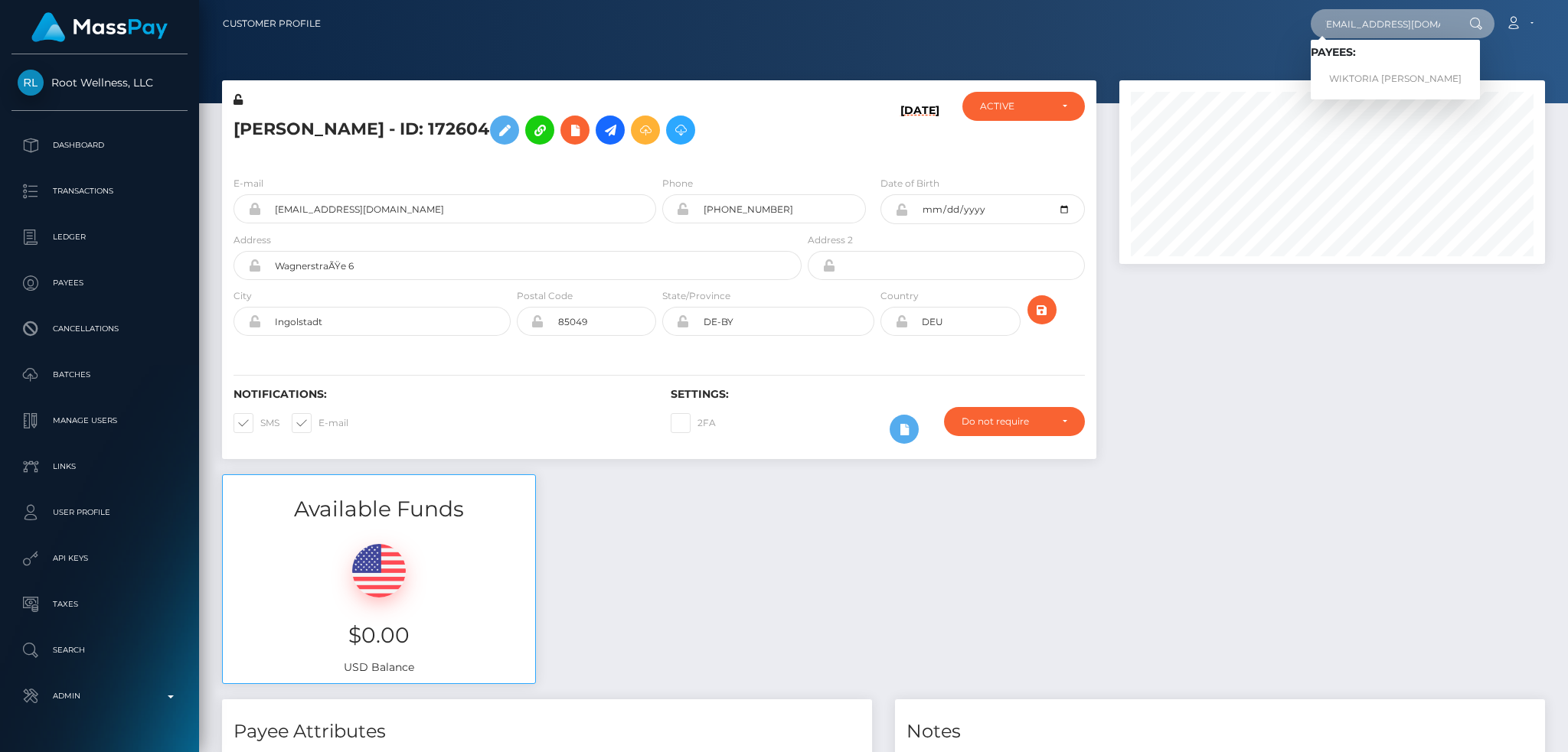
type input "[EMAIL_ADDRESS][DOMAIN_NAME]"
click at [1405, 76] on link "WIKTORIA HELENA JAKUBOWSKA" at bounding box center [1396, 79] width 169 height 28
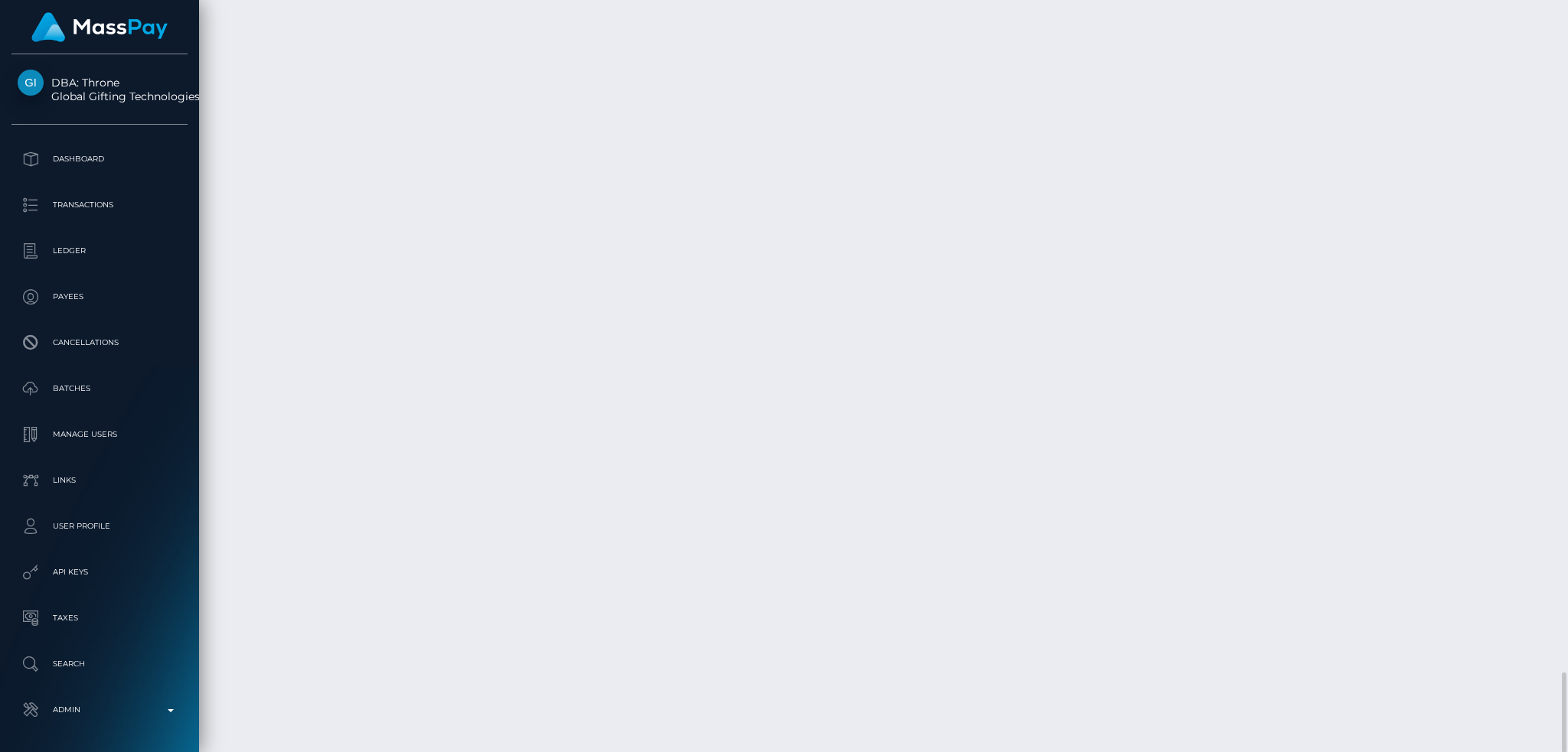
scroll to position [184, 425]
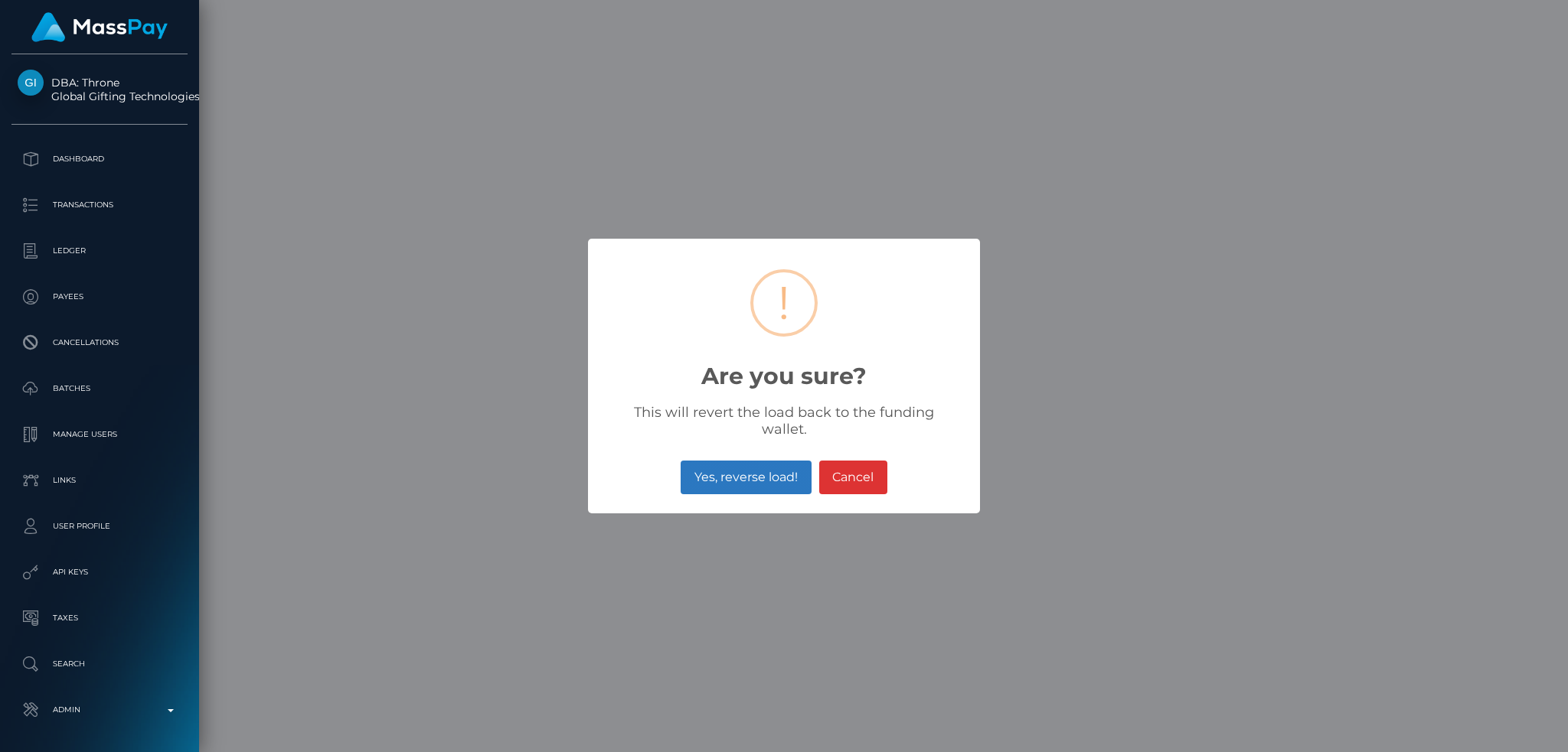
click at [751, 461] on button "Yes, reverse load!" at bounding box center [745, 477] width 130 height 34
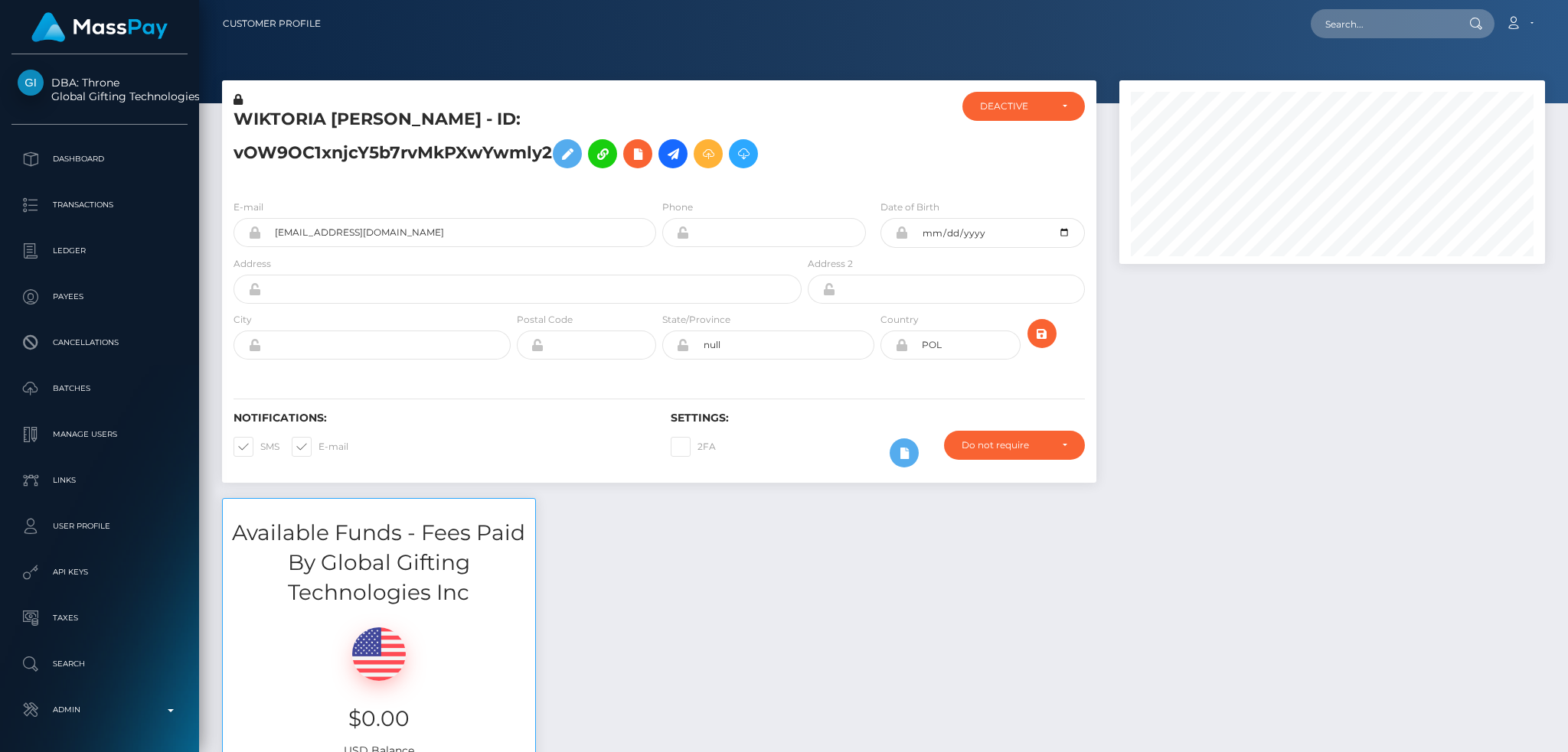
scroll to position [184, 425]
click at [1380, 15] on input "text" at bounding box center [1383, 23] width 144 height 29
paste input "[PERSON_NAME][EMAIL_ADDRESS][DOMAIN_NAME]"
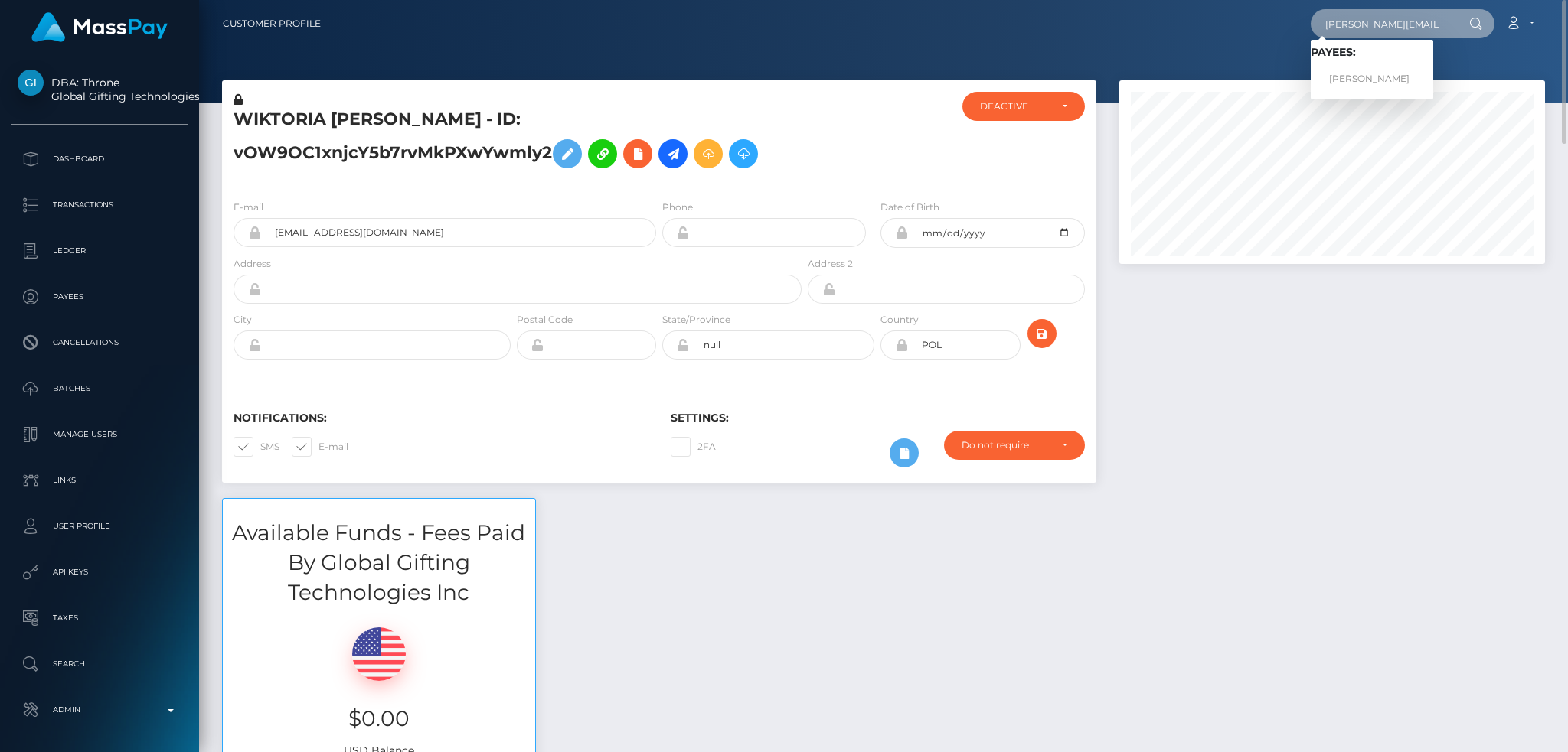
type input "[PERSON_NAME][EMAIL_ADDRESS][DOMAIN_NAME]"
click at [1385, 75] on link "ELIZIBETH ROSE BRAMLETT" at bounding box center [1372, 79] width 122 height 28
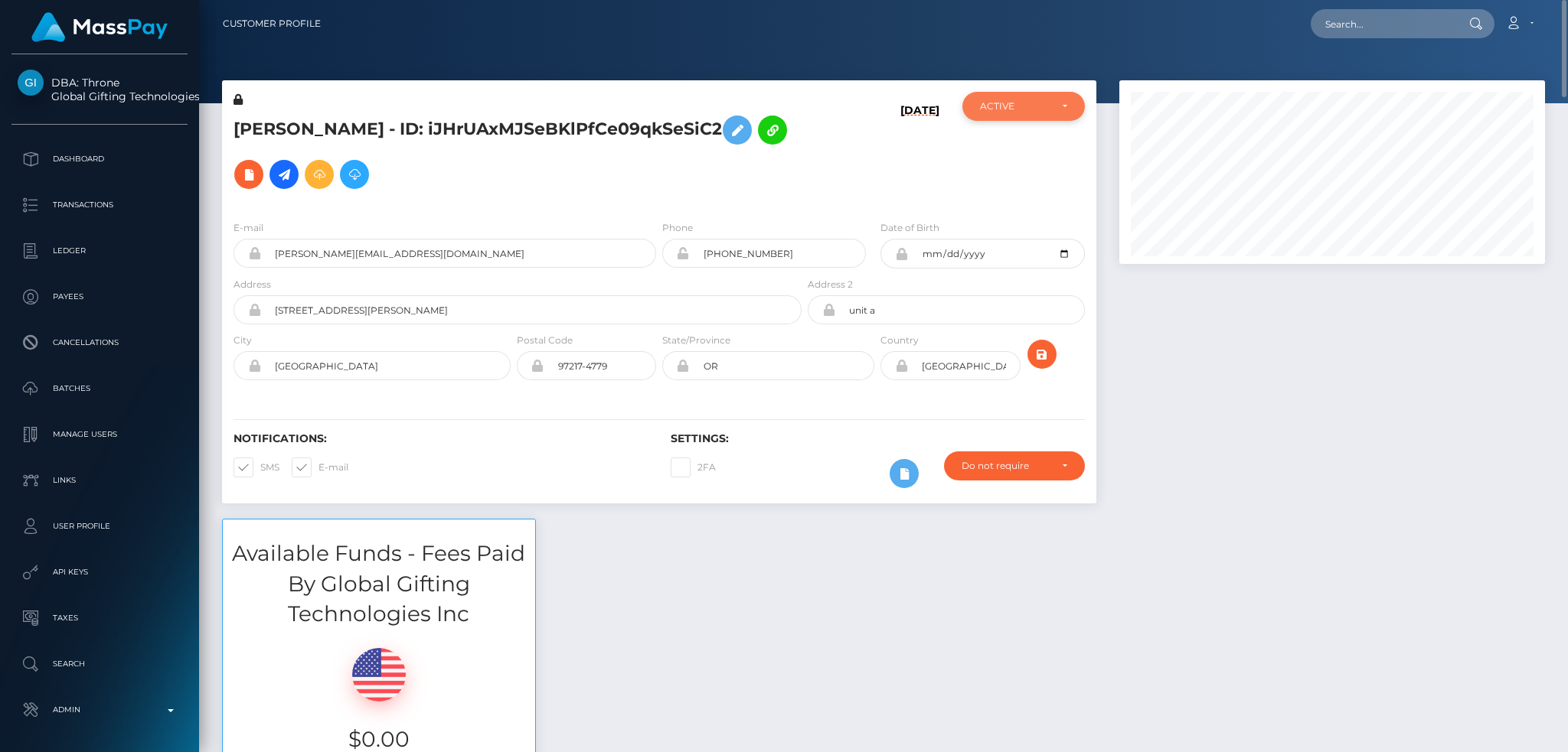
click at [1012, 102] on div "ACTIVE" at bounding box center [1015, 106] width 70 height 12
click at [1011, 213] on span "CLOSED" at bounding box center [1000, 212] width 39 height 14
select select "CLOSED"
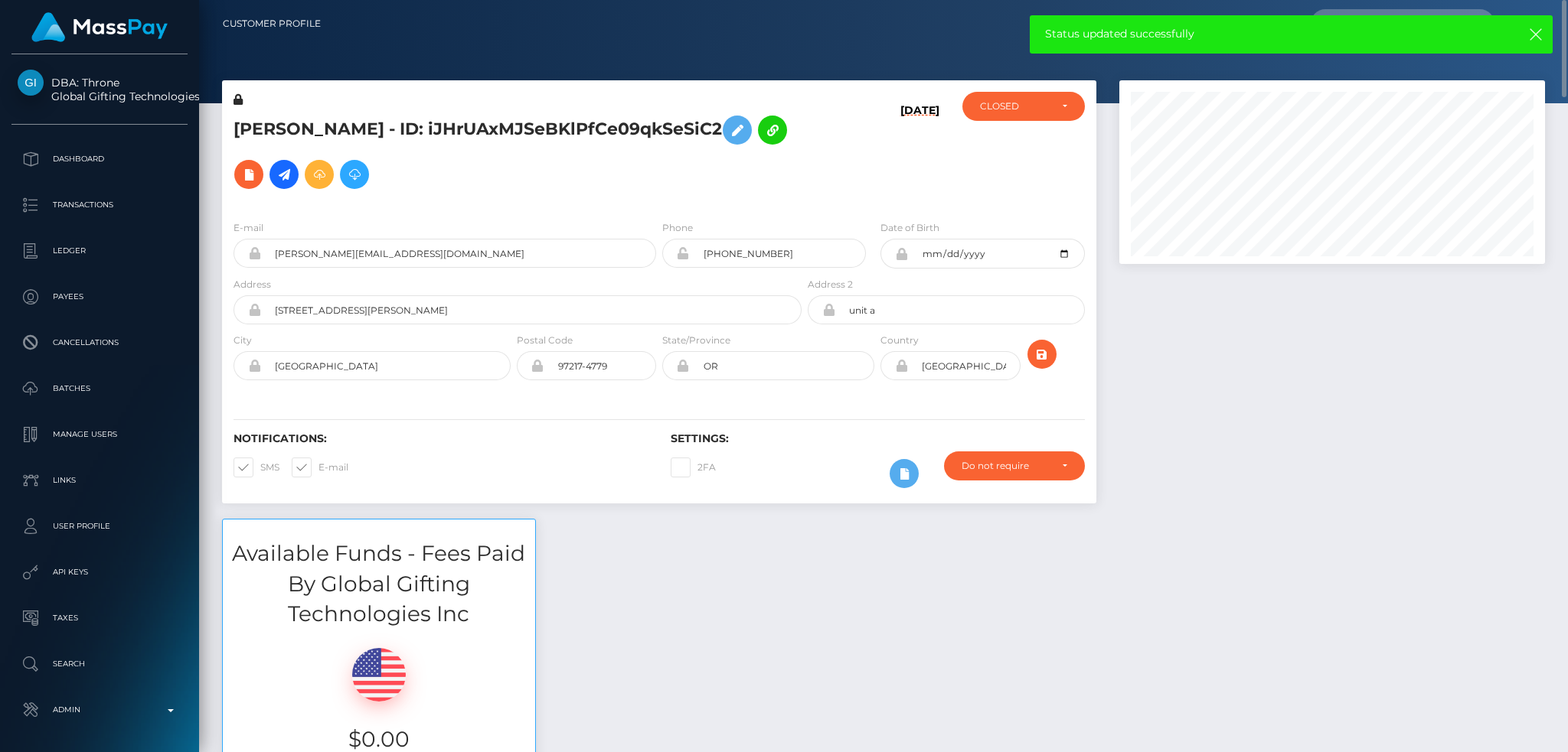
click at [318, 462] on span at bounding box center [318, 468] width 0 height 12
click at [318, 458] on input "E-mail" at bounding box center [323, 463] width 10 height 10
checkbox input "false"
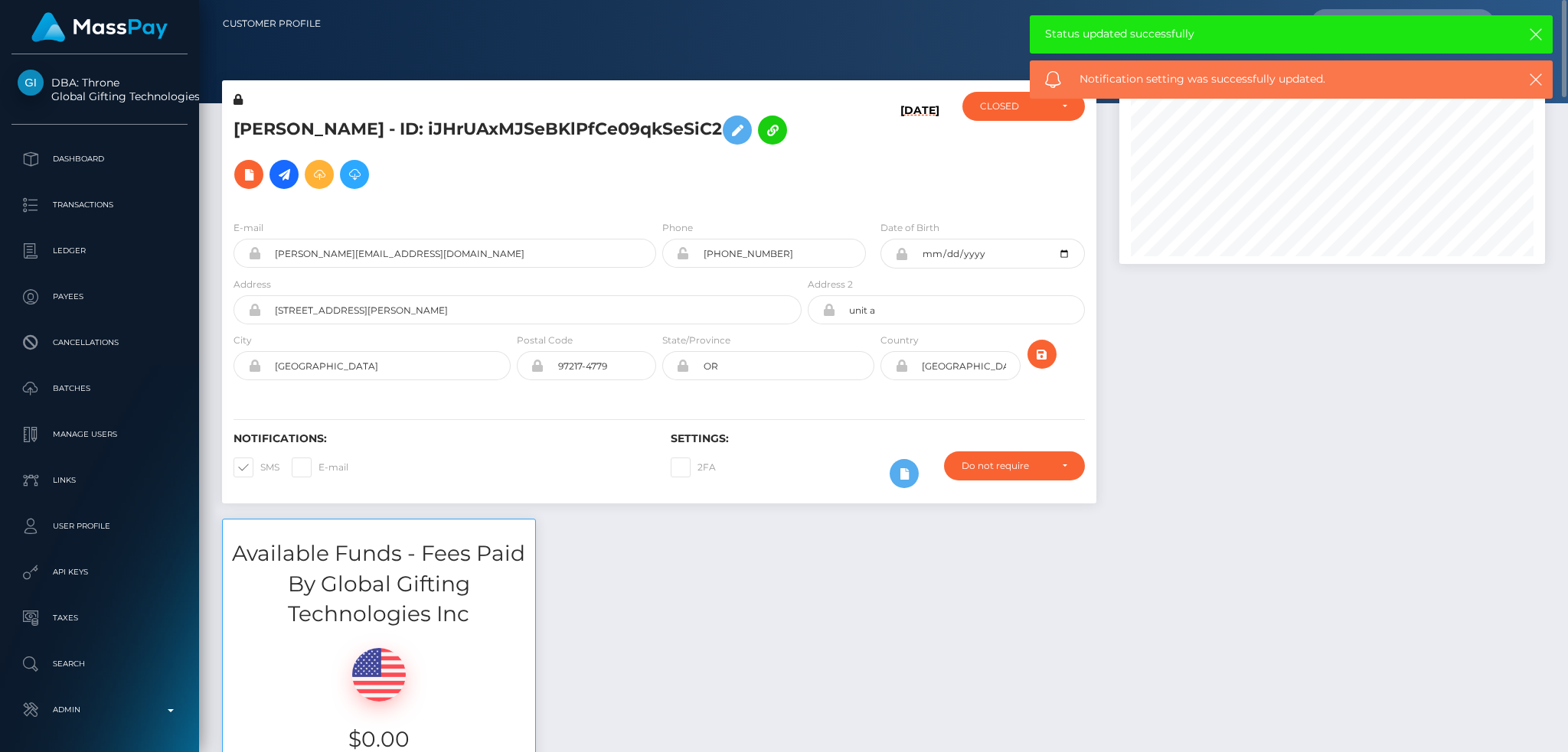
click at [261, 462] on span at bounding box center [261, 468] width 0 height 12
click at [261, 458] on input "SMS" at bounding box center [266, 463] width 10 height 10
checkbox input "false"
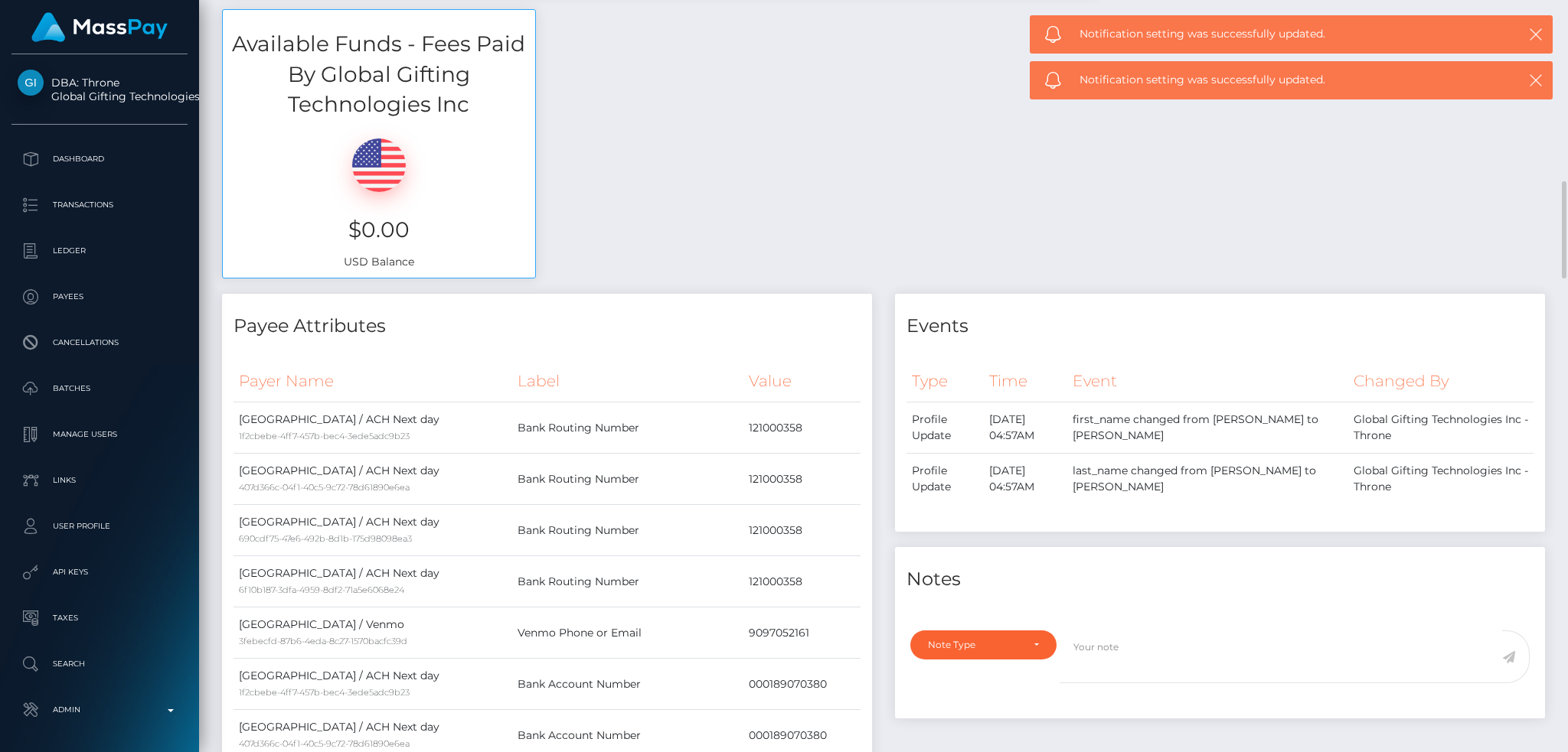
scroll to position [613, 0]
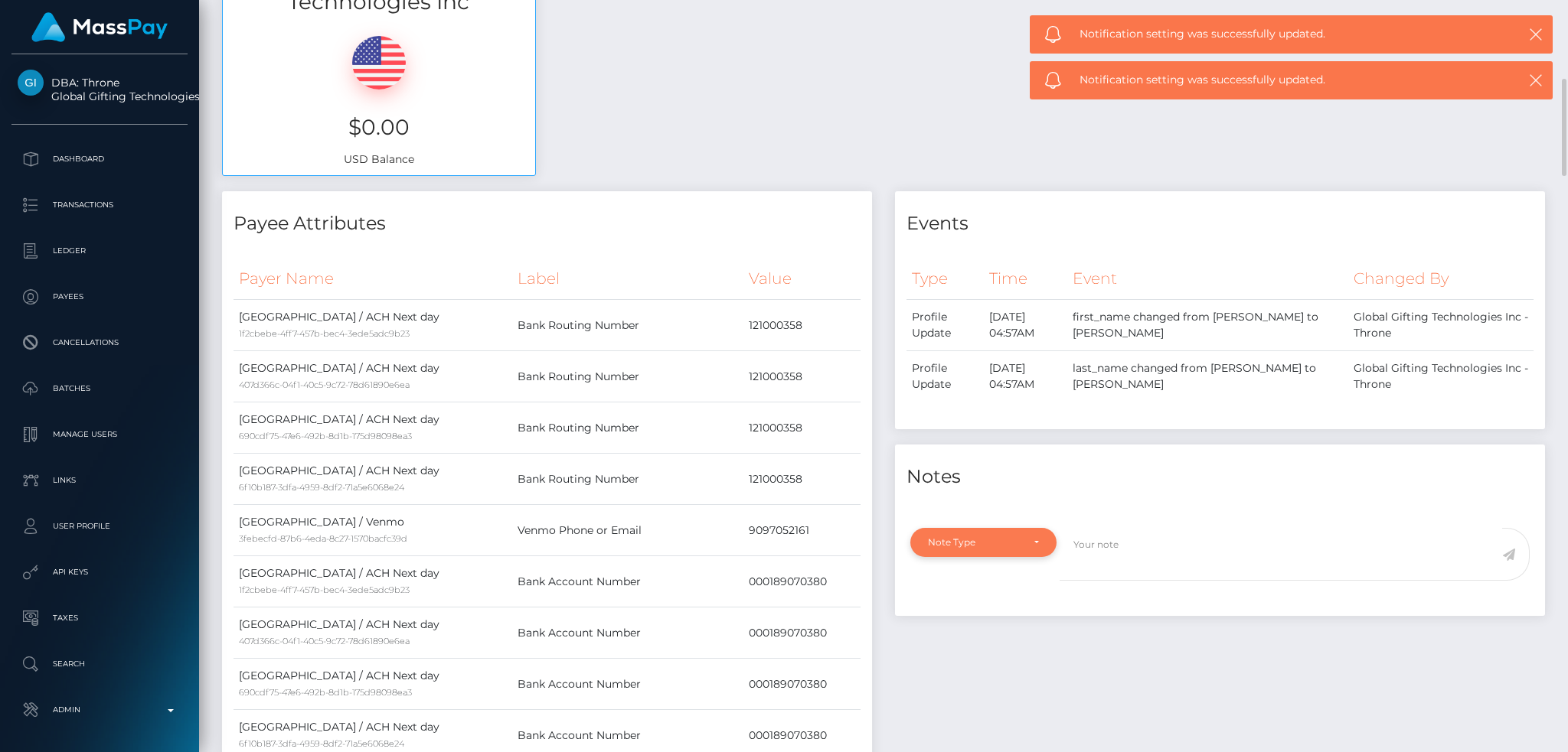
click at [999, 532] on div "Note Type" at bounding box center [983, 542] width 146 height 29
click at [969, 666] on link "General" at bounding box center [983, 680] width 146 height 28
select select "GENERAL"
click at [1134, 530] on textarea at bounding box center [1280, 554] width 443 height 53
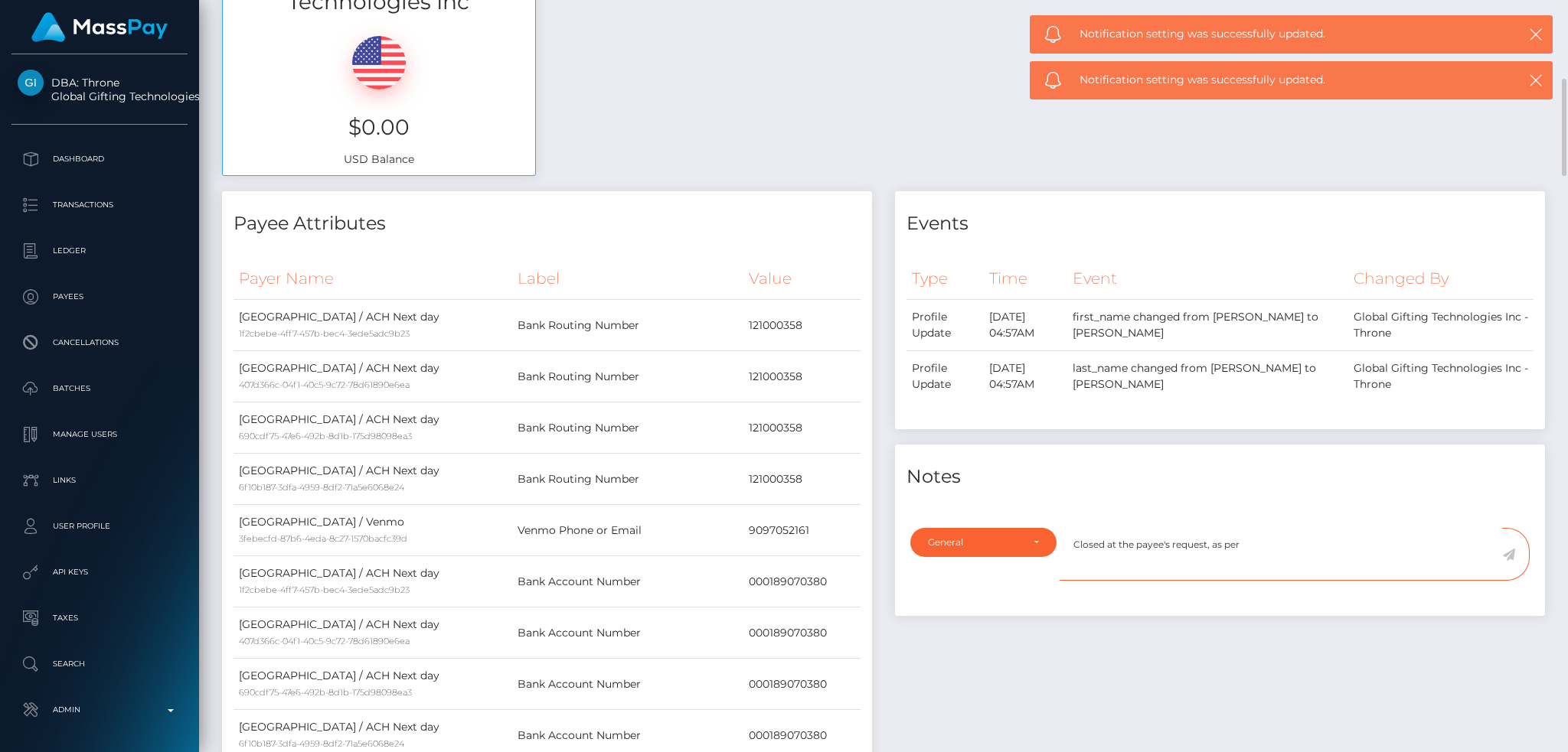
paste textarea "Ticket #132426"
type textarea "Closed at the payee's request, as per Ticket #132426"
click at [1511, 549] on icon at bounding box center [1508, 555] width 13 height 12
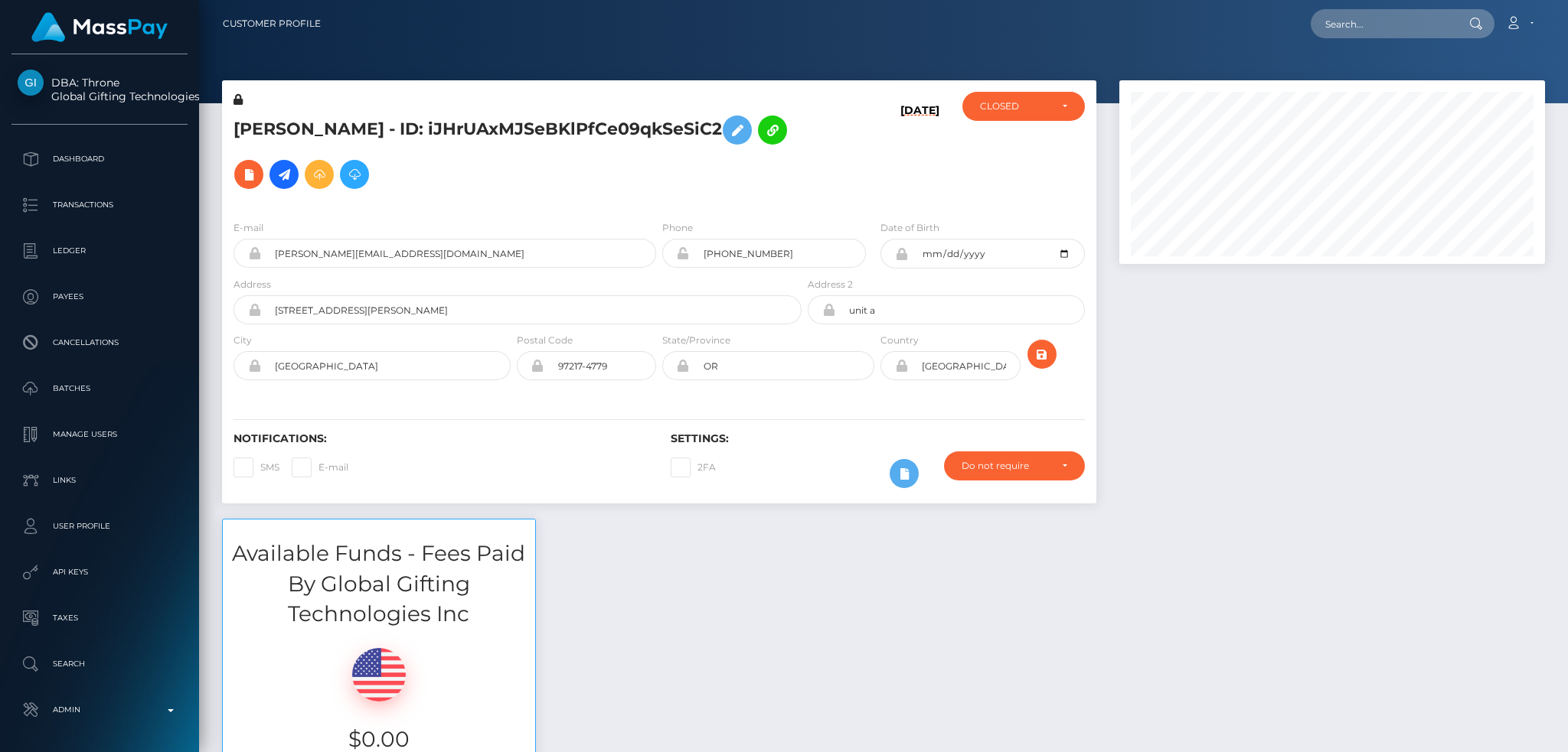
scroll to position [184, 425]
click at [1368, 24] on input "text" at bounding box center [1383, 23] width 144 height 29
paste input "pout_rtq2n08l5B8tu"
type input "pout_rtq2n08l5B8tu"
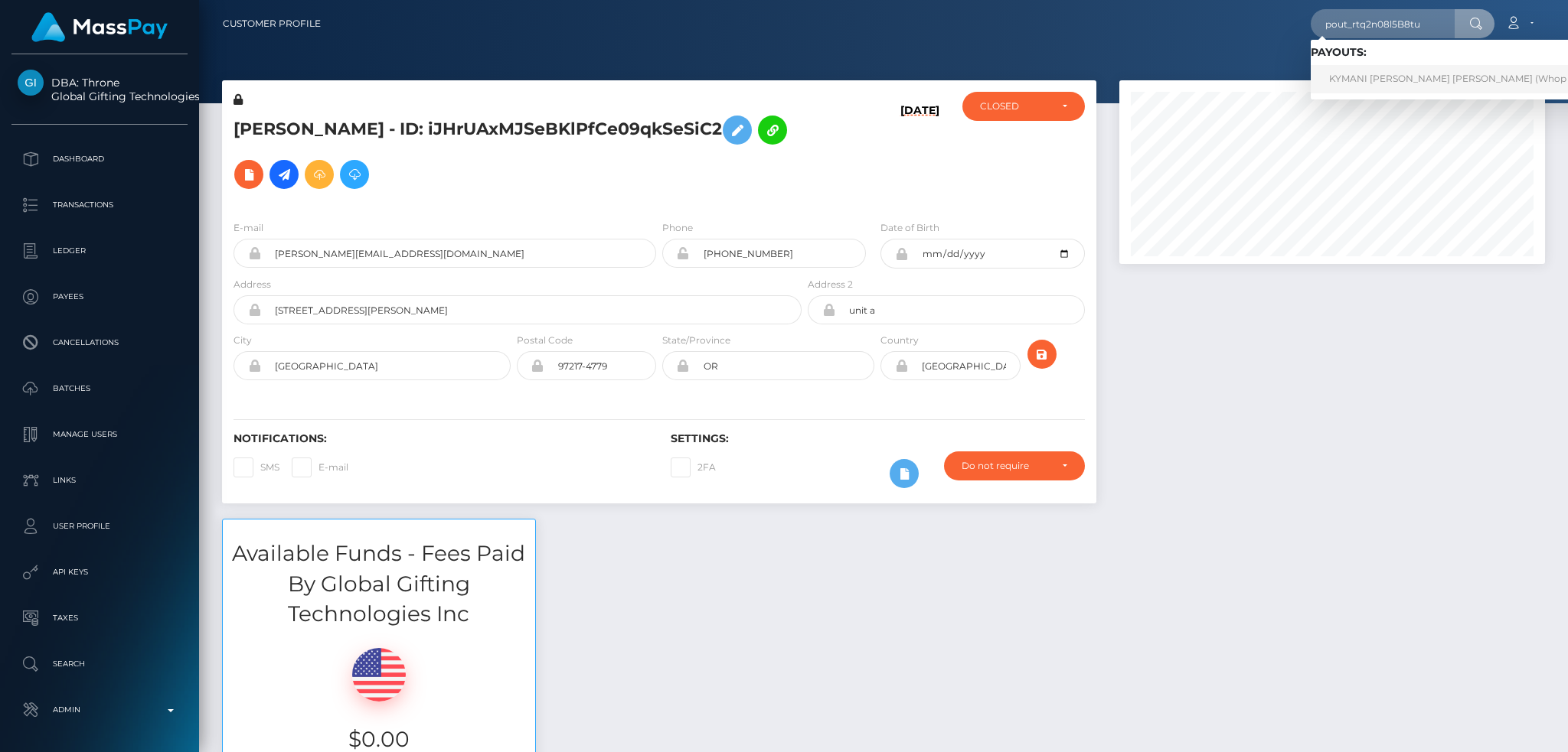
drag, startPoint x: 1374, startPoint y: 91, endPoint x: 1370, endPoint y: 81, distance: 10.8
click at [1374, 90] on link "KYMANI DAVID HERON GALLIMORE (Whop Inc - )" at bounding box center [1463, 79] width 302 height 28
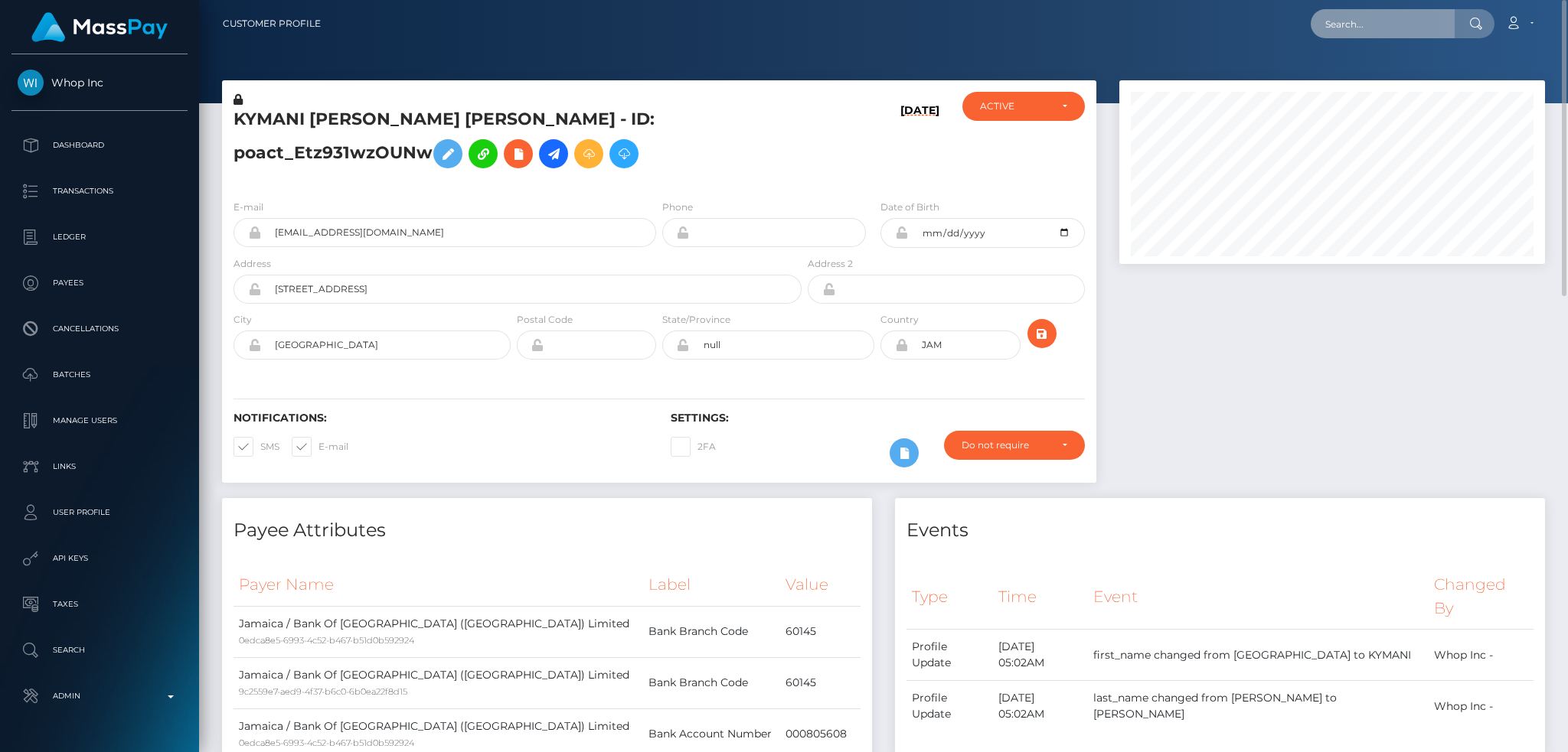
click at [1369, 25] on input "text" at bounding box center [1383, 23] width 144 height 29
paste input "QKGQ4wyeiERCCyrUmoT0AWqvylo1"
type input "QKGQ4wyeiERCCyrUmoT0AWqvylo1"
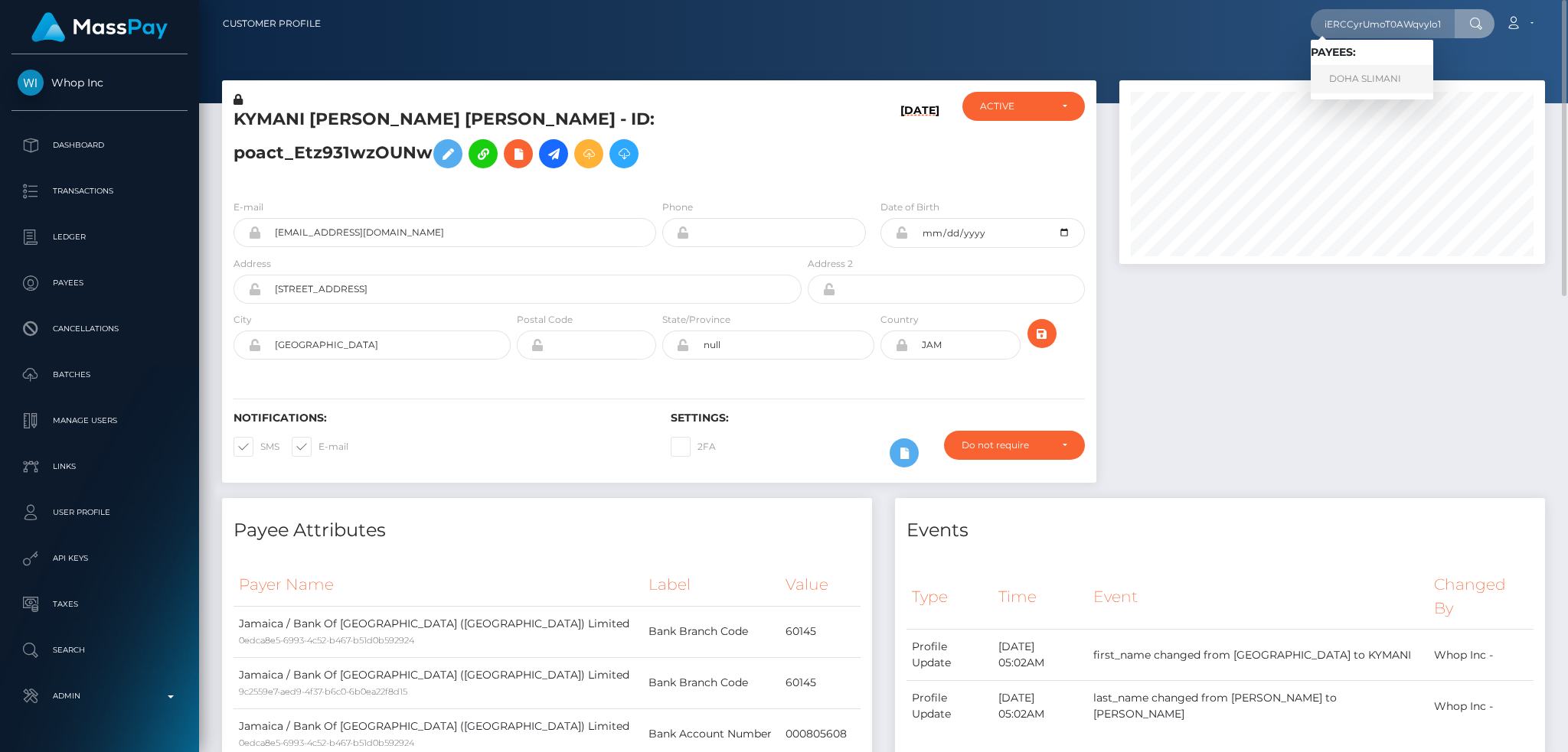
click at [1397, 78] on link "DOHA SLIMANI" at bounding box center [1372, 79] width 122 height 28
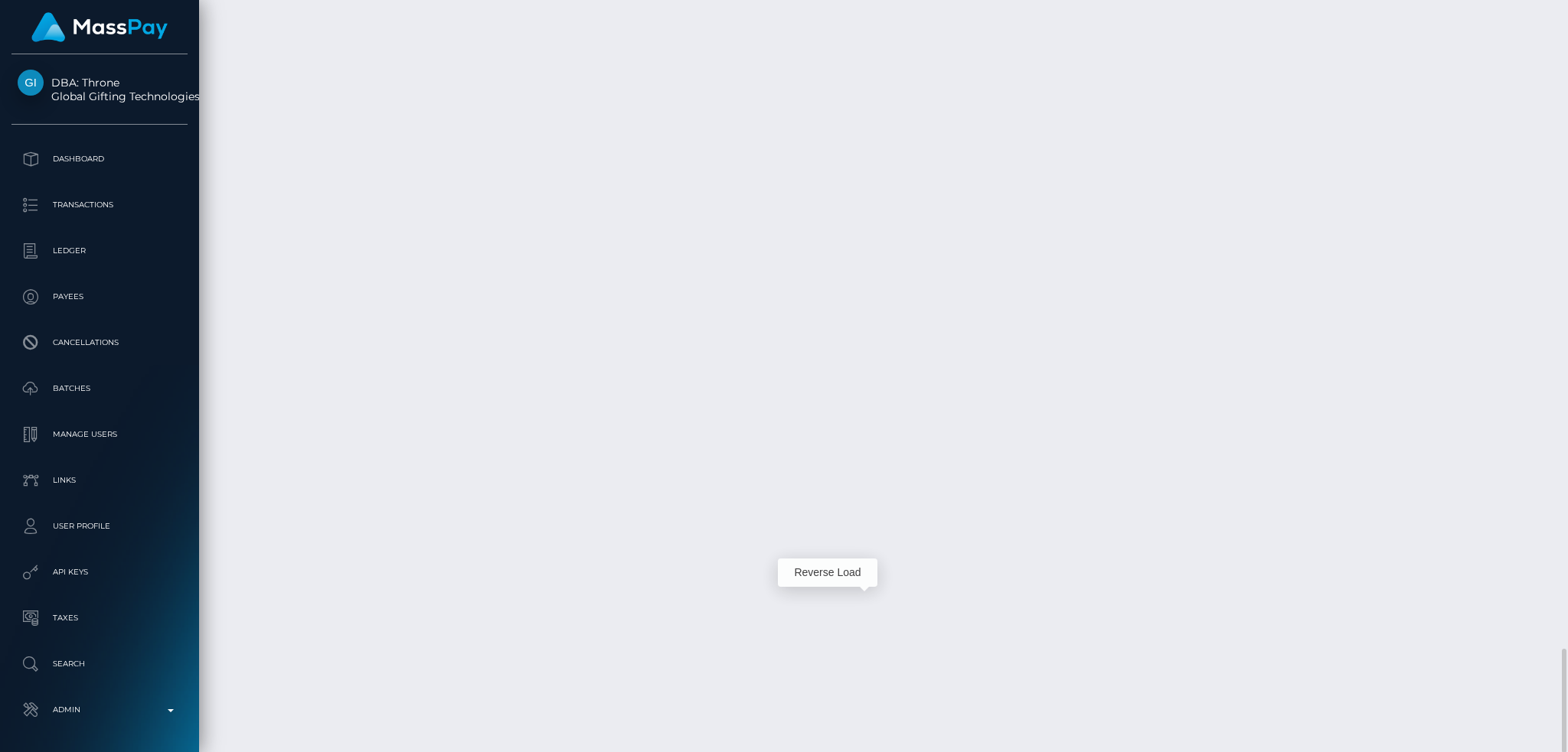
scroll to position [184, 425]
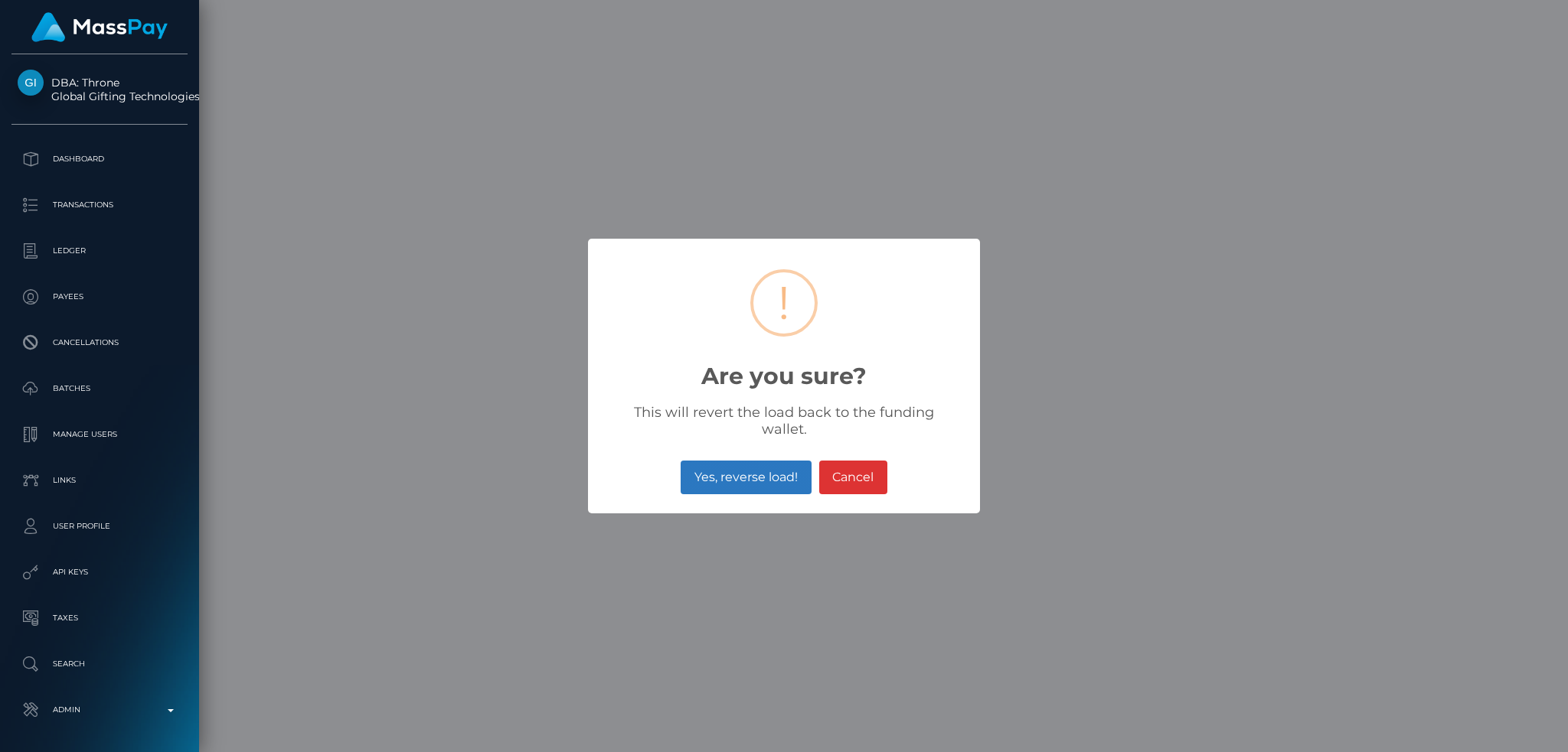
click at [724, 461] on button "Yes, reverse load!" at bounding box center [745, 477] width 130 height 34
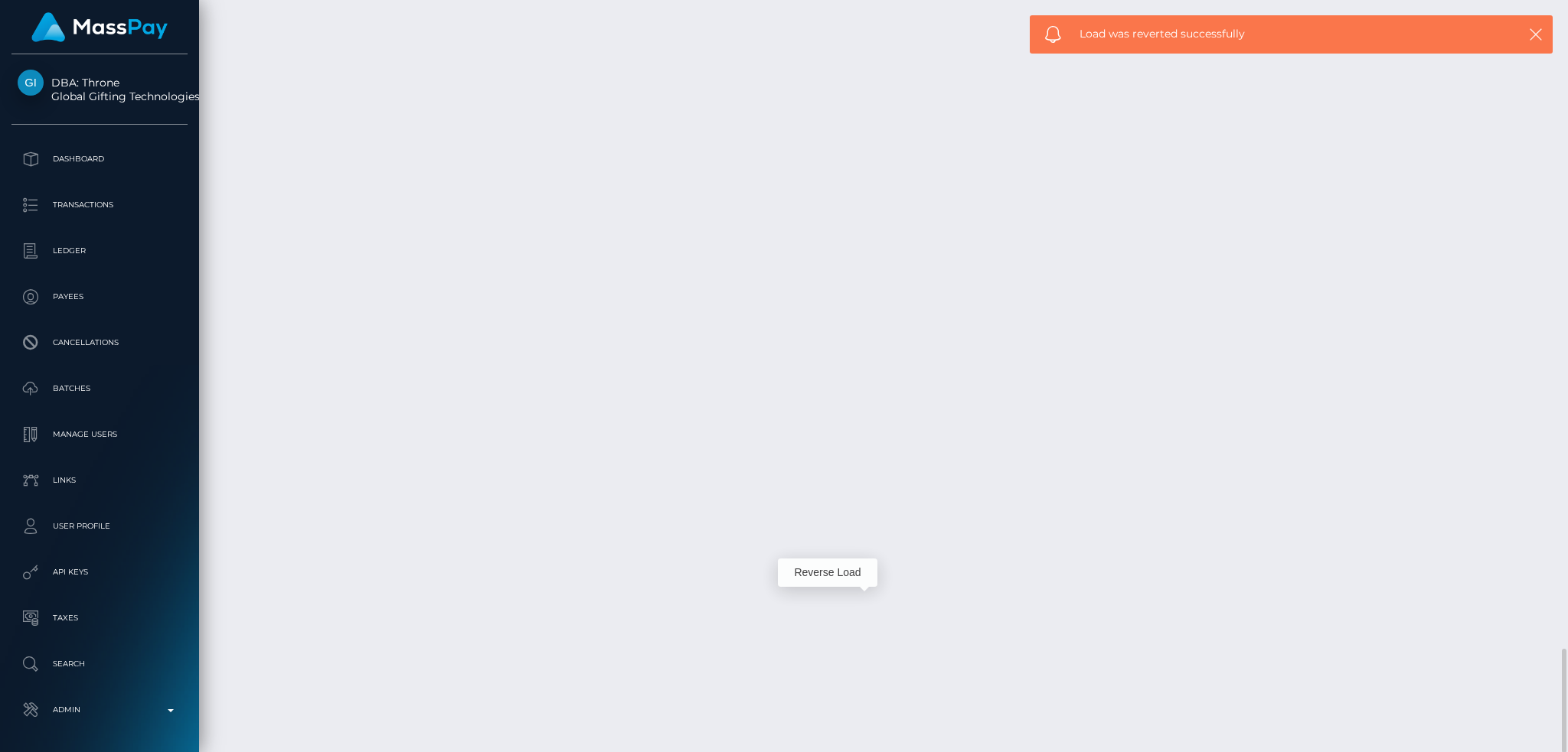
scroll to position [4357, 0]
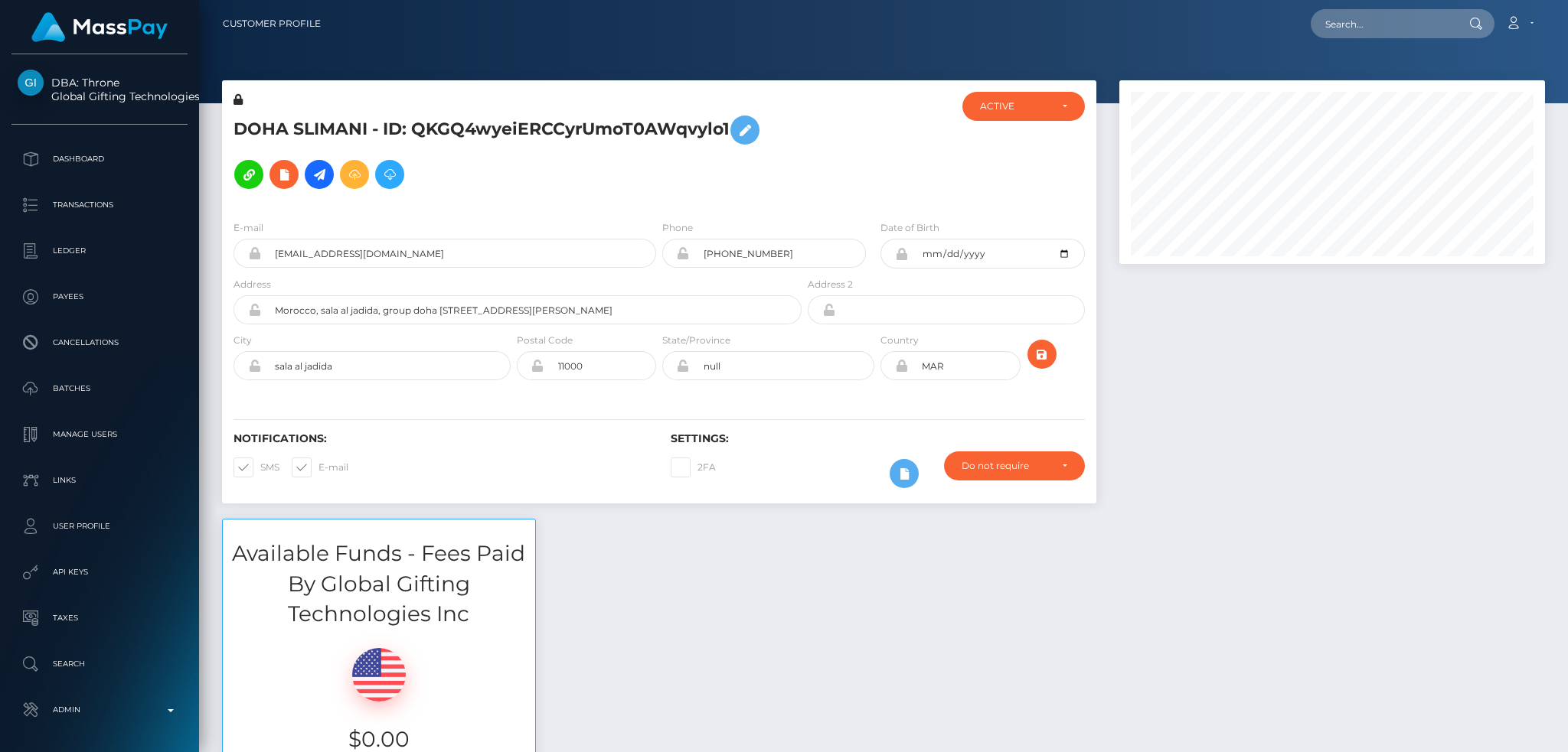
scroll to position [184, 425]
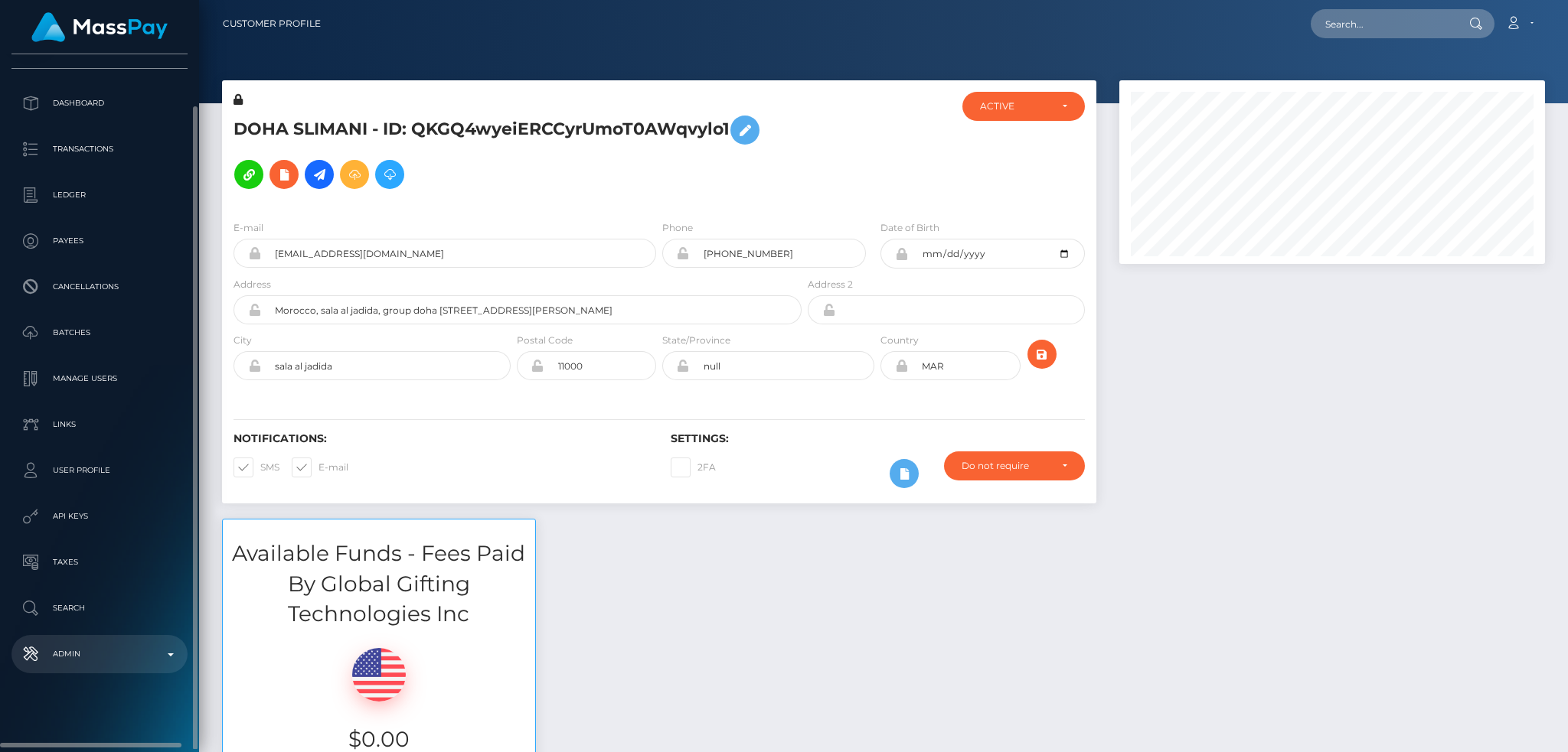
click at [115, 656] on p "Admin" at bounding box center [99, 654] width 164 height 23
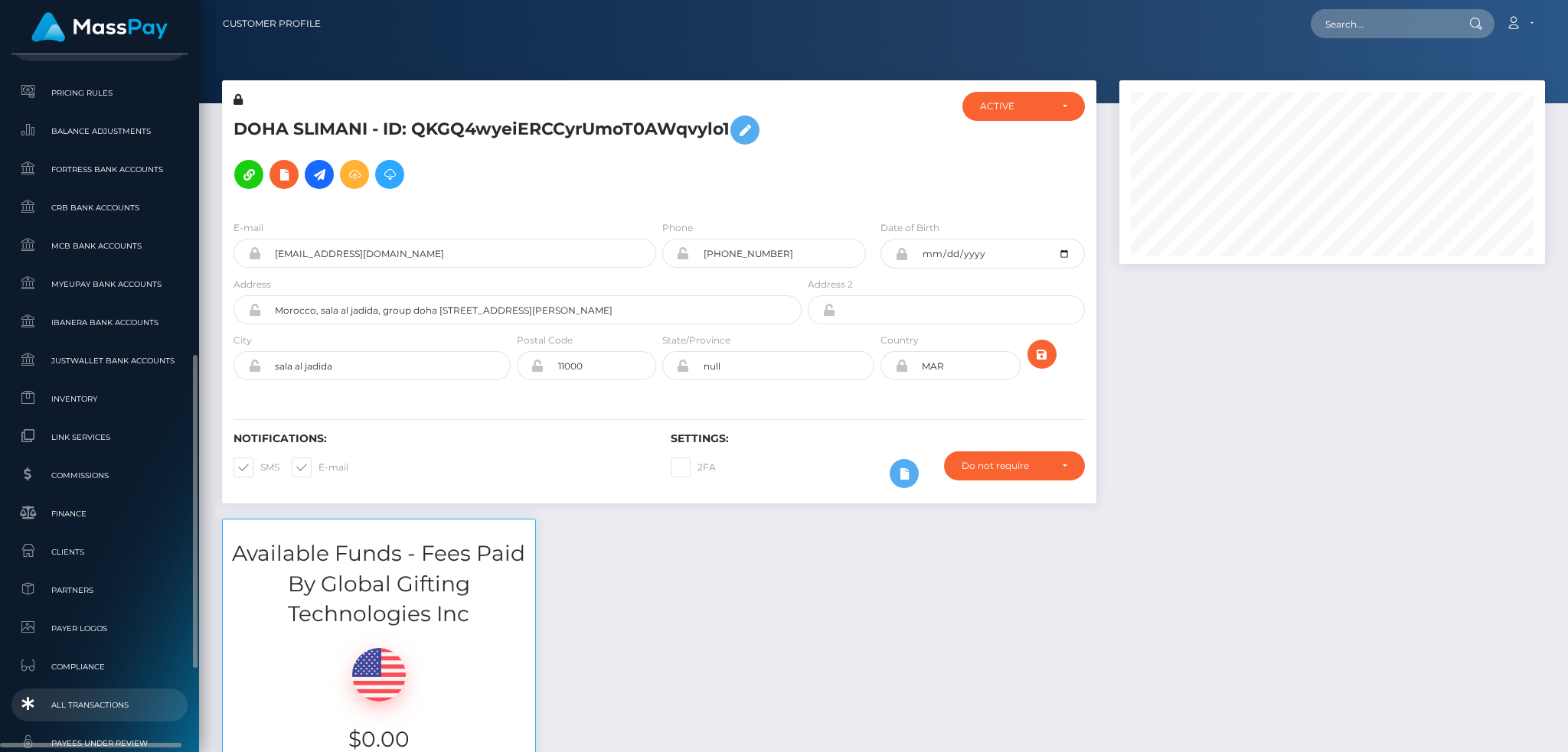
scroll to position [770, 0]
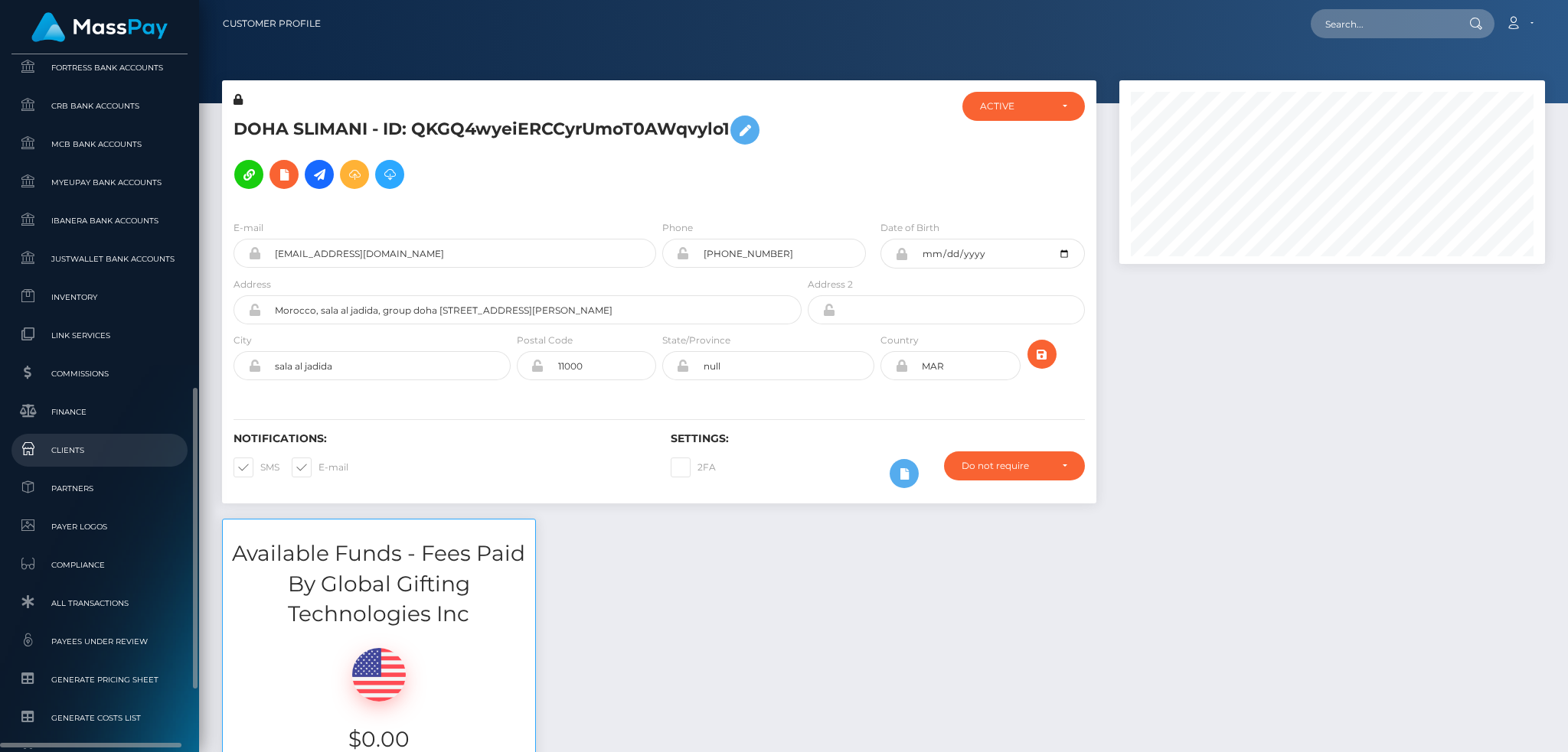
click at [118, 441] on link "Clients" at bounding box center [99, 450] width 176 height 33
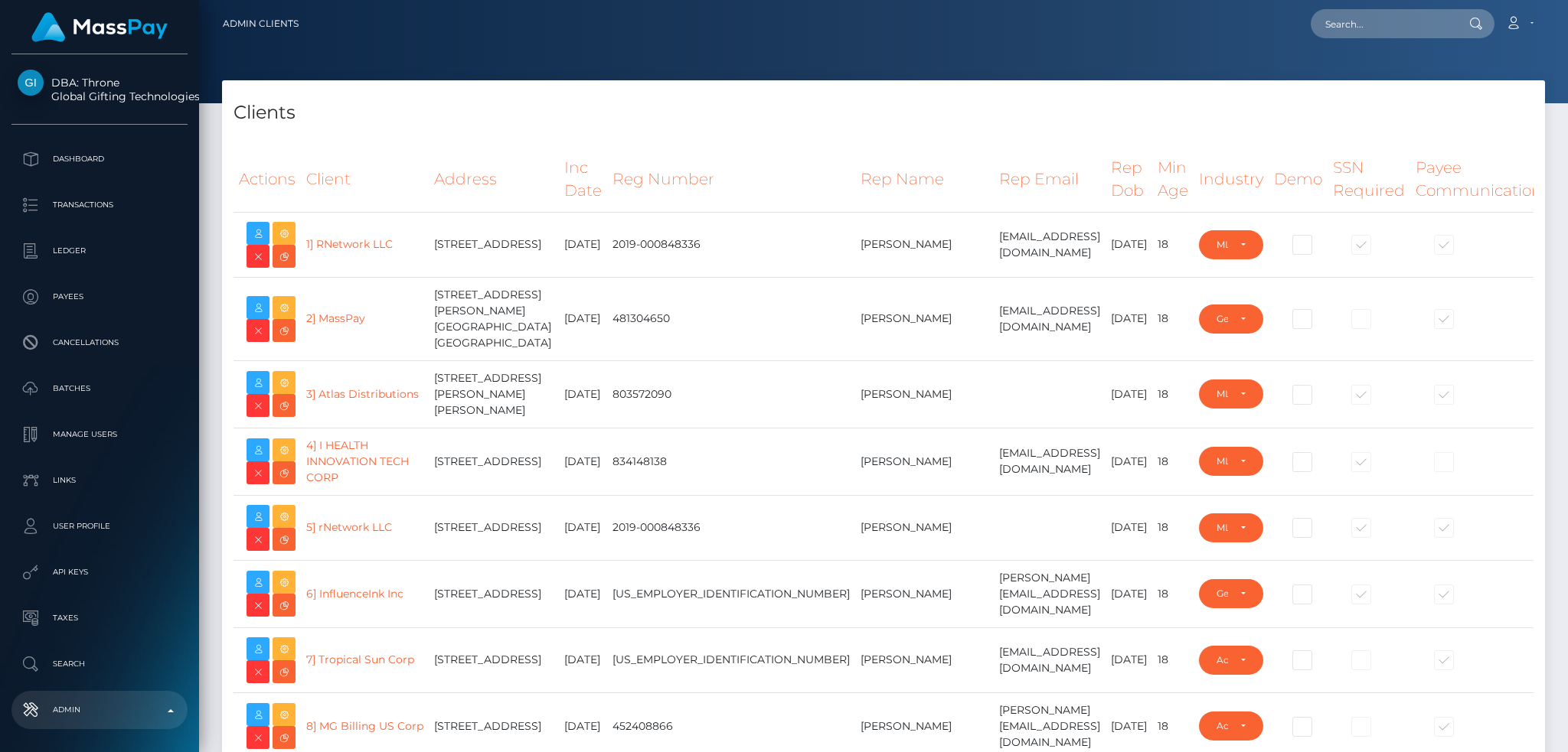
select select "223"
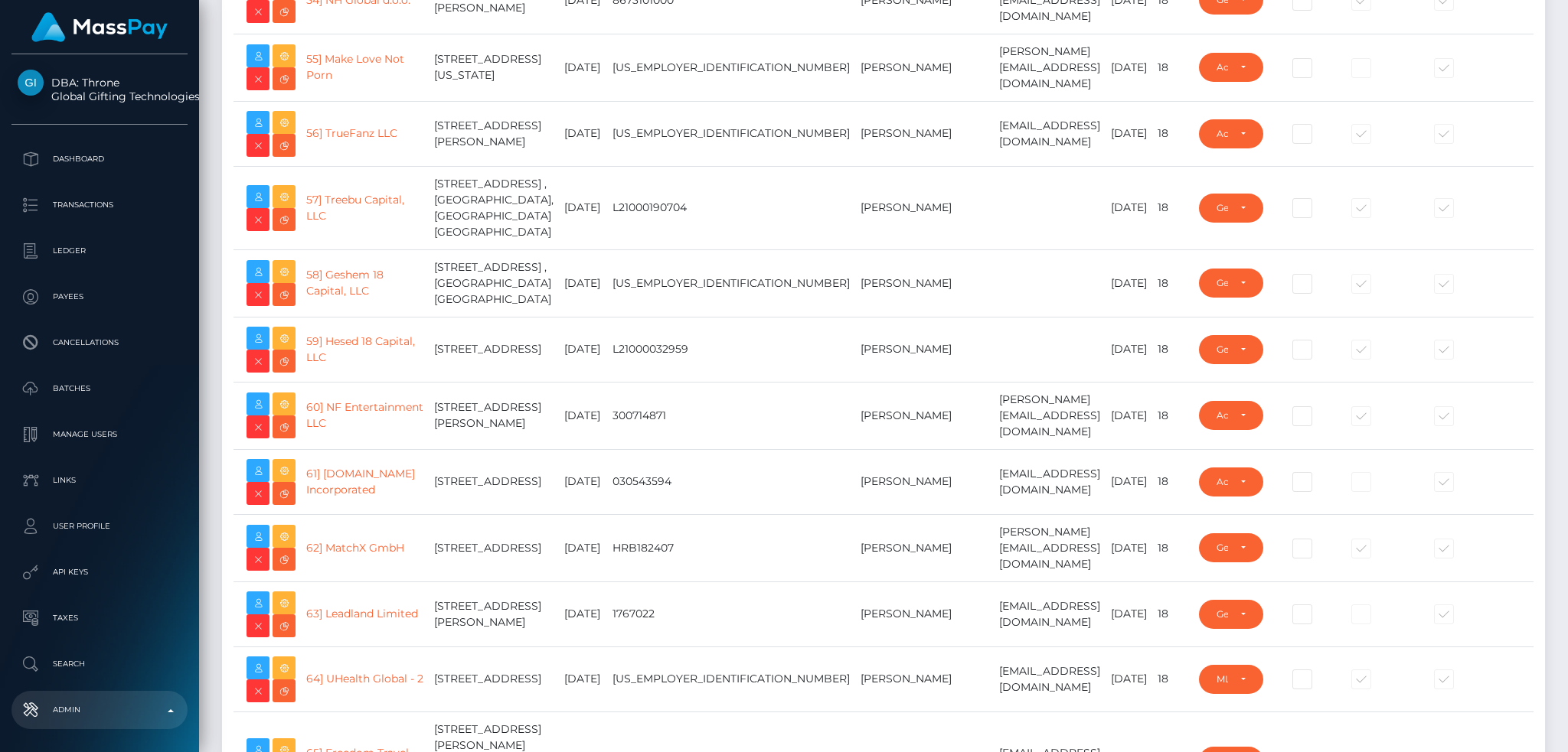
scroll to position [3470, 0]
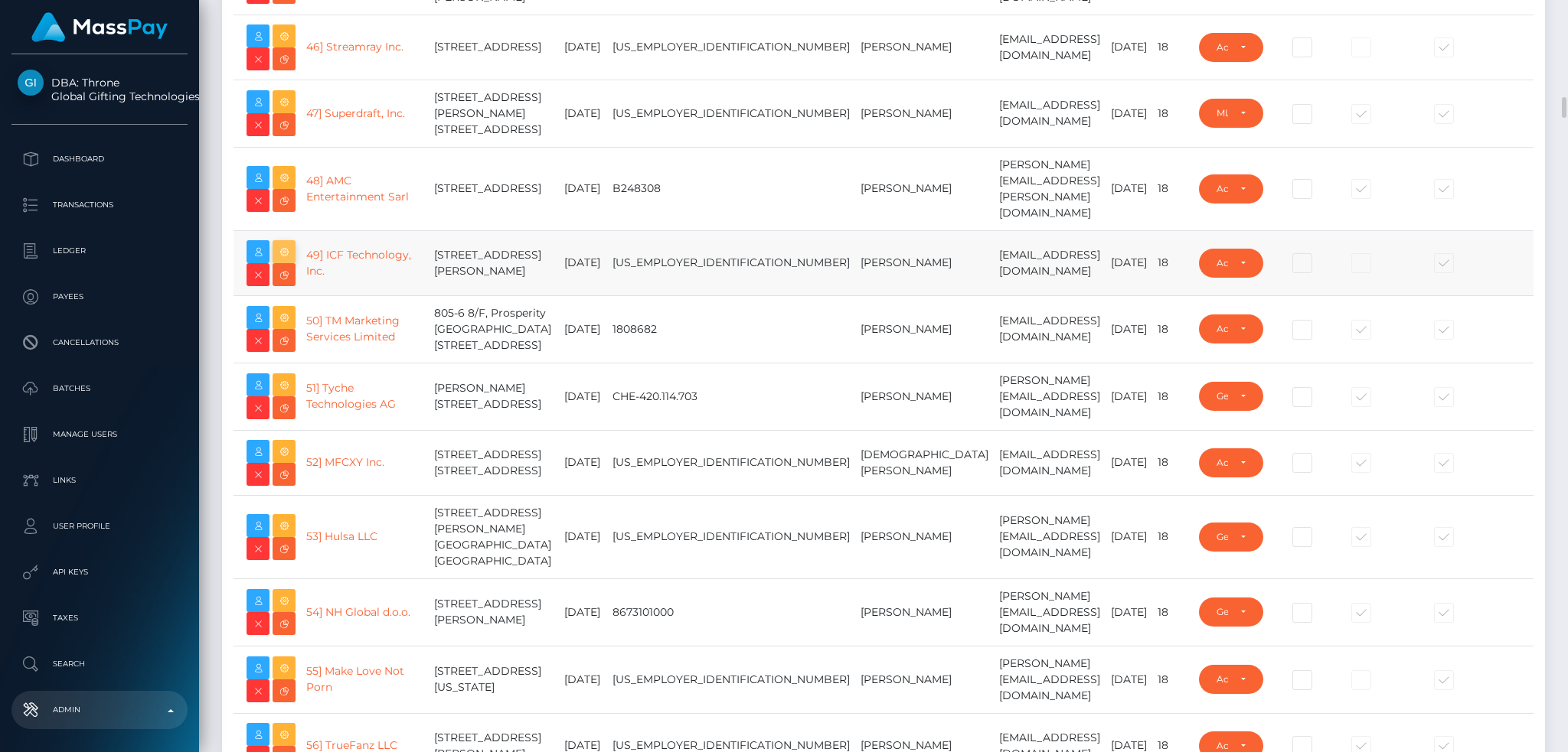
click at [281, 262] on icon at bounding box center [284, 252] width 18 height 19
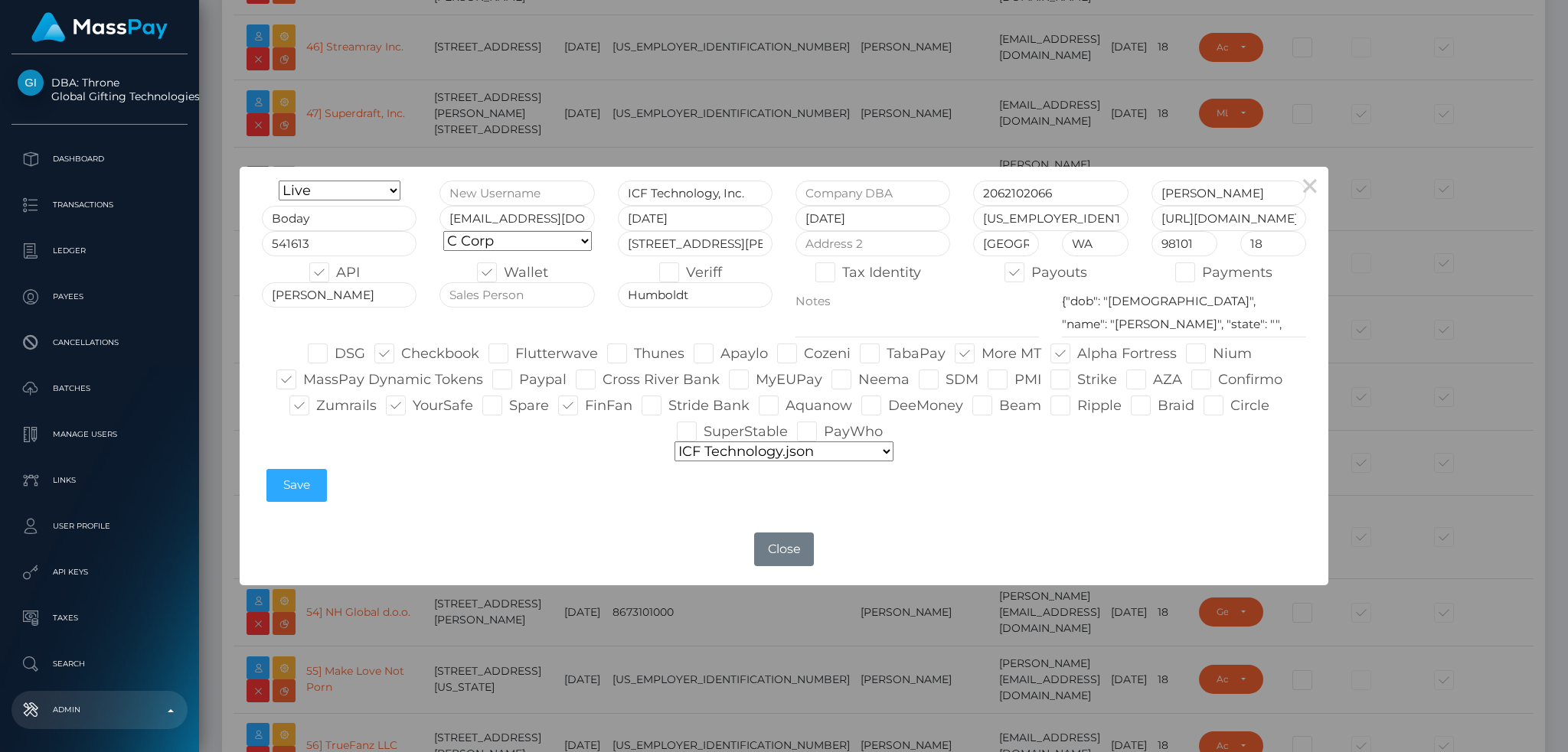
click at [614, 92] on div "× Onboarding Live Design Partner Internal Deactivated Declined ICF Technology, …" at bounding box center [784, 376] width 1568 height 752
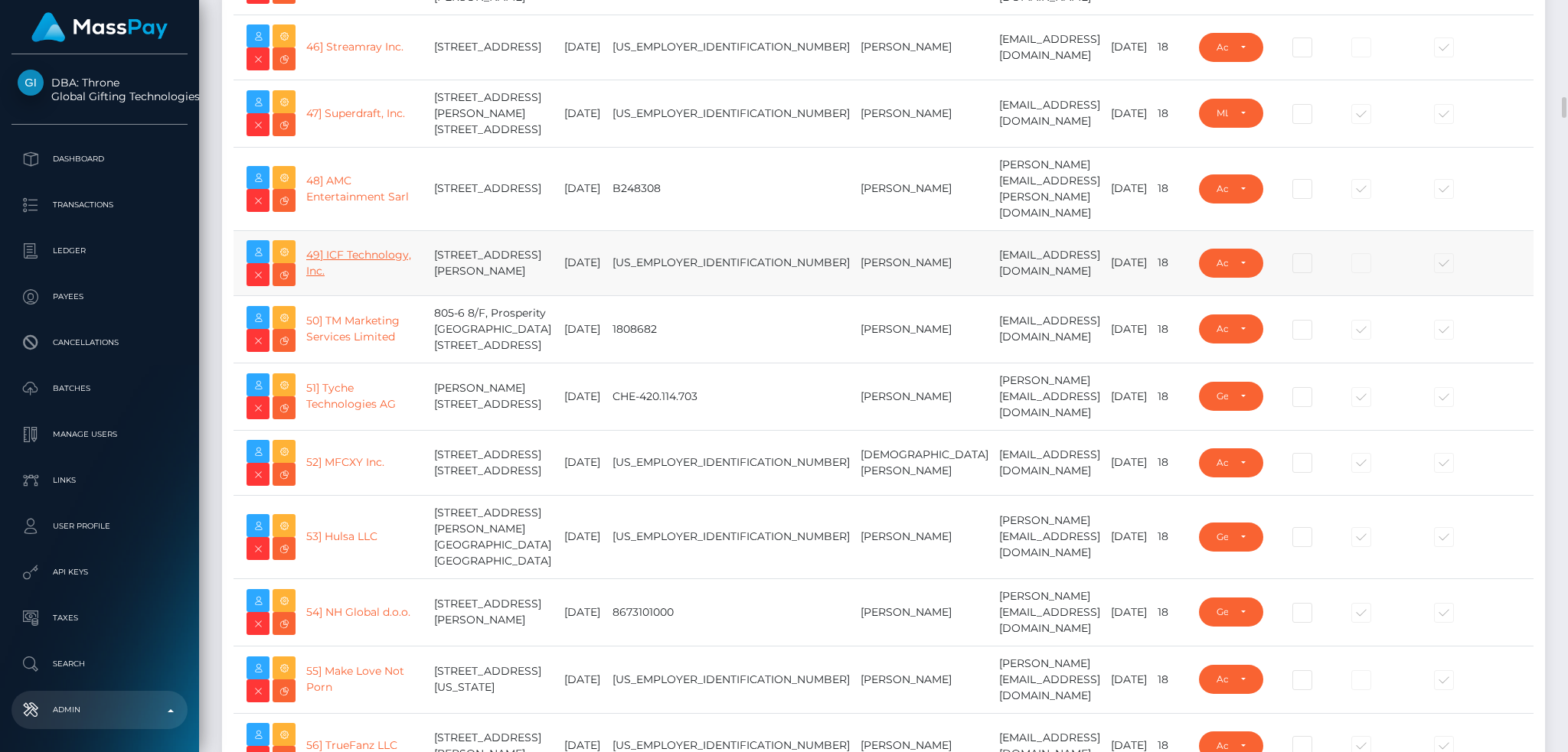
click at [351, 278] on link "49] ICF Technology, Inc." at bounding box center [358, 263] width 104 height 30
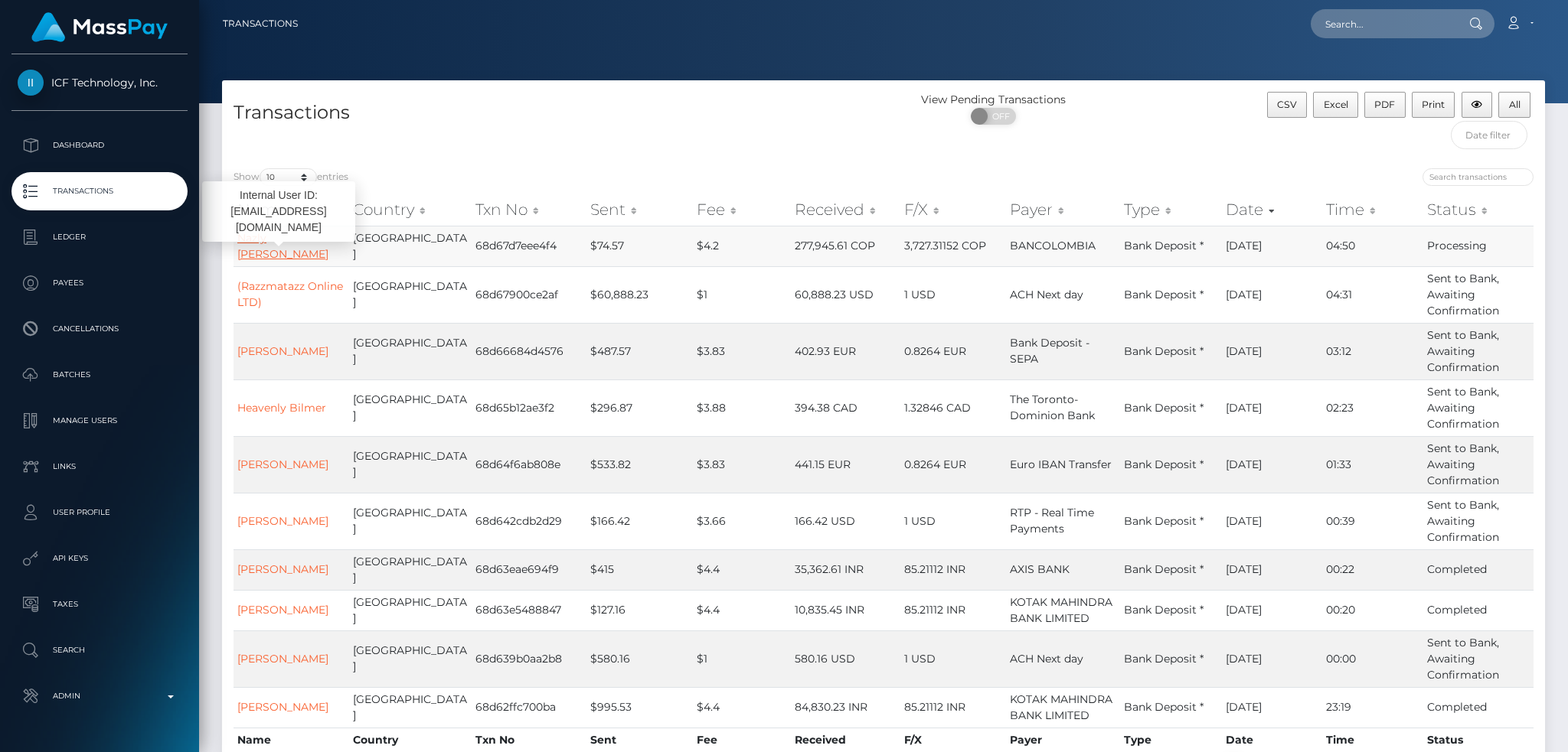
click at [280, 238] on link "Nazly Alejandra Ochoa" at bounding box center [284, 246] width 92 height 30
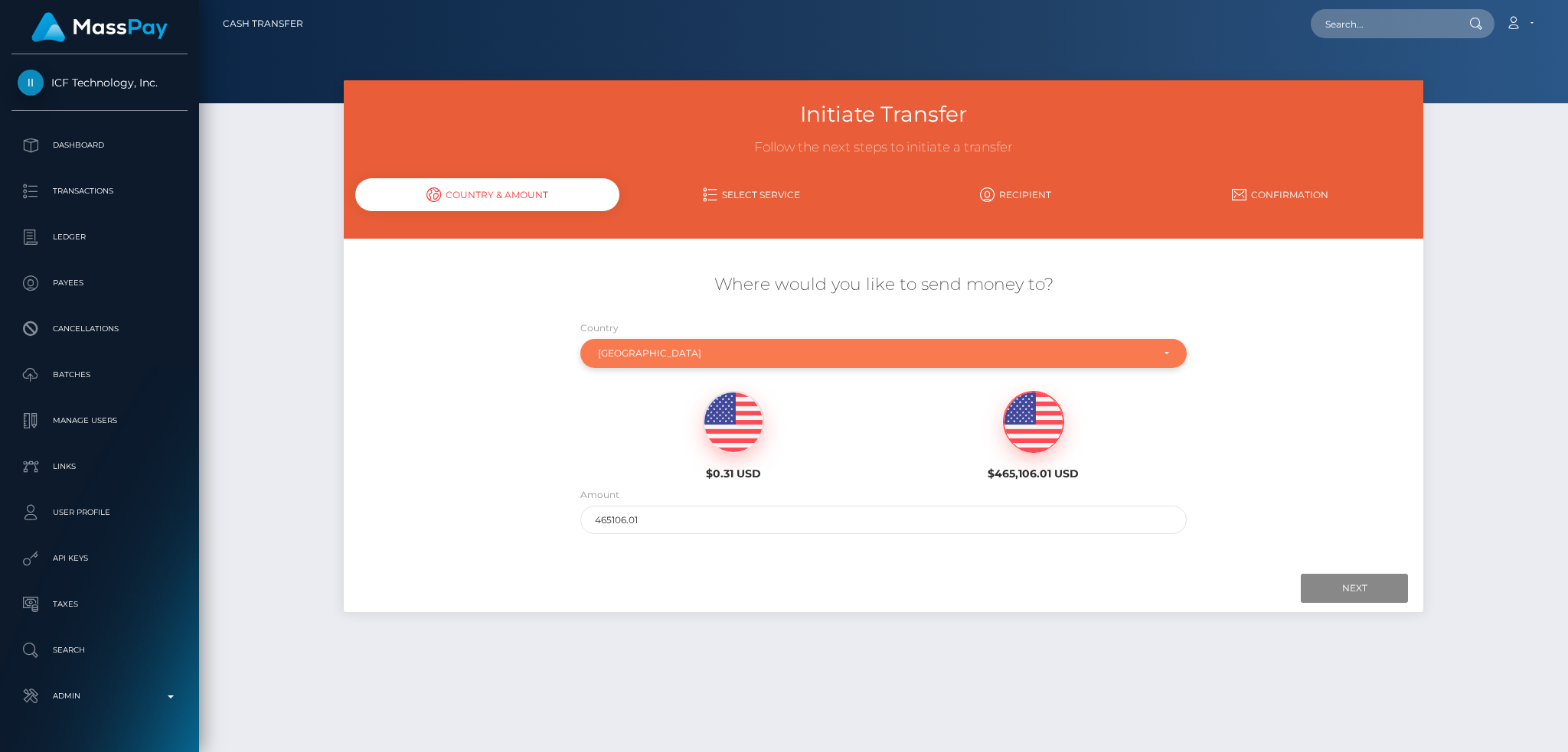
click at [712, 348] on div "Colombia" at bounding box center [875, 353] width 554 height 12
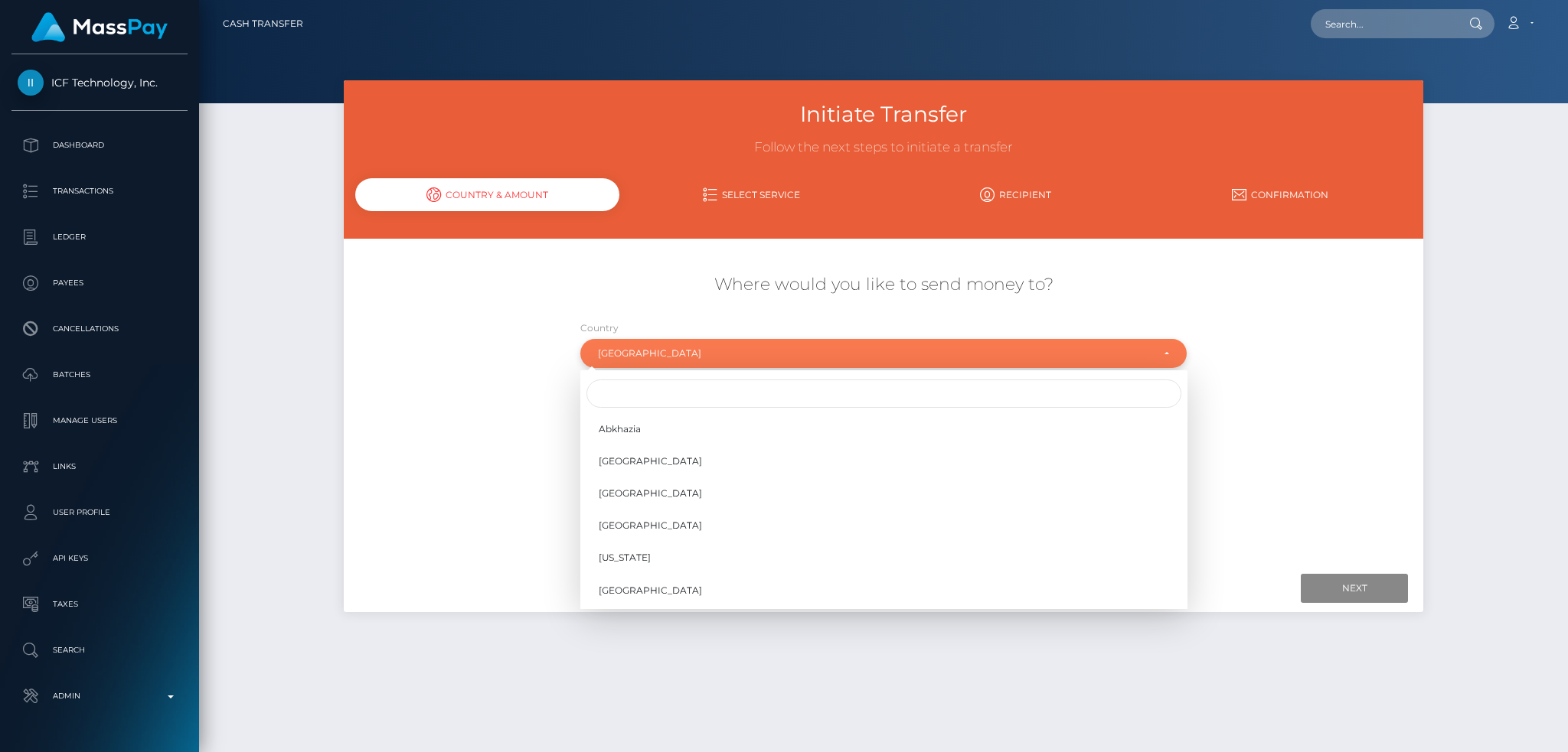
scroll to position [1245, 0]
click at [674, 399] on input "Search" at bounding box center [883, 394] width 595 height 28
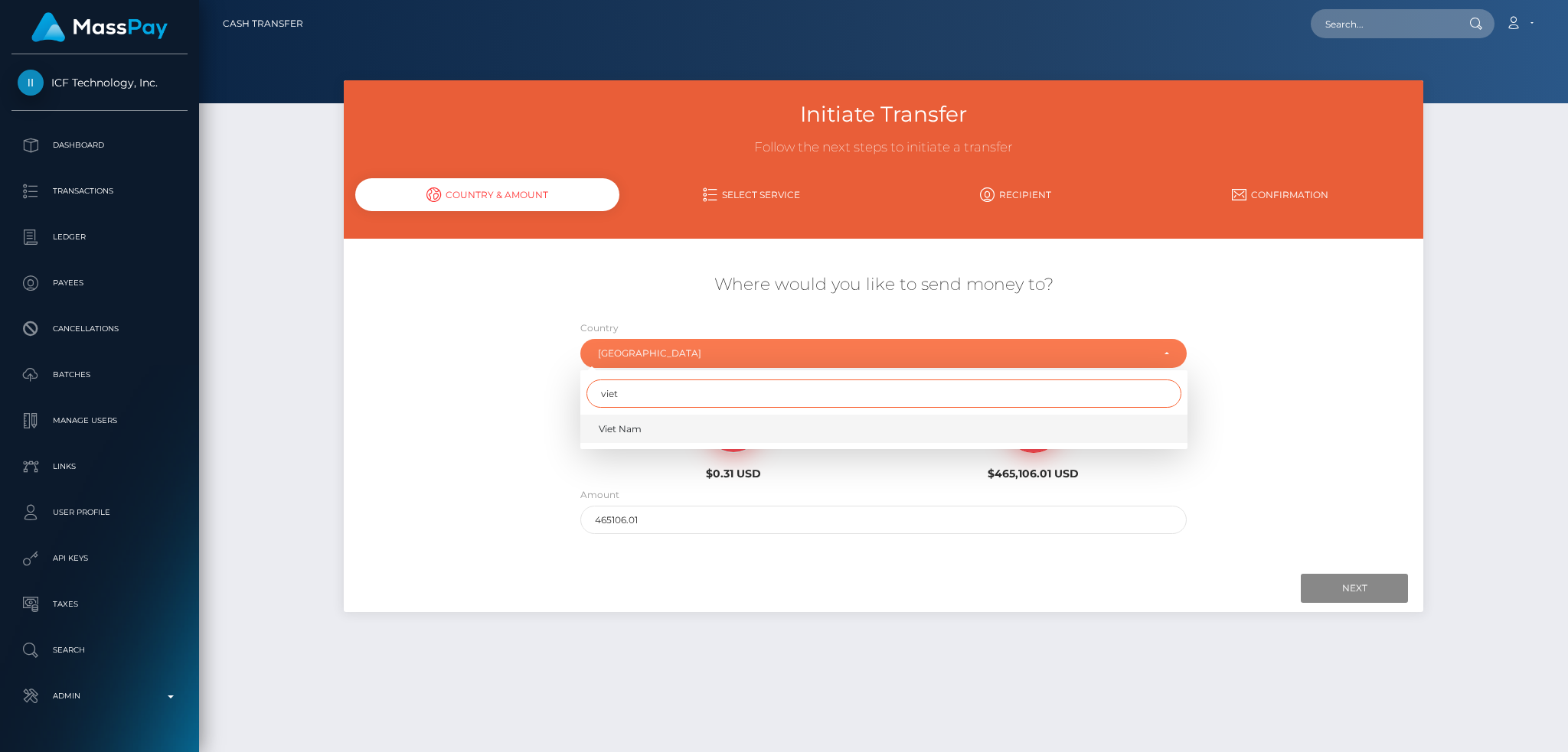
type input "viet"
click at [652, 429] on link "Viet Nam" at bounding box center [883, 429] width 607 height 28
select select "VNM"
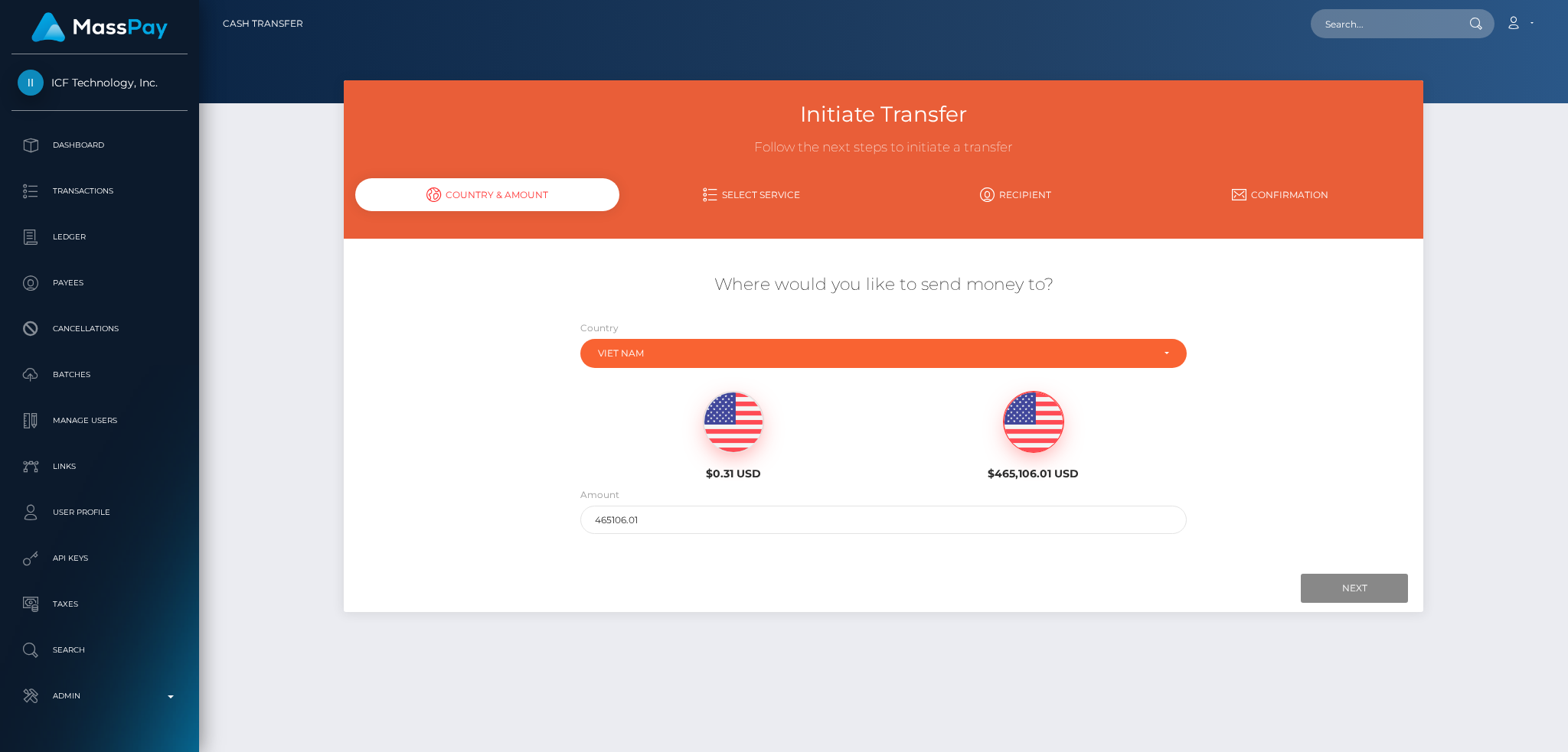
click at [1038, 441] on img at bounding box center [1034, 423] width 60 height 62
drag, startPoint x: 781, startPoint y: 526, endPoint x: 781, endPoint y: 518, distance: 8.0
click at [781, 526] on input "465106.01" at bounding box center [883, 520] width 607 height 28
type input "200"
click at [1361, 591] on input "Next" at bounding box center [1355, 588] width 107 height 29
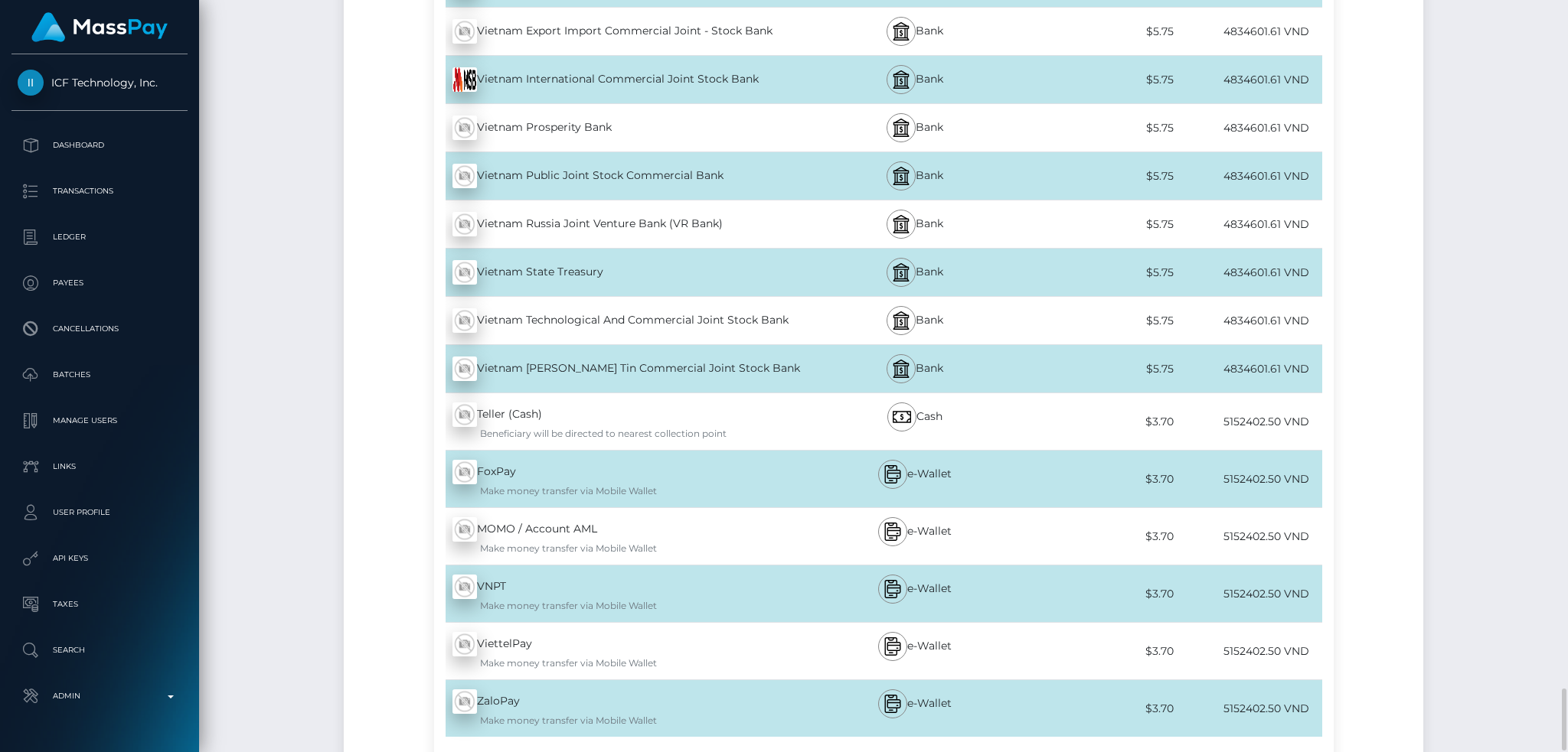
scroll to position [8396, 0]
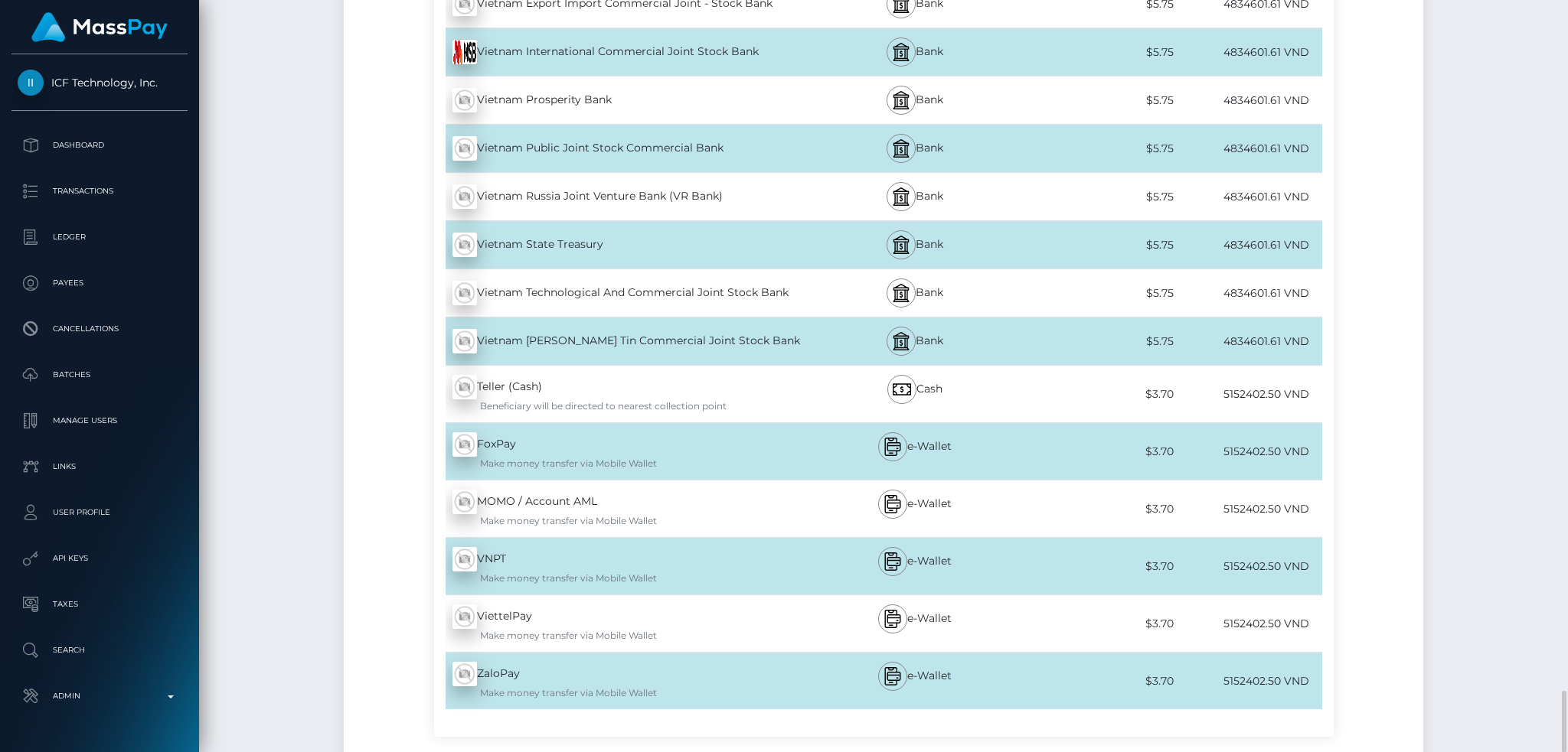
drag, startPoint x: 424, startPoint y: 616, endPoint x: 424, endPoint y: 628, distance: 12.0
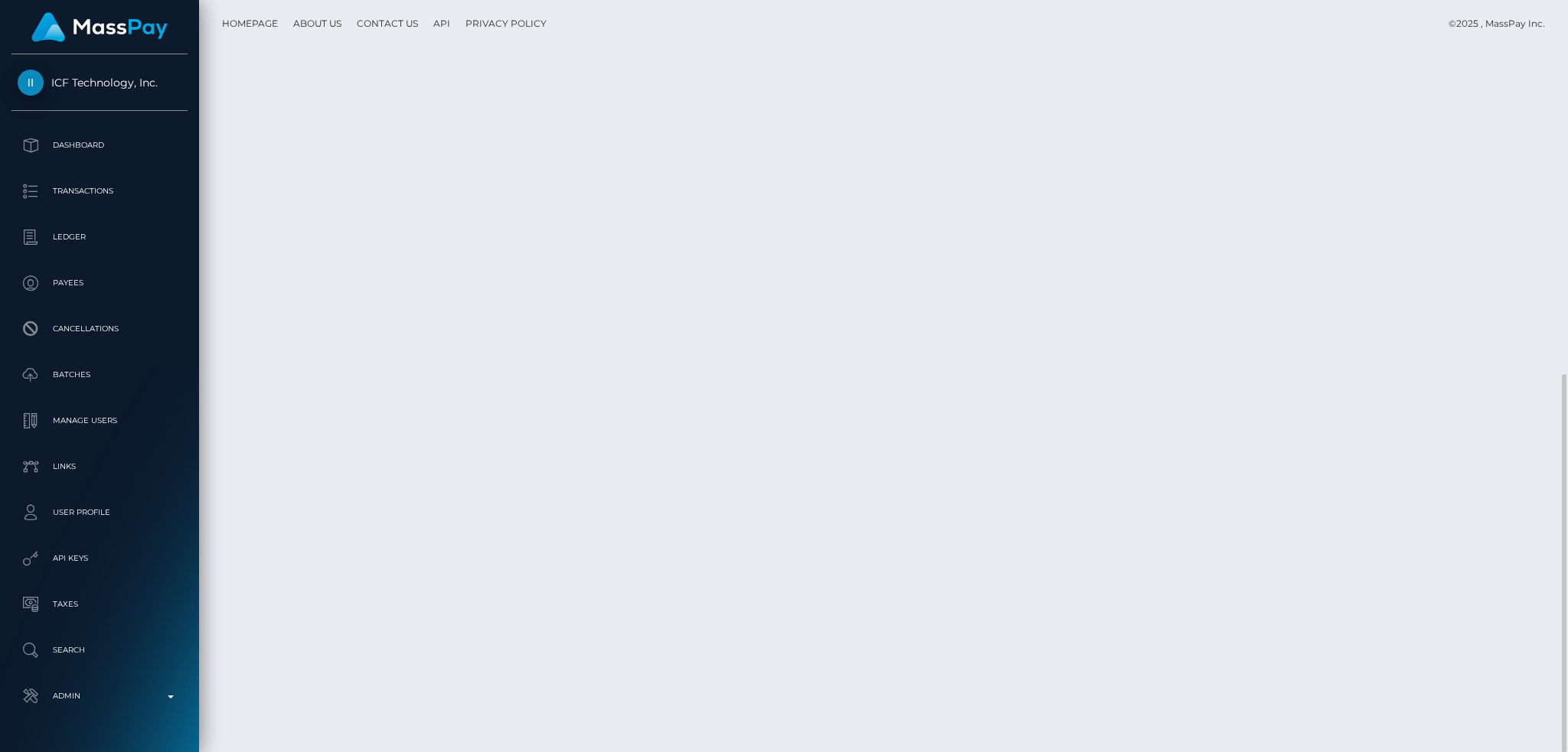
scroll to position [0, 0]
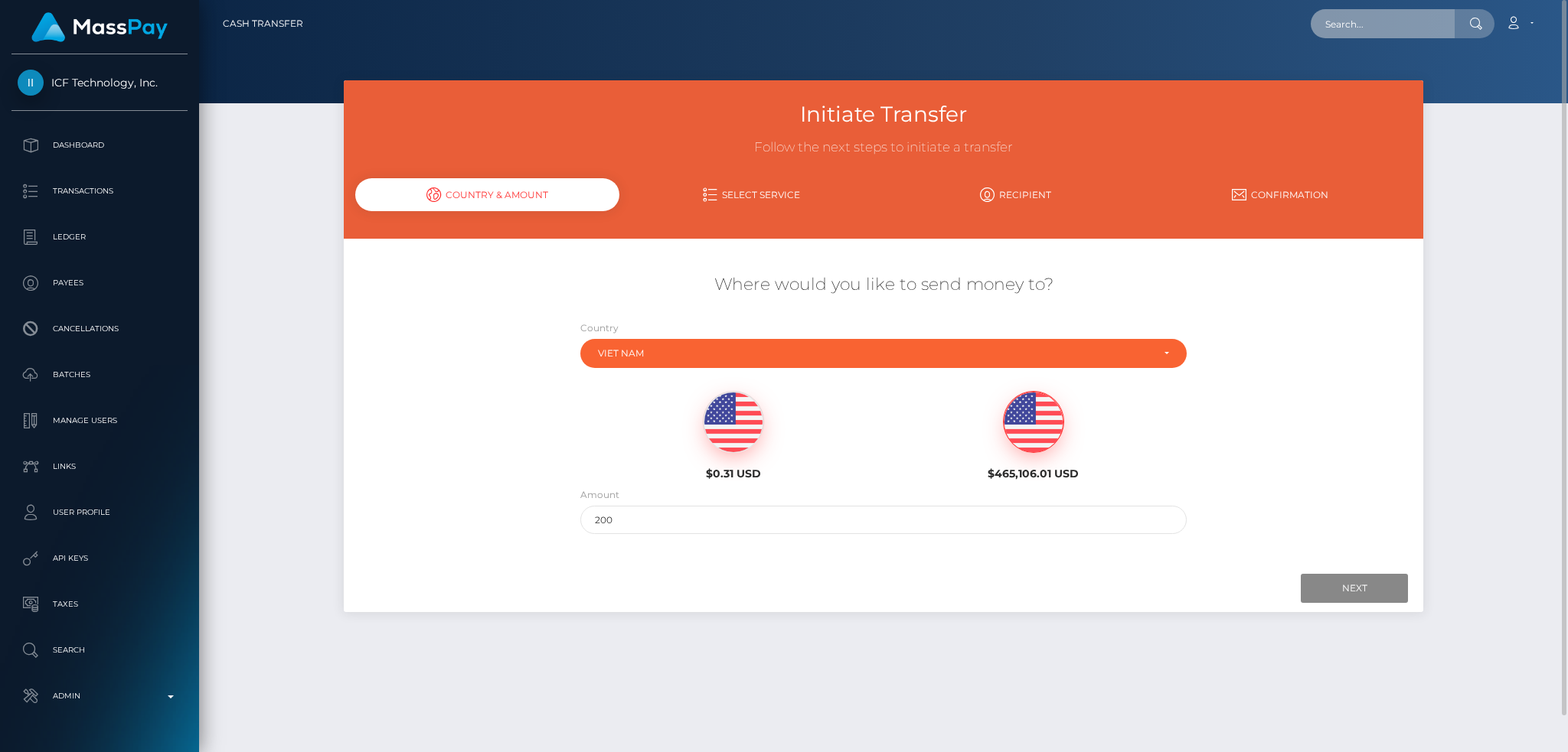
click at [1370, 25] on input "text" at bounding box center [1383, 23] width 144 height 29
paste input "yhumiemoral@gmail.com"
type input "yhumiemoral@gmail.com"
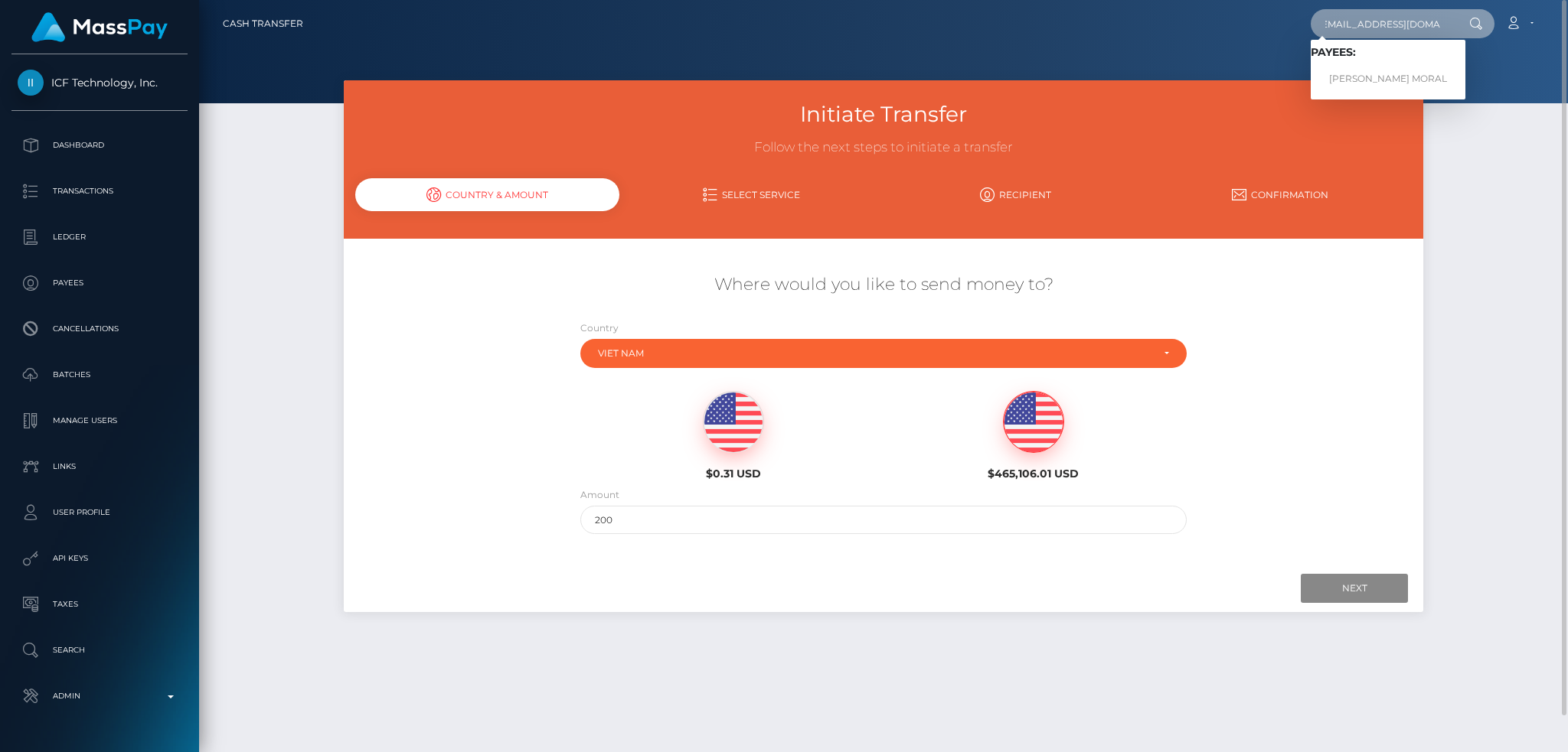
scroll to position [0, 0]
click at [1348, 84] on link "JERRYSON GAYONA MORAL" at bounding box center [1388, 79] width 154 height 28
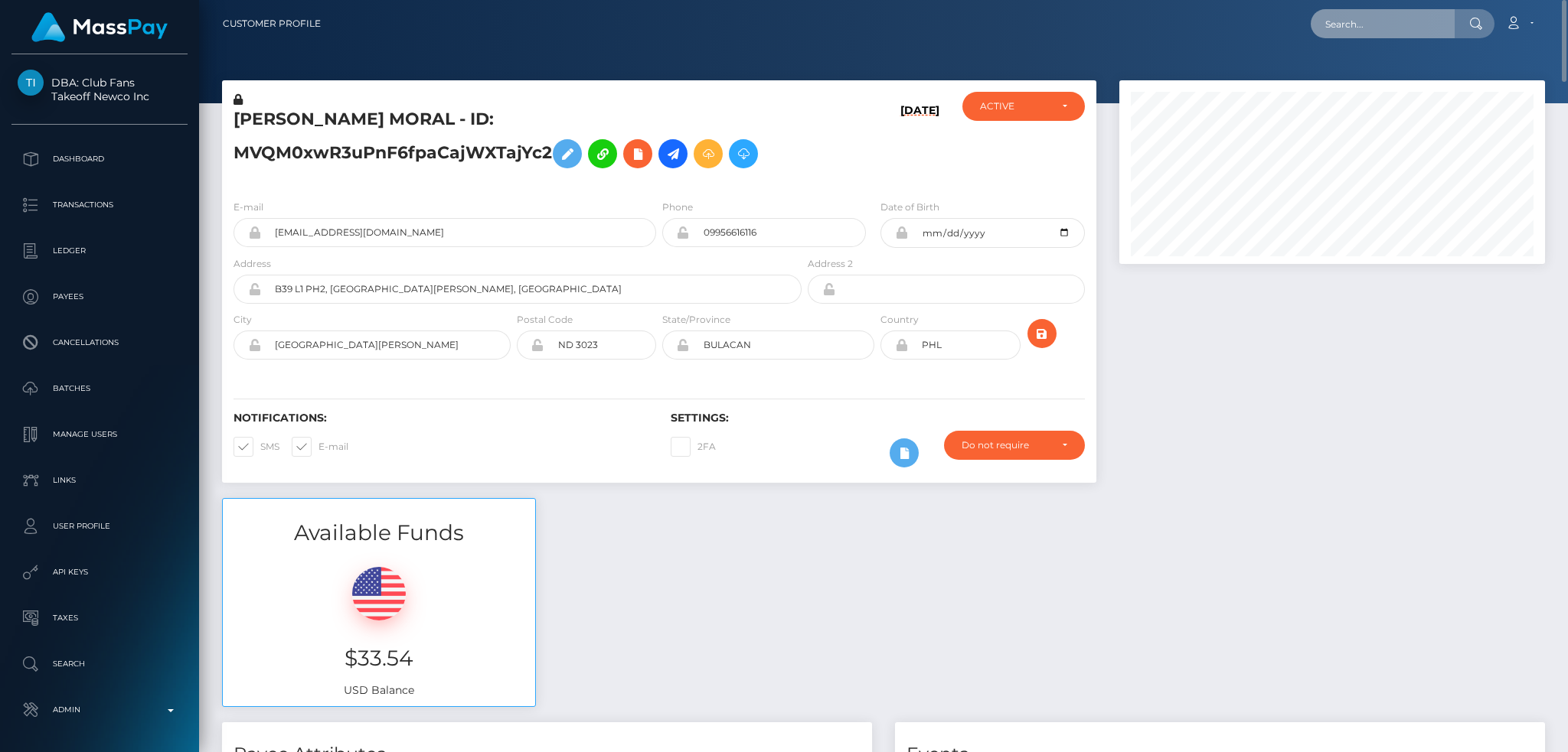
drag, startPoint x: 1355, startPoint y: 19, endPoint x: 1238, endPoint y: 37, distance: 118.4
click at [1355, 19] on input "text" at bounding box center [1383, 23] width 144 height 29
paste input "poact_A4PdhB75GWXv"
type input "poact_A4PdhB75GWXv"
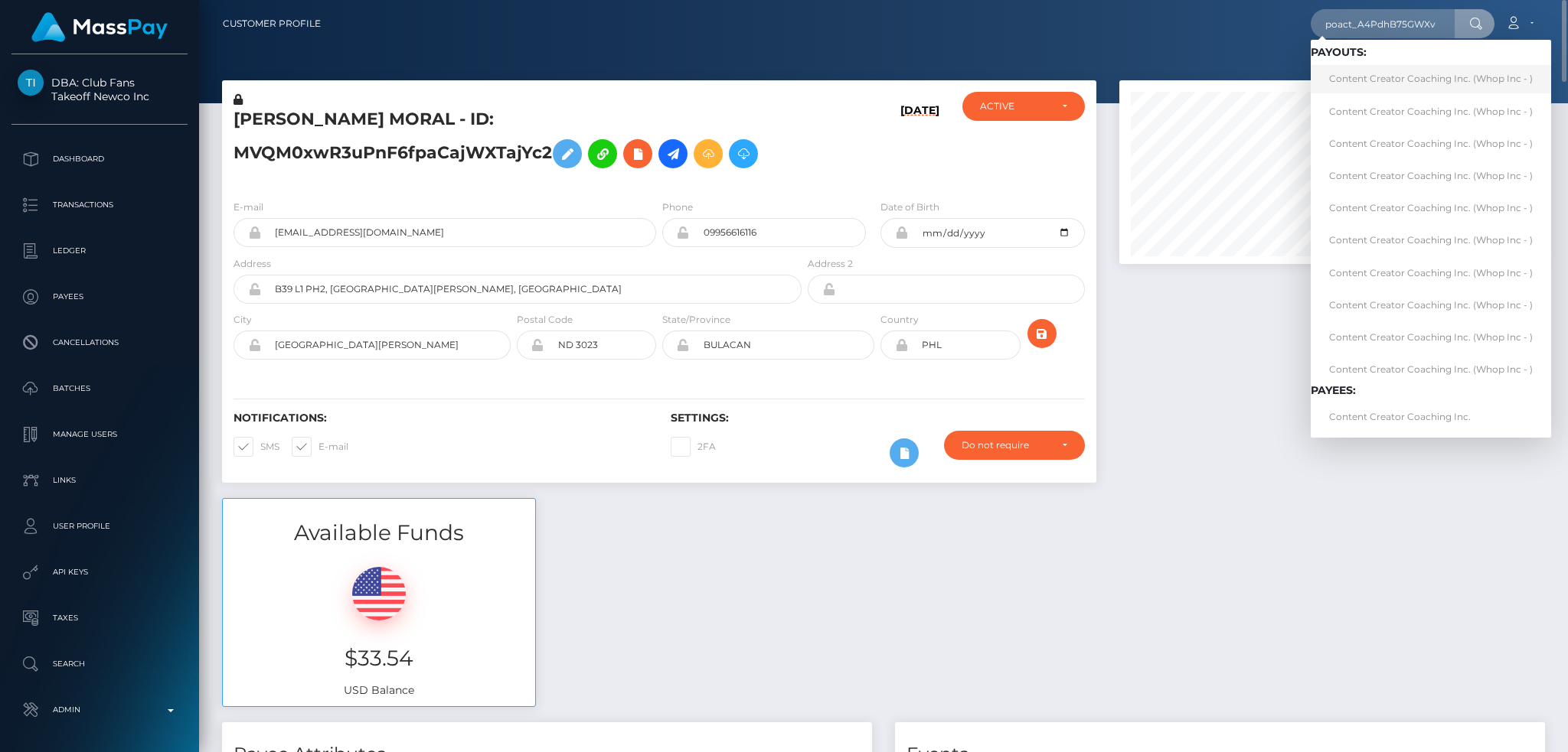
click at [1355, 79] on link "Content Creator Coaching Inc. (Whop Inc - )" at bounding box center [1432, 79] width 241 height 28
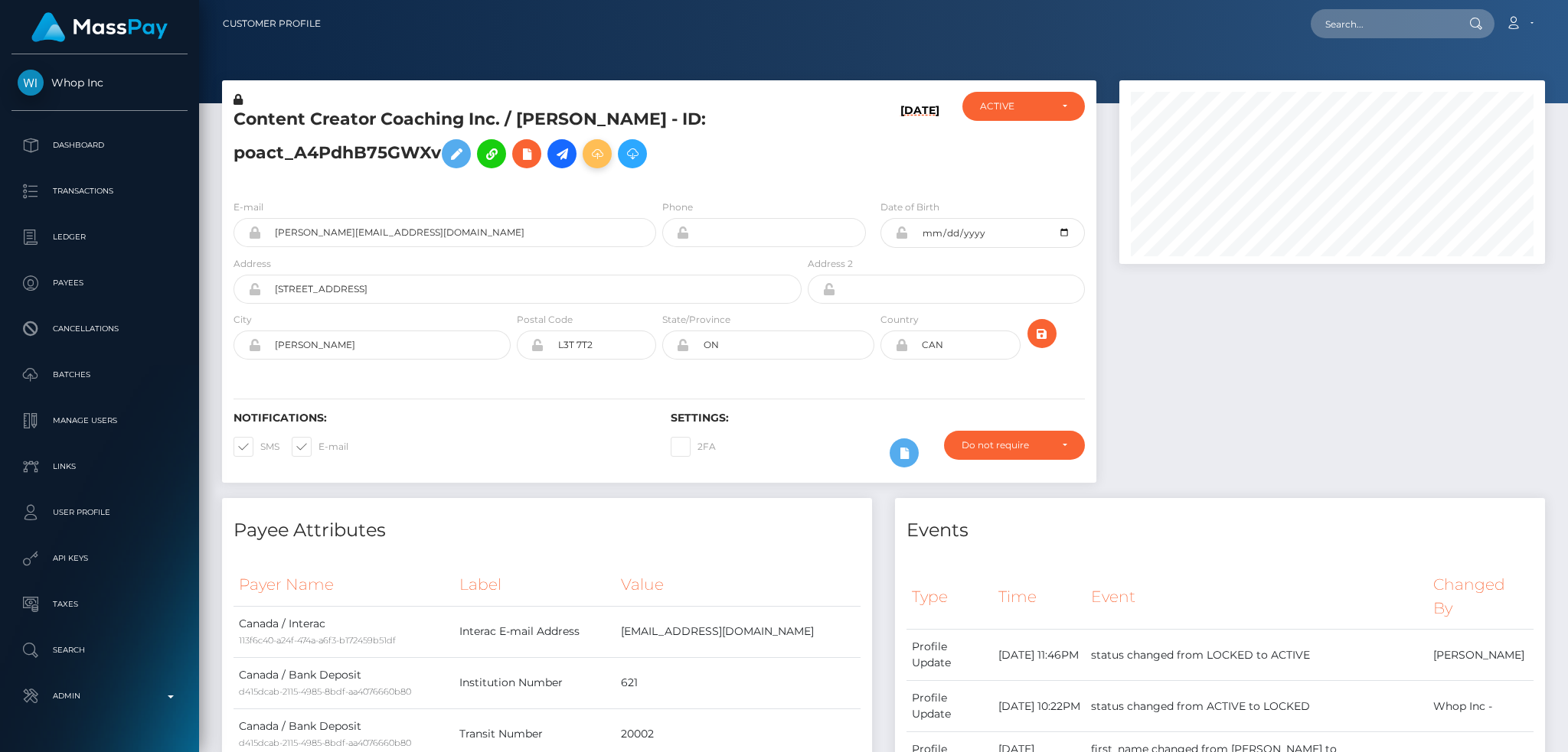
scroll to position [184, 425]
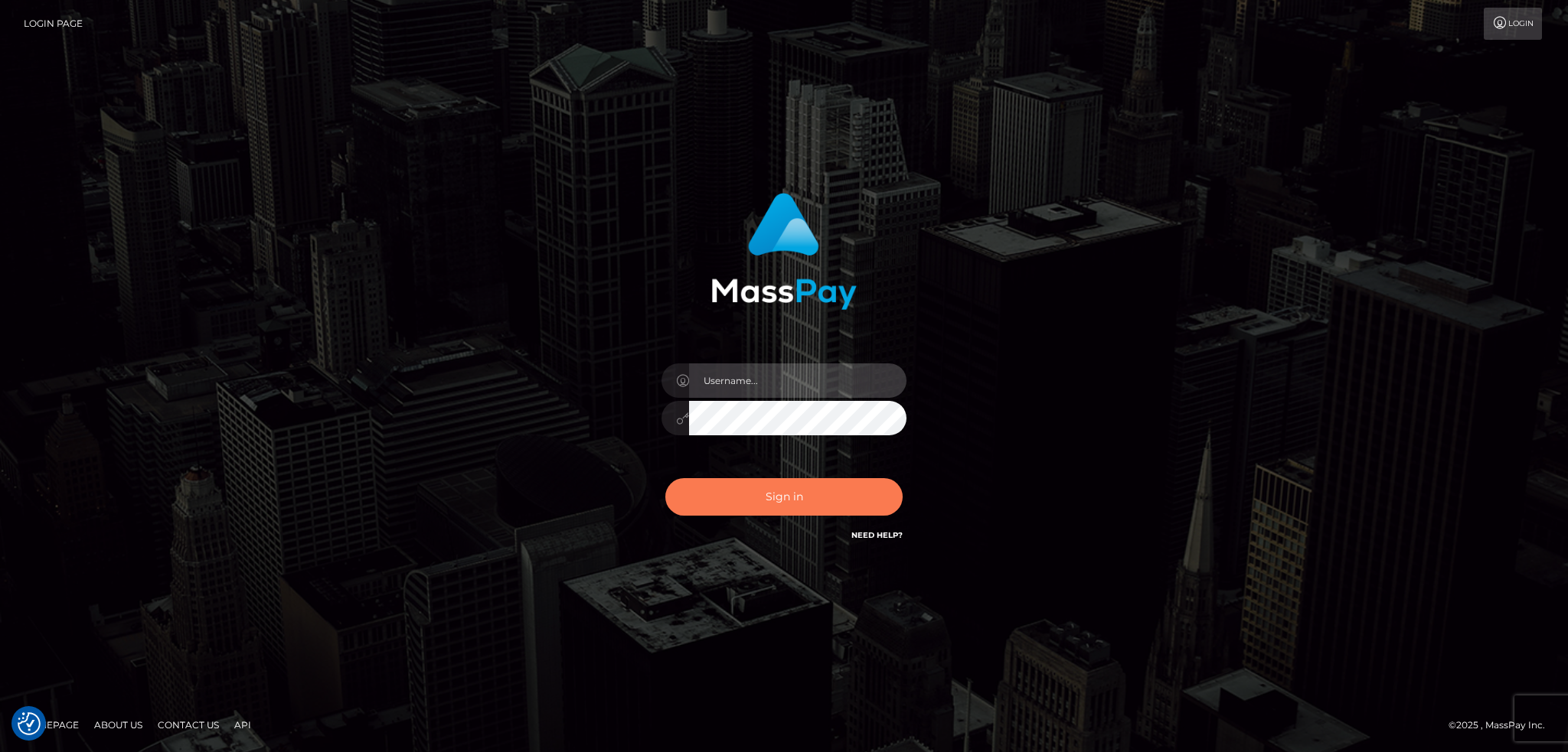
type input "alexstef"
click at [773, 494] on button "Sign in" at bounding box center [784, 497] width 238 height 38
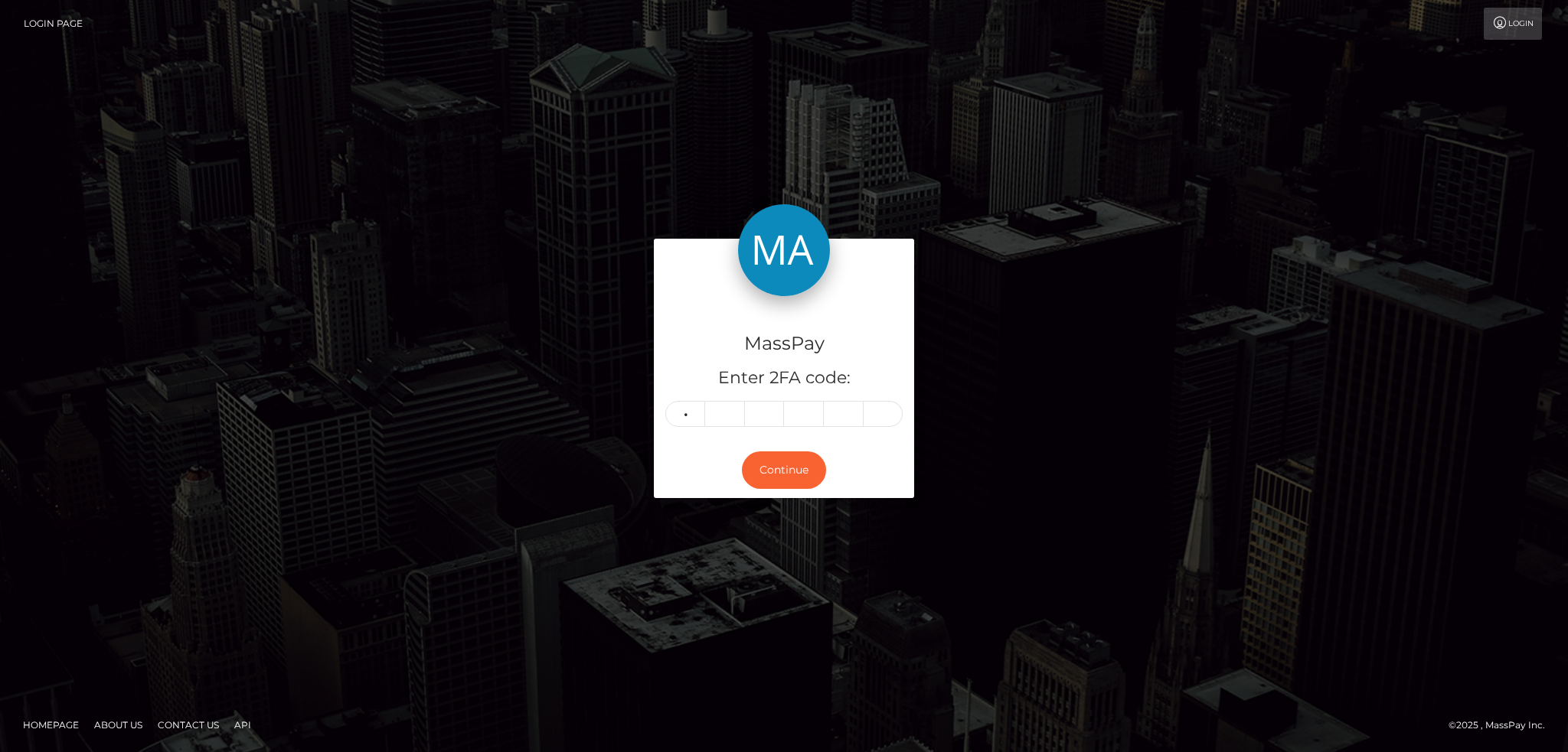
type input "8"
type input "0"
type input "1"
type input "5"
type input "9"
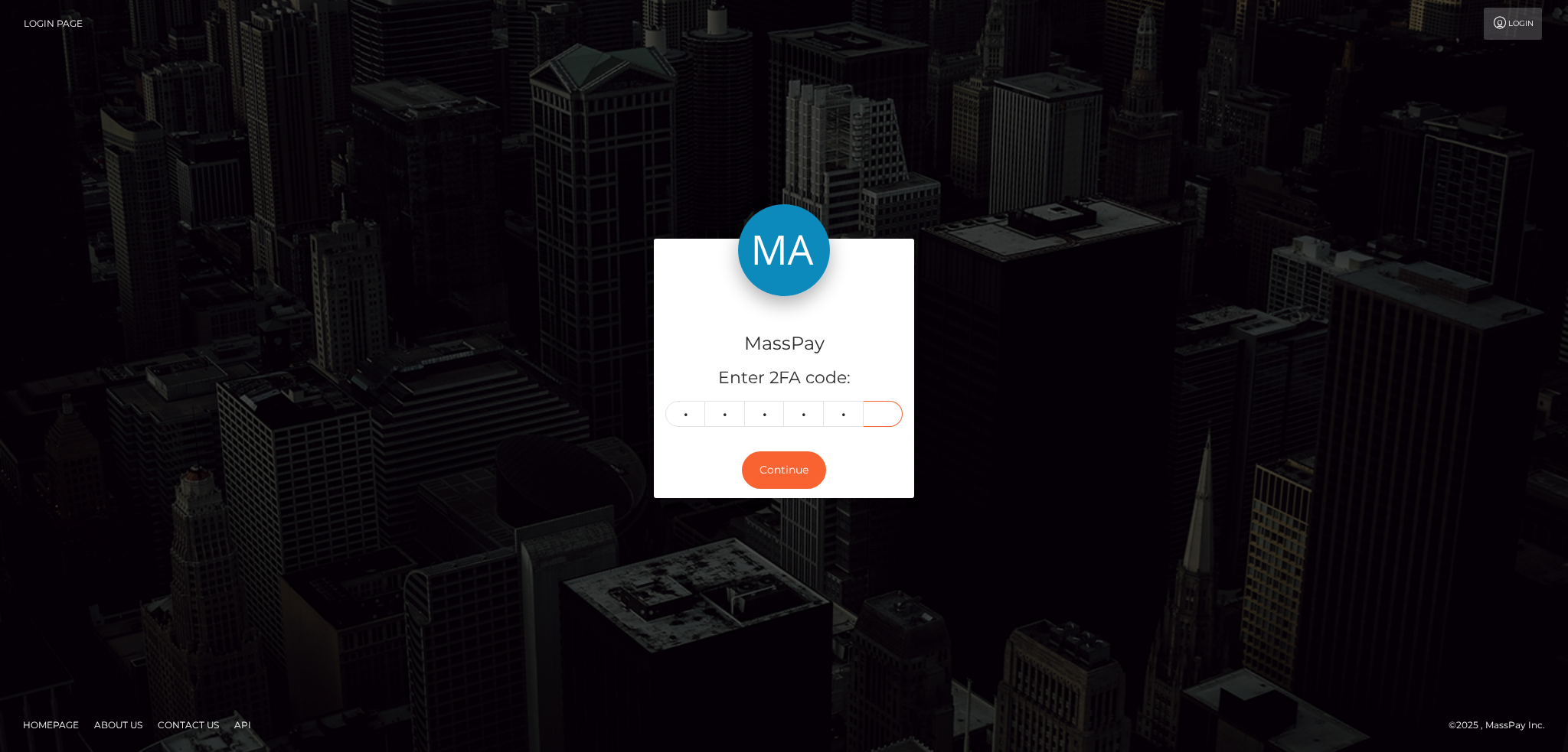
type input "9"
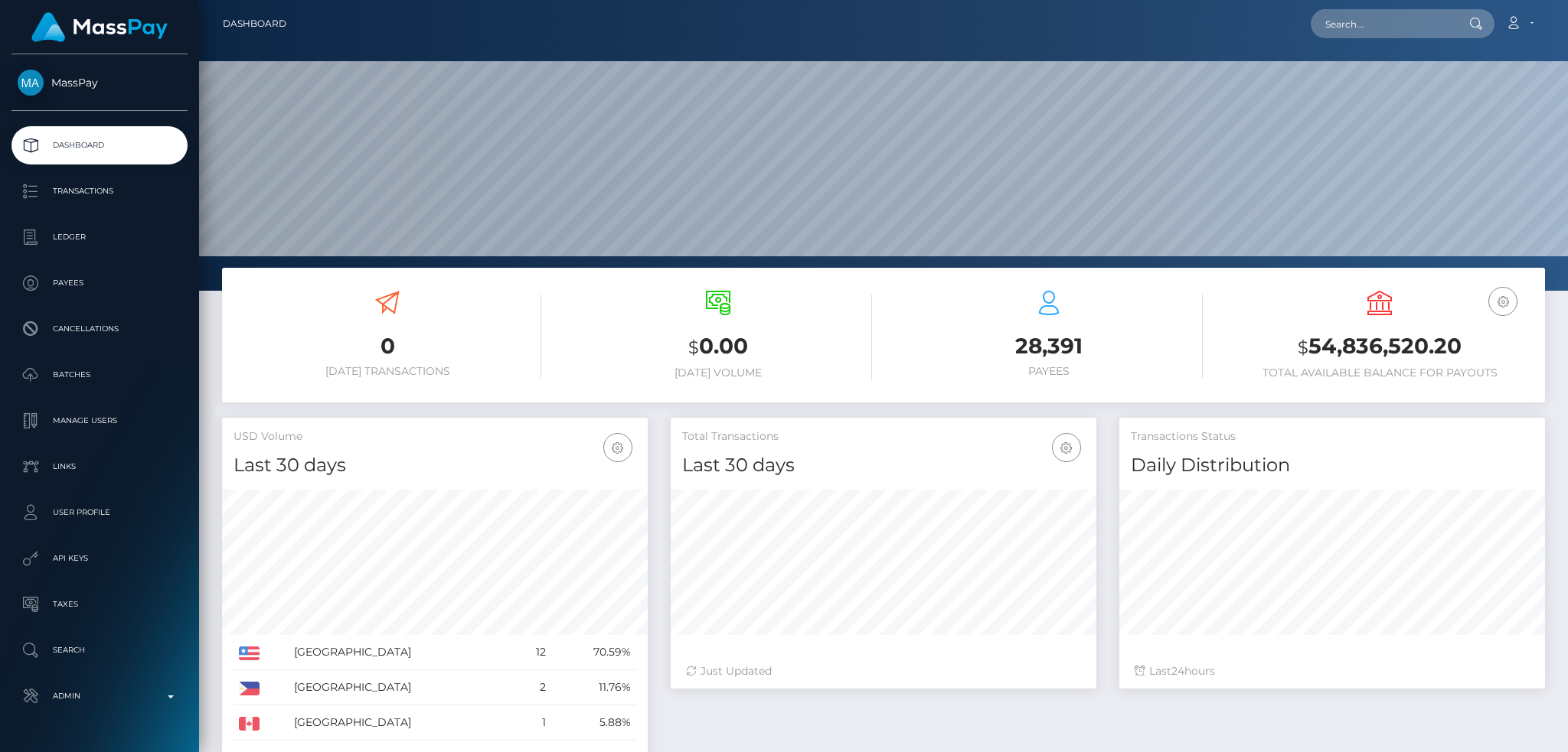
scroll to position [272, 425]
drag, startPoint x: 1353, startPoint y: 18, endPoint x: 1344, endPoint y: 22, distance: 9.8
click at [1353, 18] on input "text" at bounding box center [1383, 23] width 144 height 29
paste input "655305d7f1ad40b794b8fcf165acb142"
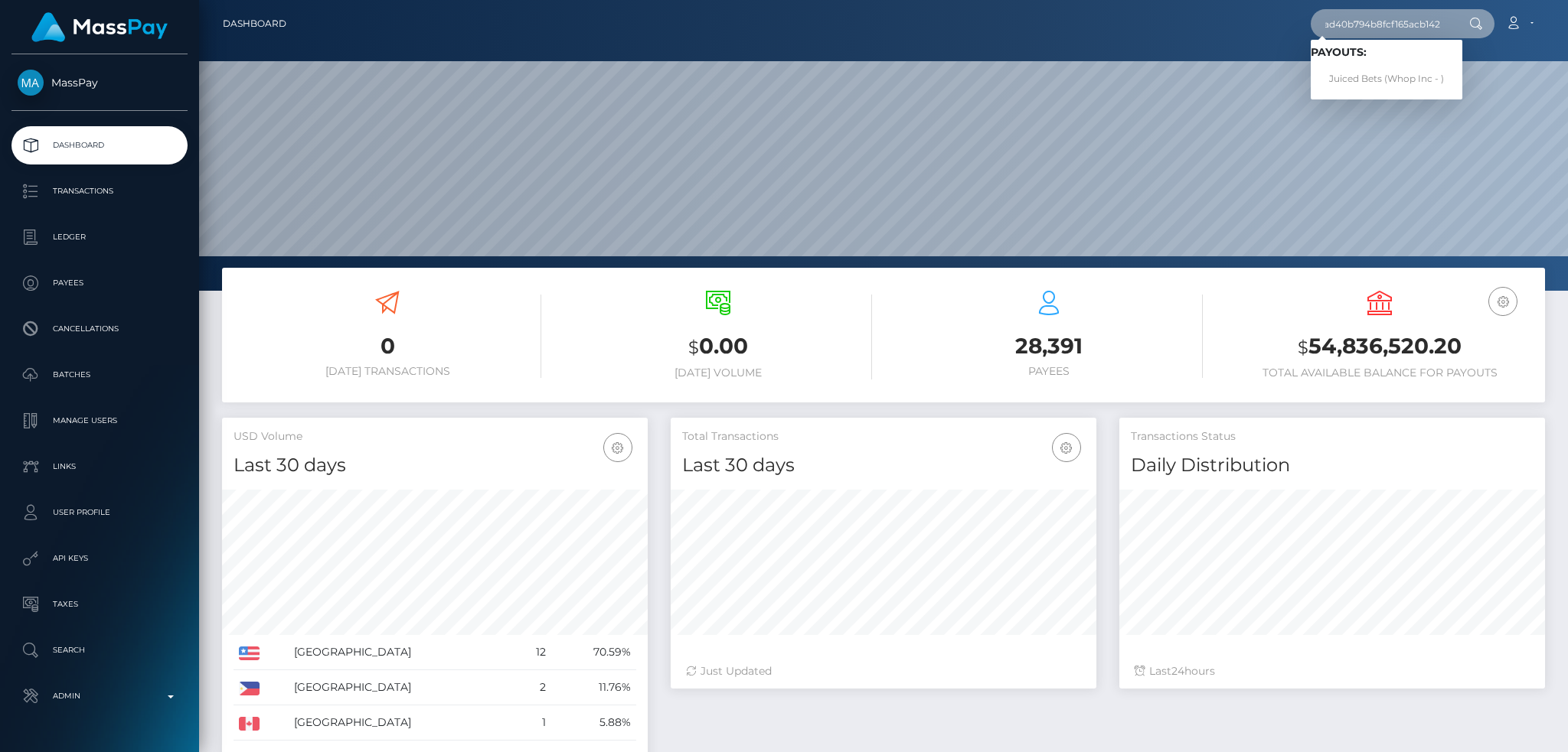
type input "655305d7f1ad40b794b8fcf165acb142"
click at [1374, 78] on link "Juiced Bets (Whop Inc - )" at bounding box center [1387, 79] width 151 height 28
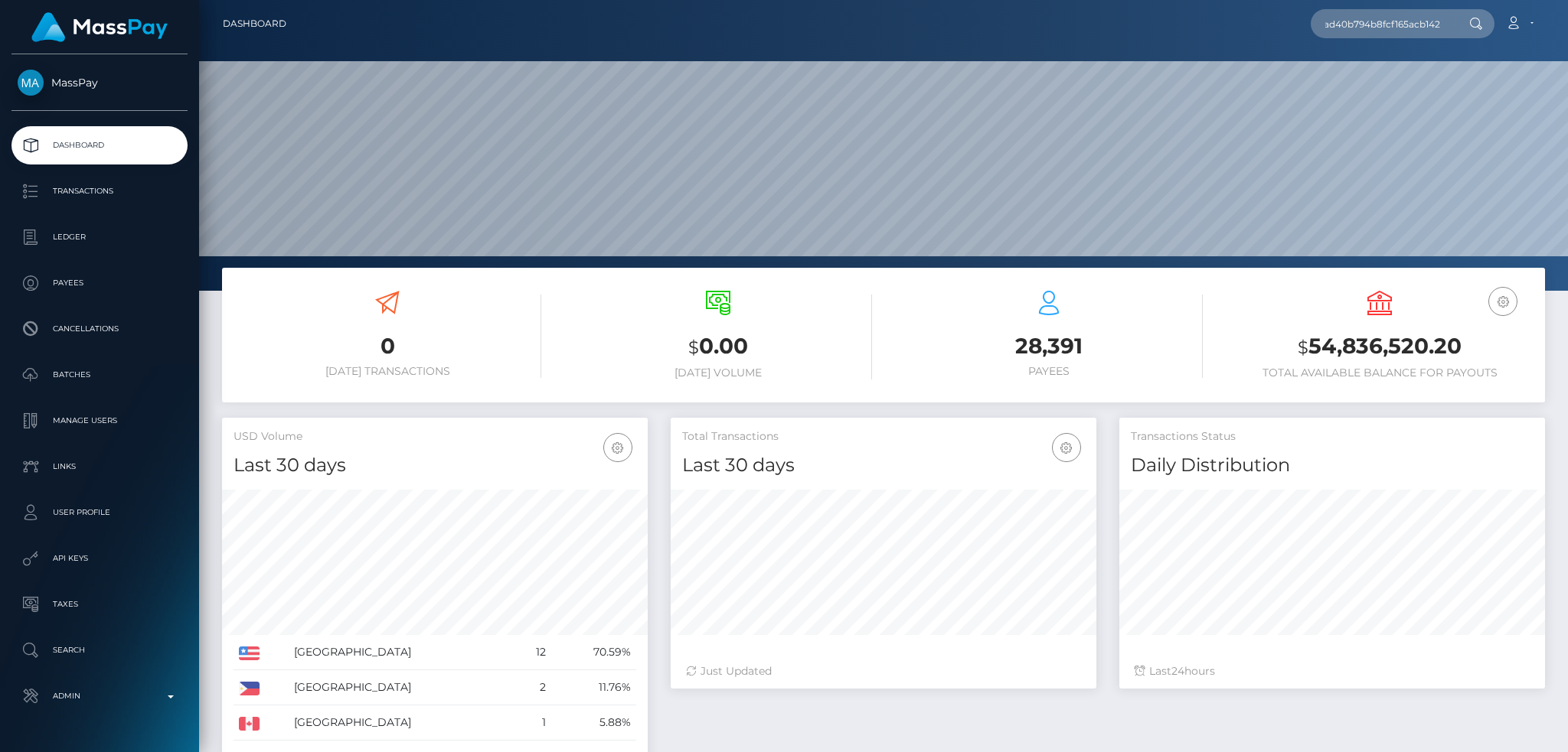
scroll to position [0, 0]
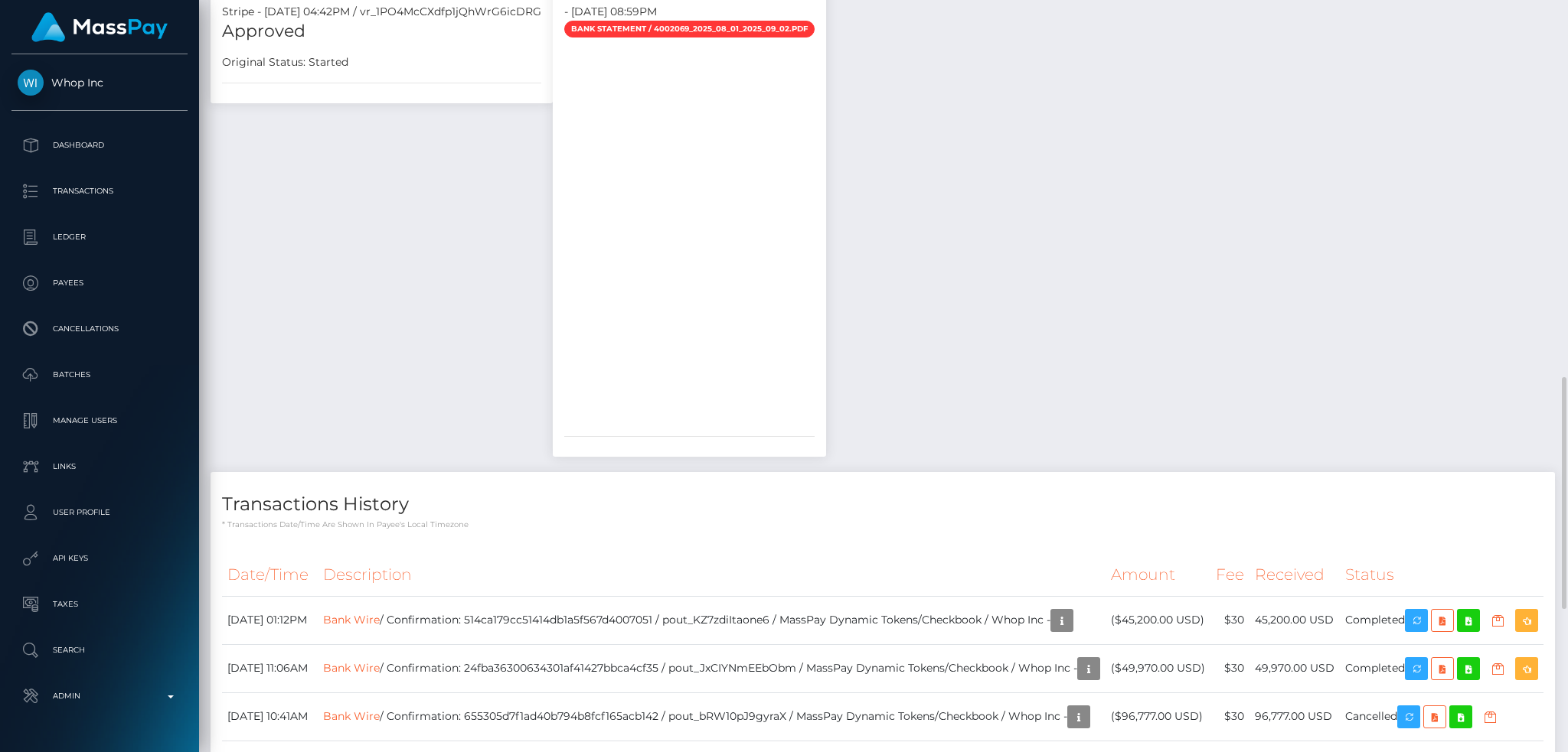
scroll to position [1692, 0]
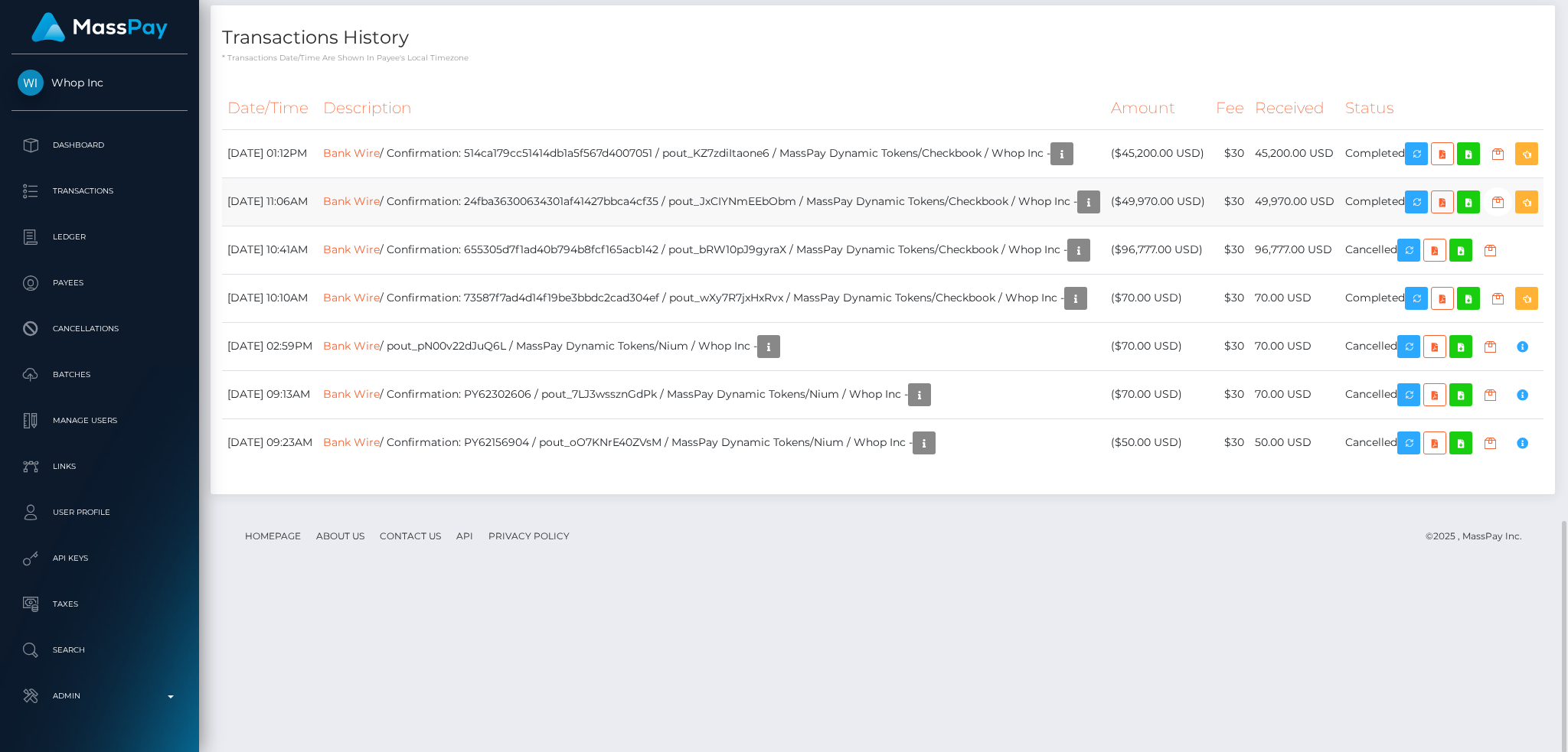
click at [655, 219] on td "Bank Wire / Confirmation: 24fba36300634301af41427bbca4cf35 / pout_JxCIYNmEEbObm…" at bounding box center [711, 202] width 788 height 48
copy td "24fba36300634301af41427bbca4cf35"
click at [641, 156] on td "Bank Wire / Confirmation: 514ca179cc51414db1a5f567d4007051 / pout_KZ7zdiItaone6…" at bounding box center [711, 153] width 788 height 48
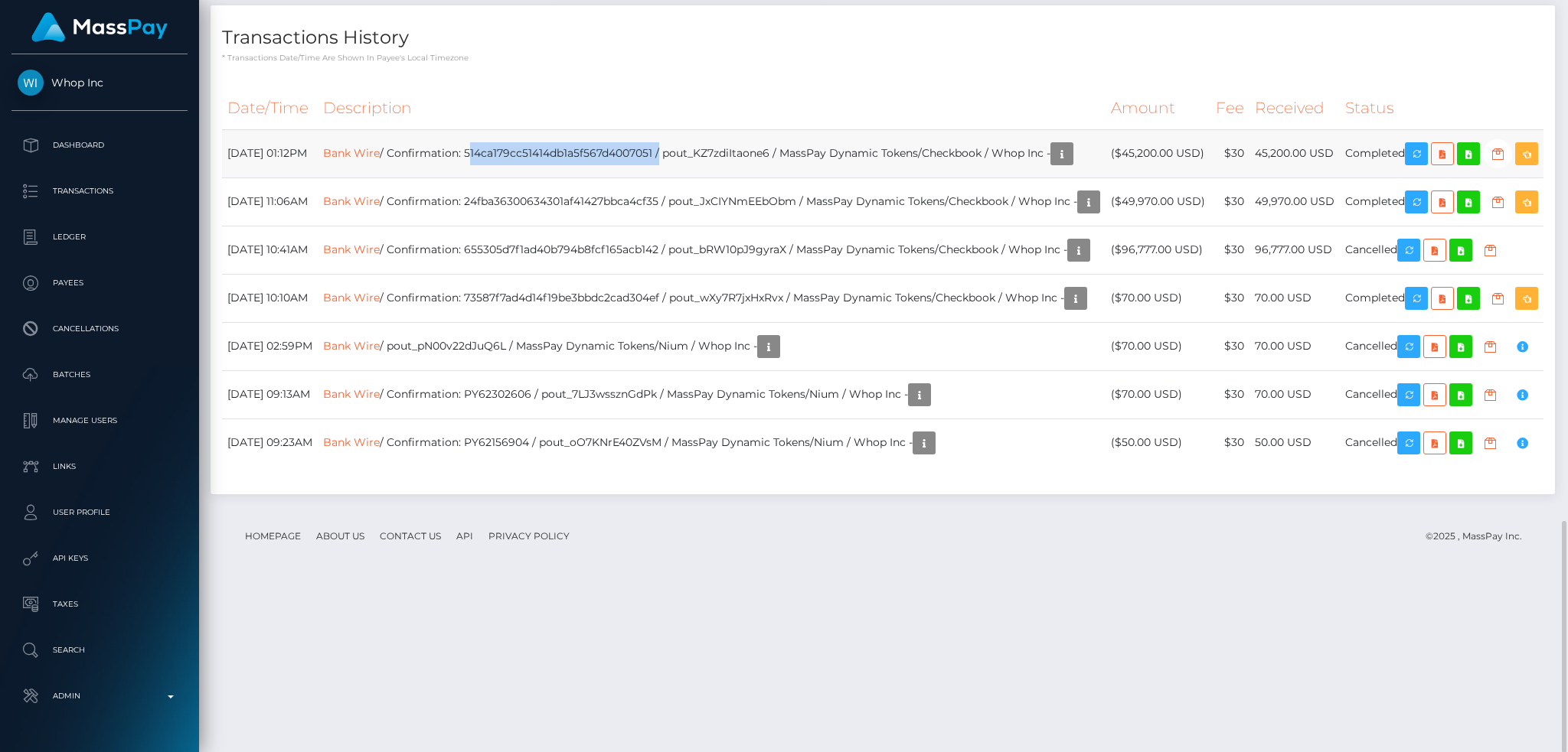
copy td "514ca179cc51414db1a5f567d4007051"
